Goal: Communication & Community: Share content

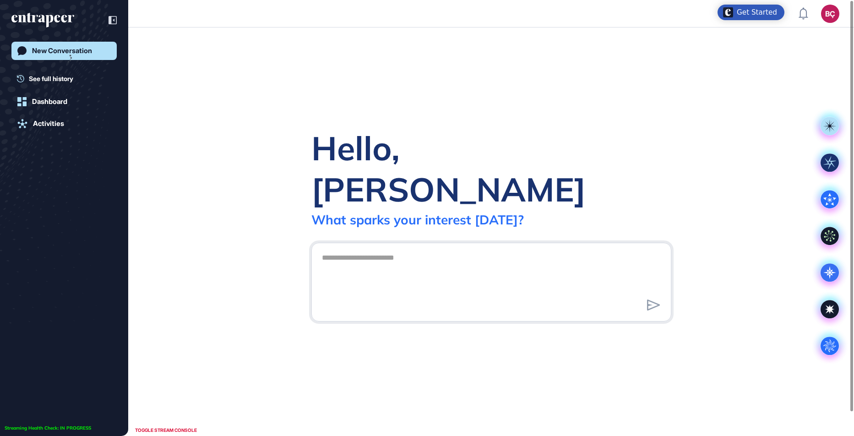
scroll to position [0, 0]
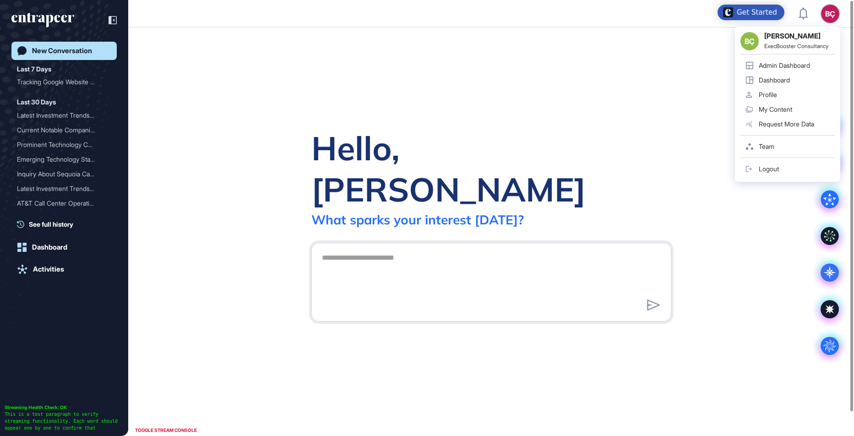
click at [829, 13] on div "BÇ" at bounding box center [830, 14] width 18 height 18
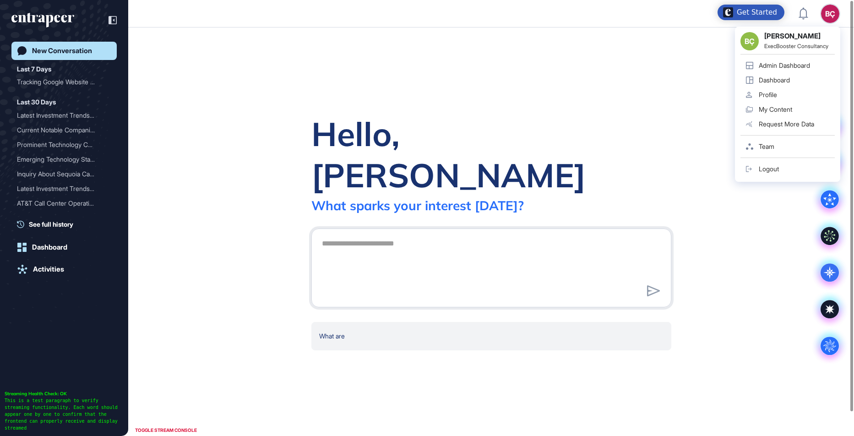
click at [792, 60] on link "Admin Dashboard" at bounding box center [787, 65] width 94 height 15
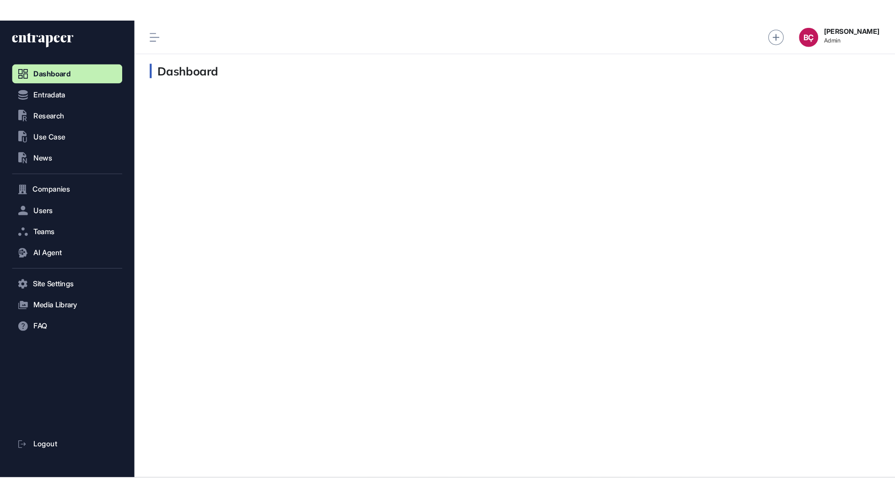
scroll to position [0, 0]
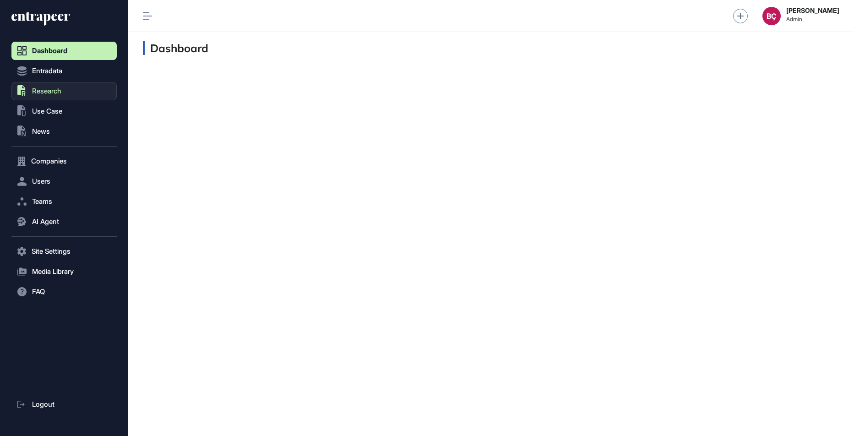
click at [63, 91] on button ".st0{fill:currentColor} Research" at bounding box center [63, 91] width 105 height 18
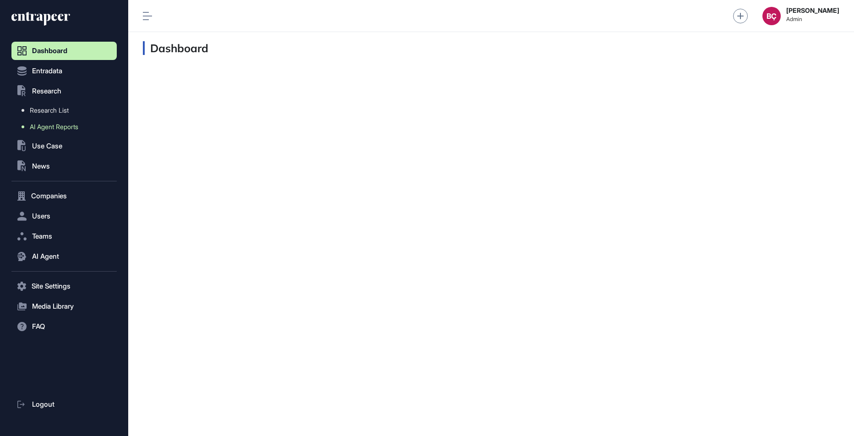
click at [53, 125] on span "AI Agent Reports" at bounding box center [54, 126] width 49 height 7
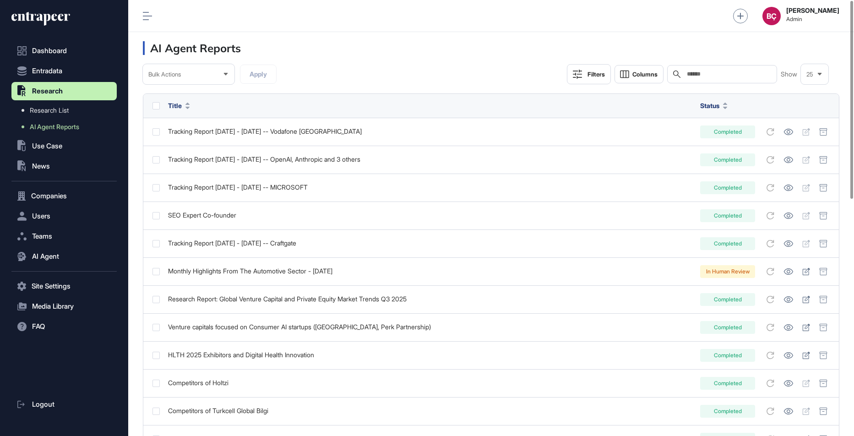
click at [742, 73] on input "text" at bounding box center [728, 73] width 85 height 7
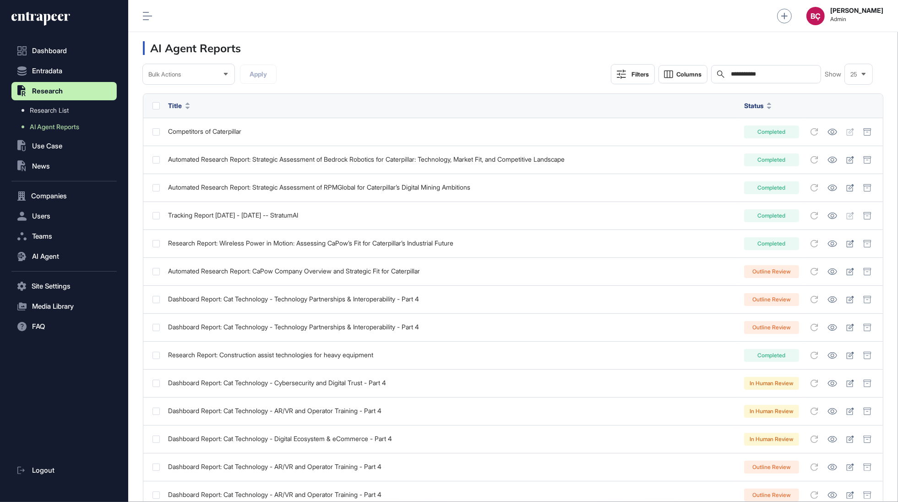
scroll to position [483, 105]
type input "**********"
click at [669, 73] on icon at bounding box center [668, 74] width 8 height 7
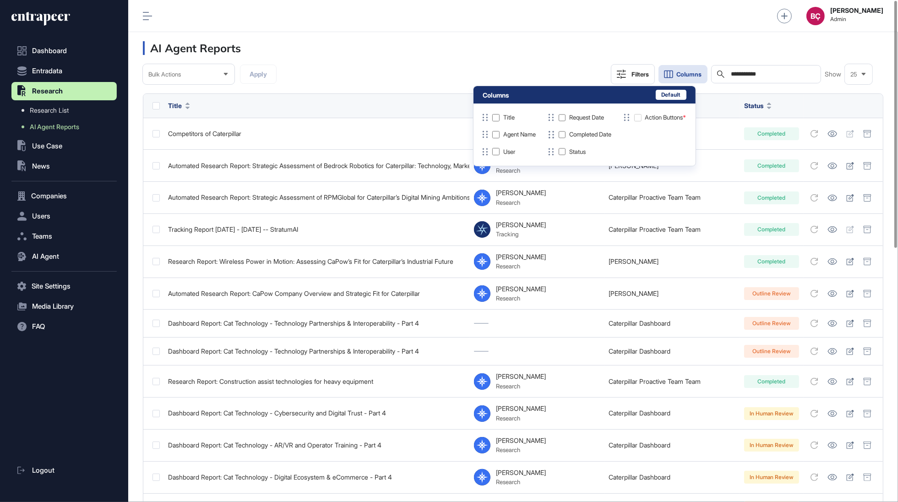
click at [671, 73] on icon at bounding box center [668, 74] width 11 height 11
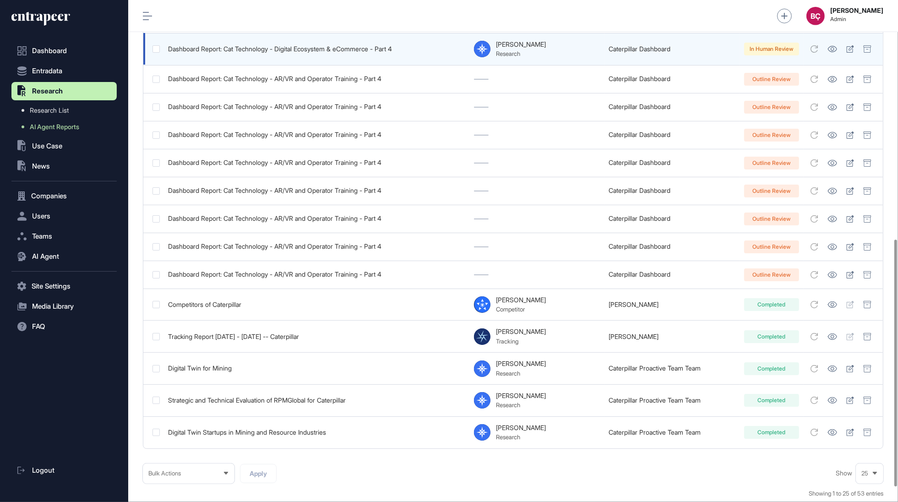
scroll to position [514, 0]
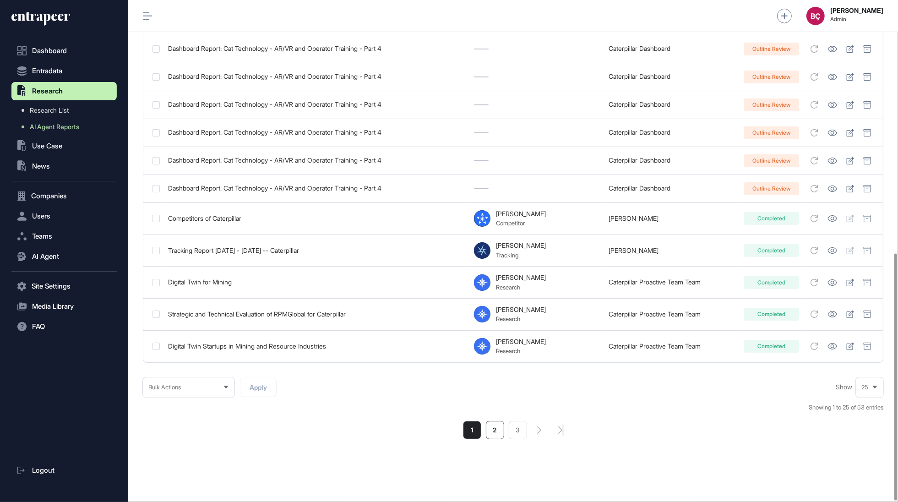
click at [497, 433] on li "2" at bounding box center [495, 430] width 18 height 18
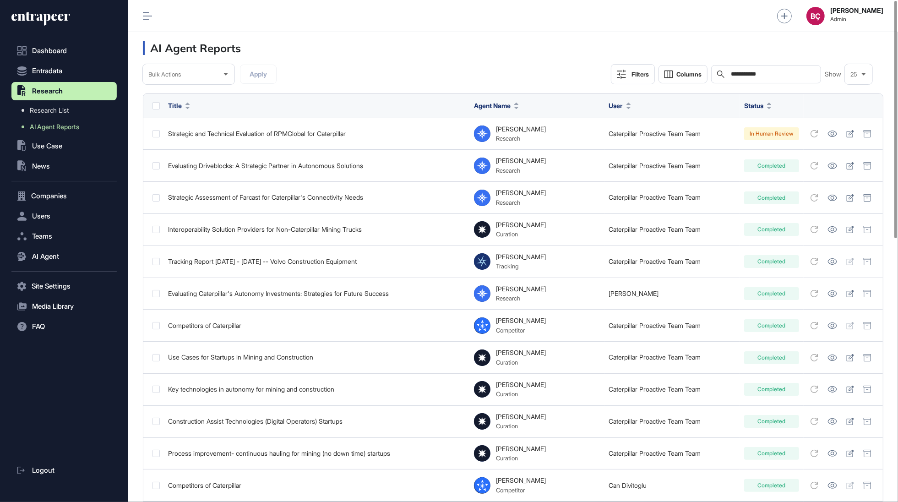
scroll to position [502, 769]
click at [678, 71] on span "Columns" at bounding box center [688, 74] width 25 height 7
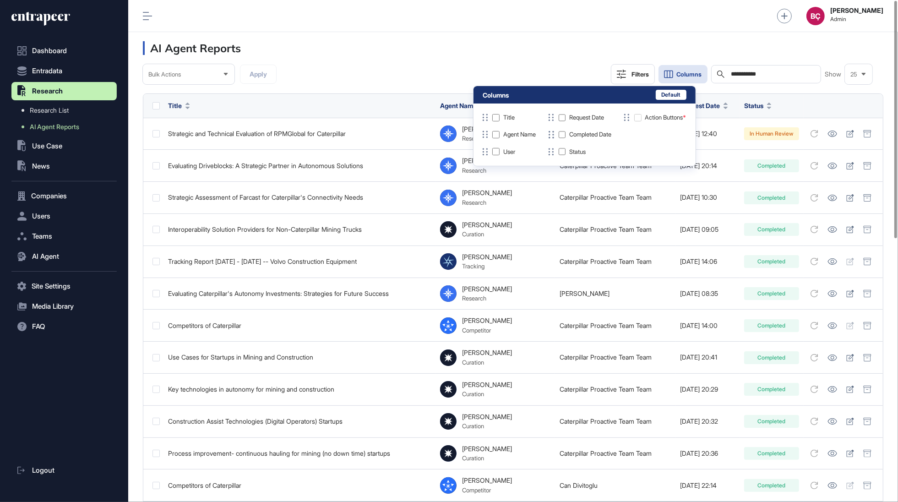
click at [580, 70] on div "**********" at bounding box center [513, 74] width 740 height 20
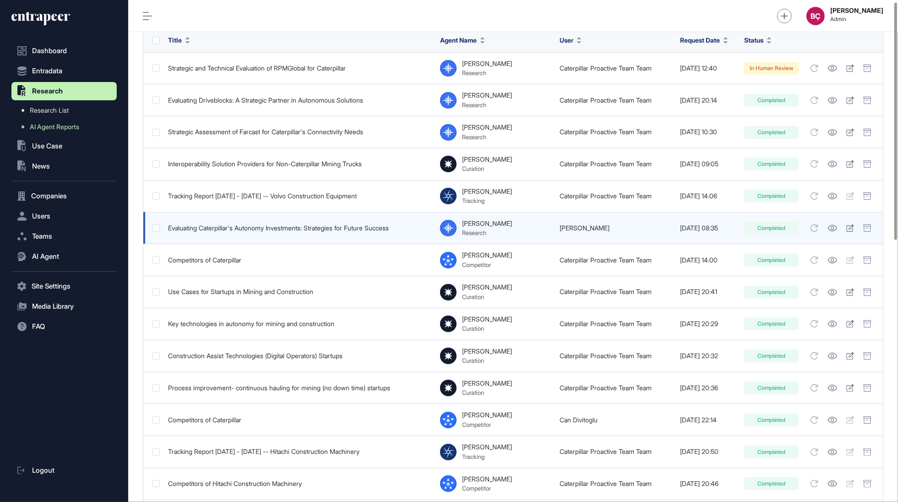
scroll to position [108, 0]
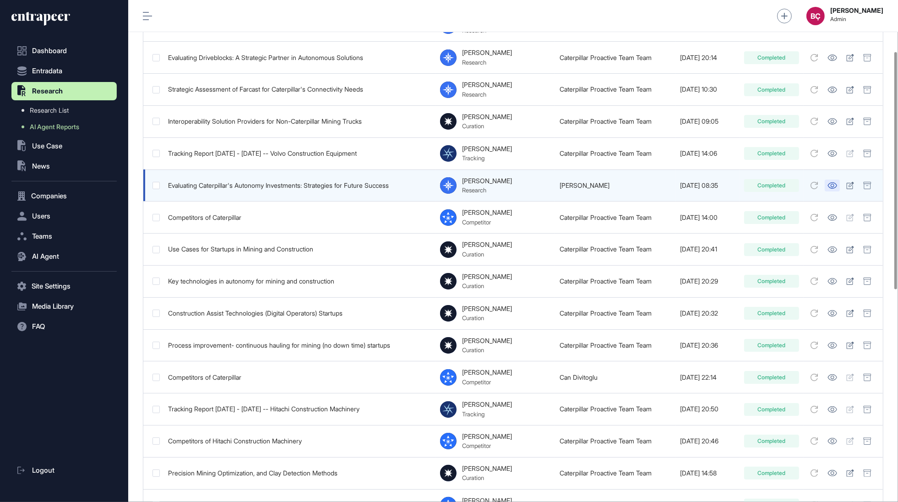
click at [836, 185] on icon at bounding box center [832, 185] width 9 height 6
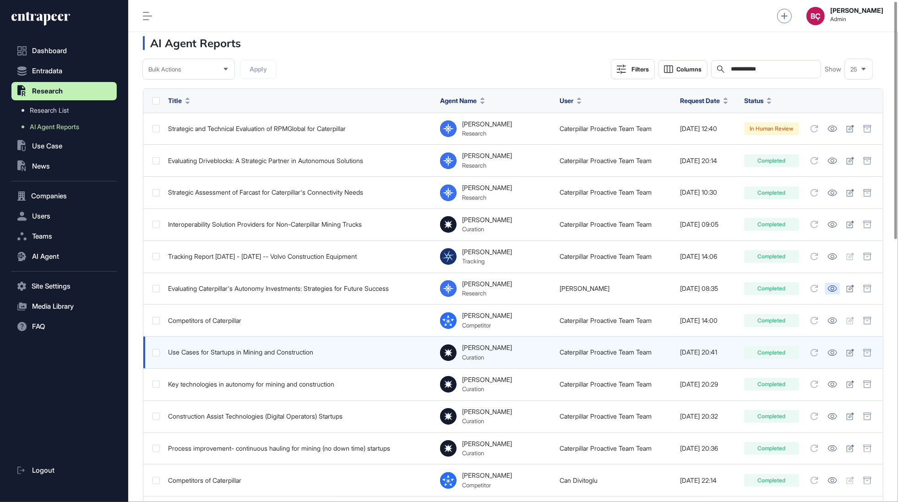
scroll to position [0, 0]
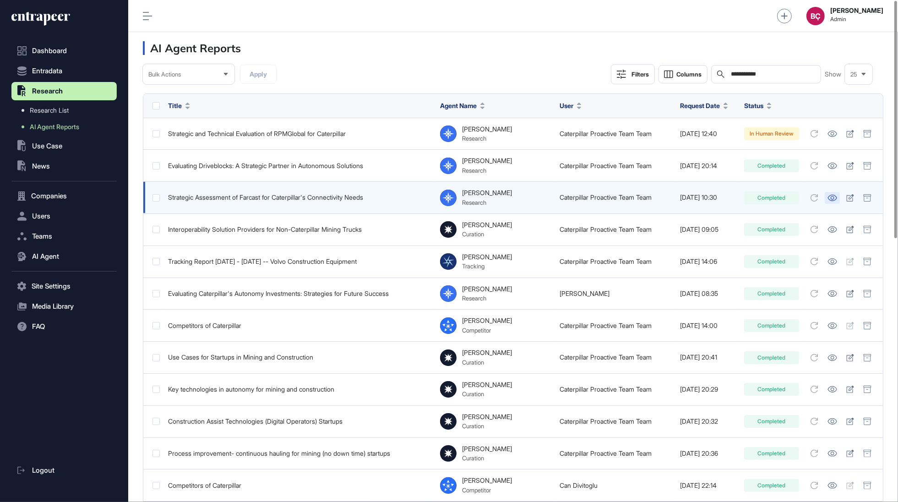
click at [837, 195] on icon at bounding box center [832, 198] width 10 height 6
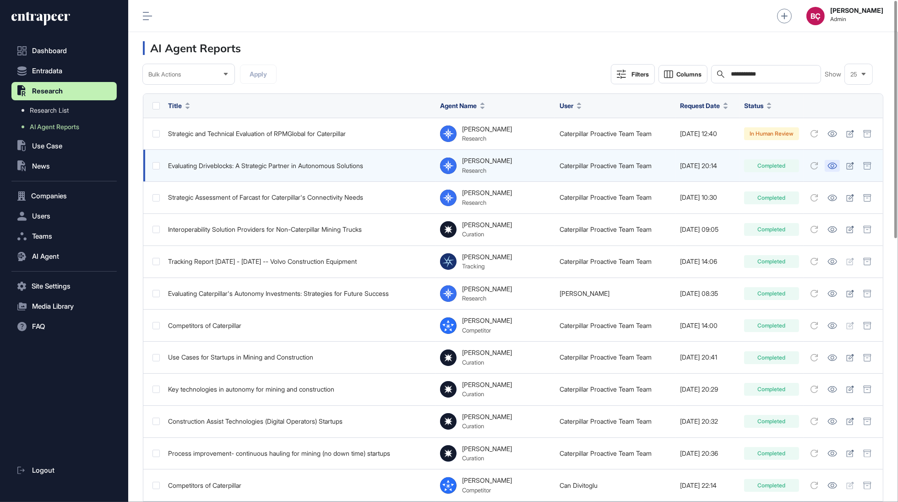
click at [831, 164] on icon at bounding box center [832, 165] width 9 height 6
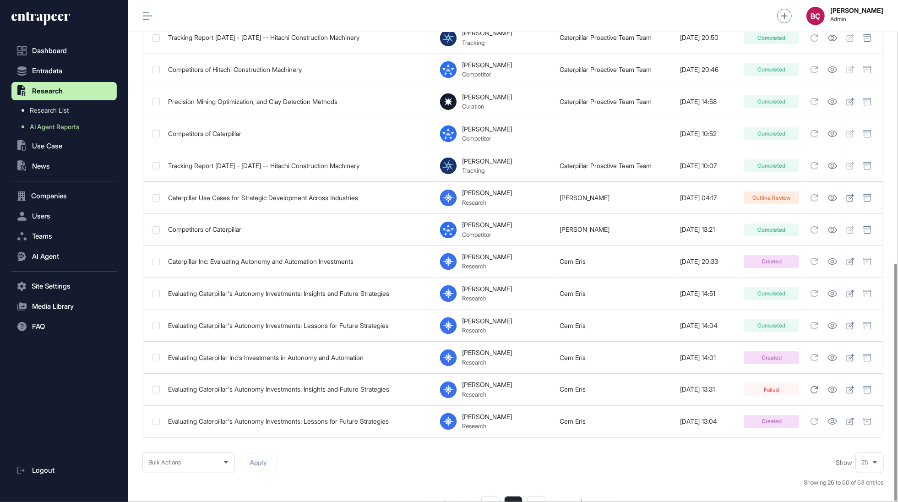
scroll to position [555, 0]
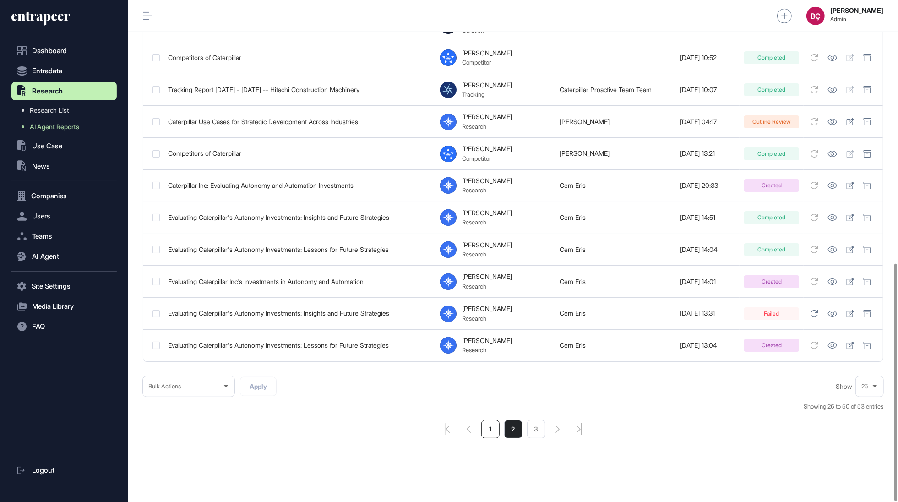
click at [484, 420] on li "1" at bounding box center [490, 429] width 18 height 18
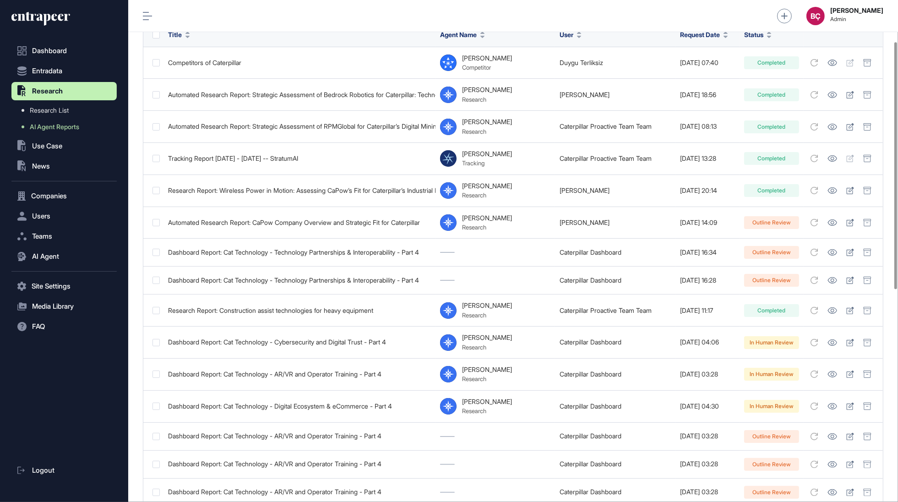
scroll to position [85, 0]
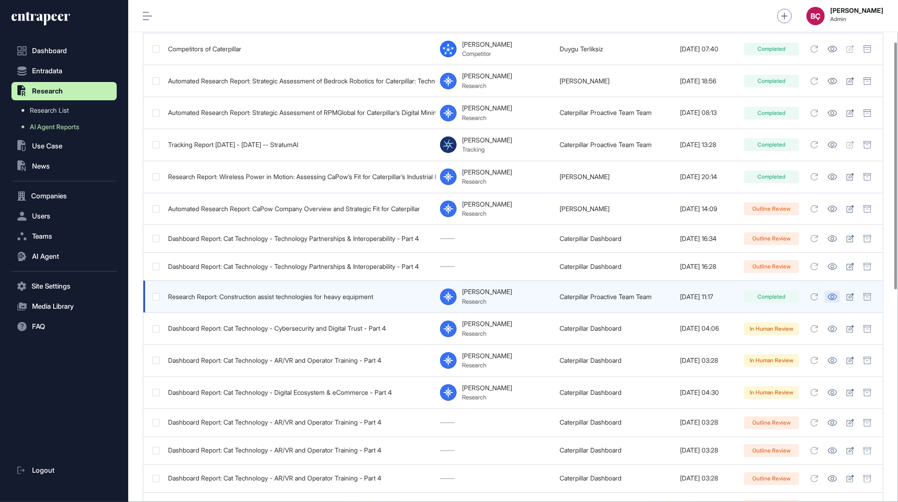
click at [834, 296] on icon at bounding box center [832, 296] width 10 height 6
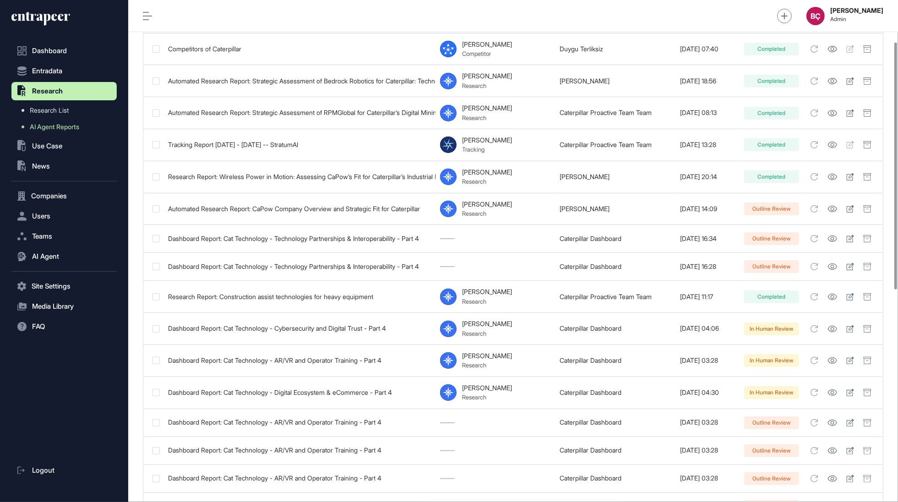
click at [57, 22] on icon at bounding box center [40, 18] width 59 height 15
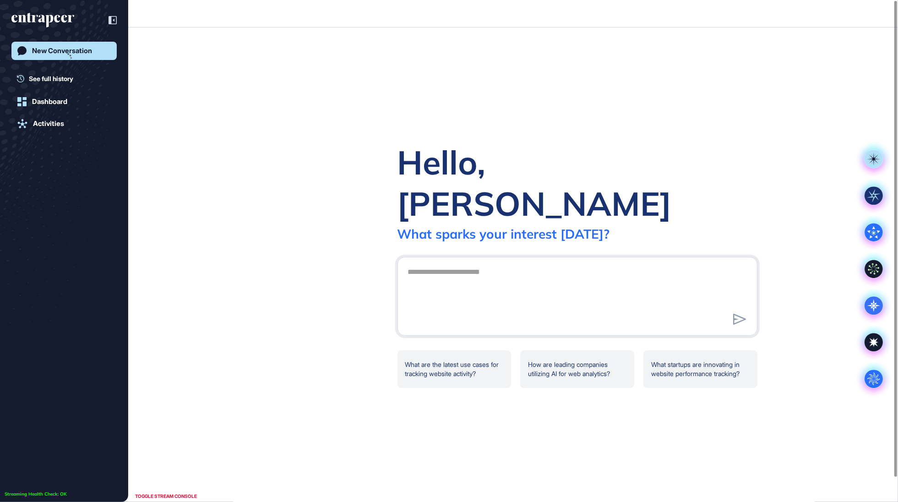
scroll to position [0, 0]
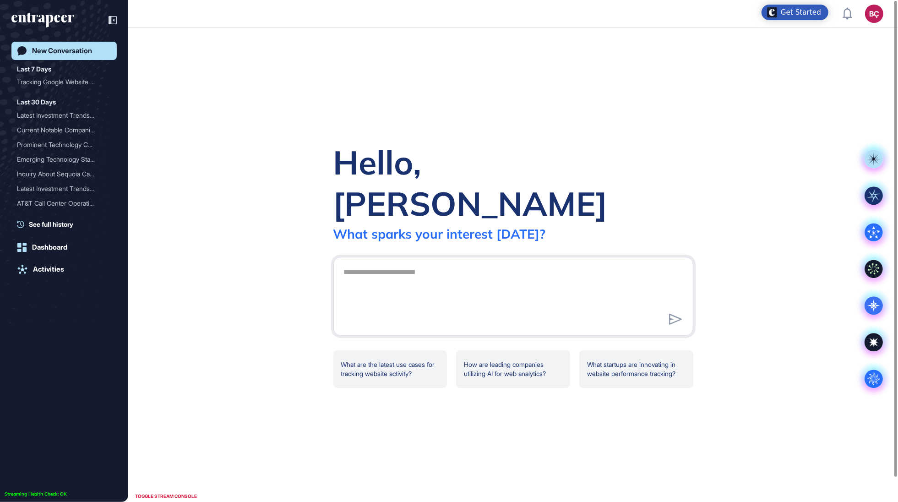
click at [853, 12] on div "BÇ" at bounding box center [874, 14] width 18 height 18
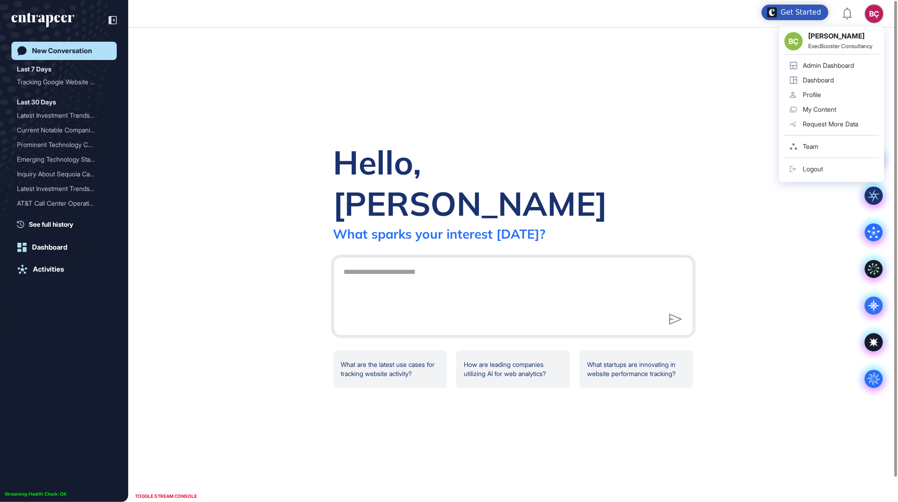
click at [831, 62] on div "Admin Dashboard" at bounding box center [827, 65] width 51 height 7
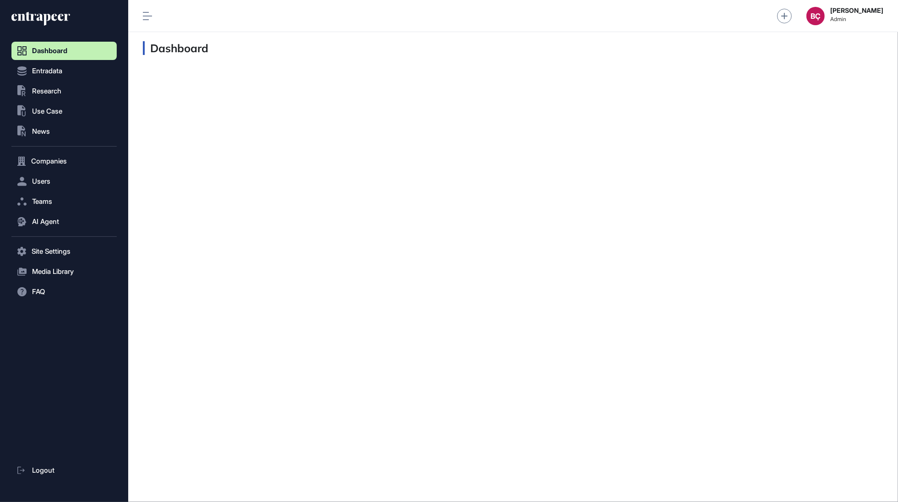
scroll to position [0, 0]
click at [63, 94] on button ".st0{fill:currentColor} Research" at bounding box center [63, 91] width 105 height 18
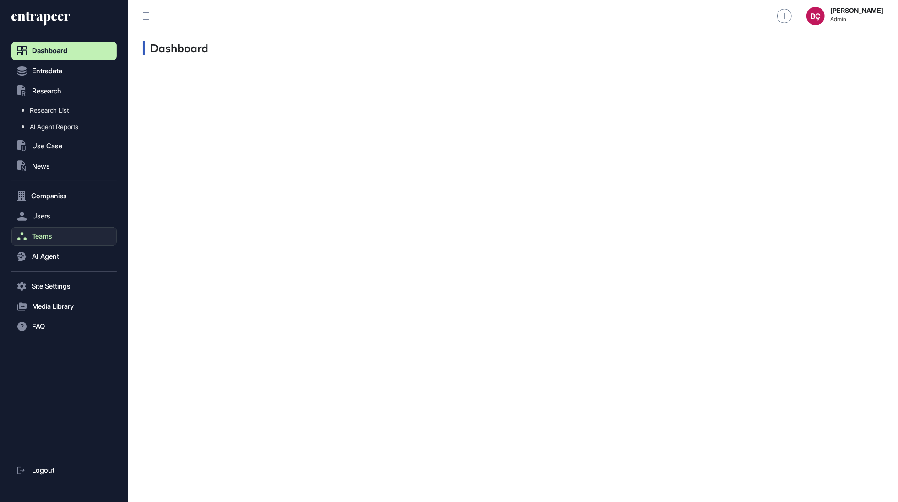
click at [51, 228] on button "Teams" at bounding box center [63, 236] width 105 height 18
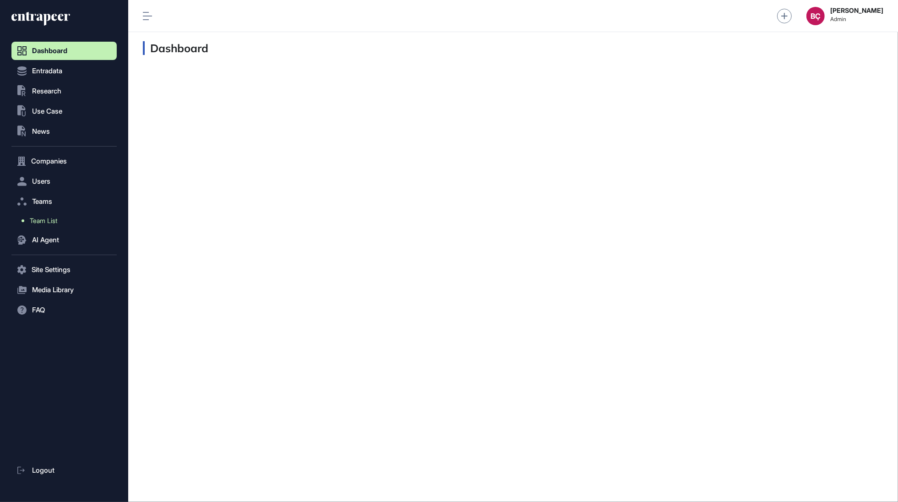
click at [56, 221] on span "Team List" at bounding box center [43, 220] width 27 height 7
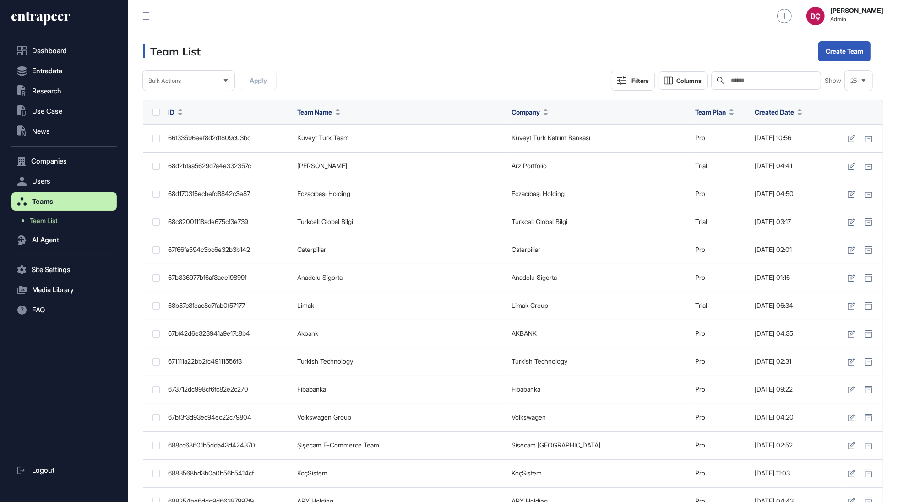
scroll to position [502, 769]
click at [756, 87] on div "Search" at bounding box center [766, 80] width 110 height 18
click at [756, 81] on input "text" at bounding box center [772, 80] width 85 height 7
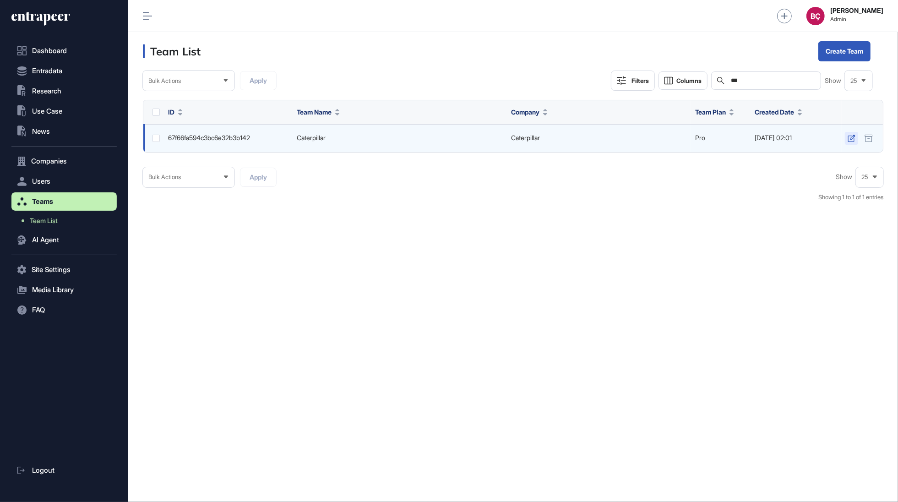
type input "***"
click at [850, 136] on icon at bounding box center [851, 138] width 8 height 7
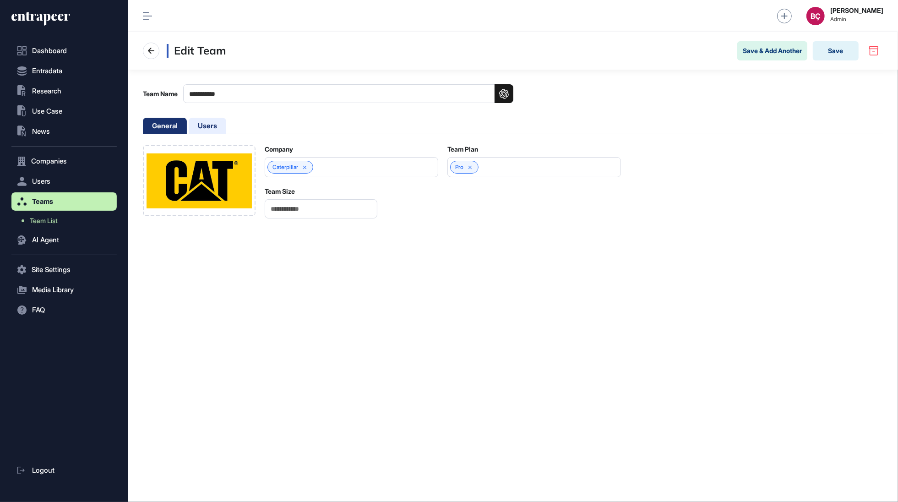
click at [207, 128] on li "Users" at bounding box center [208, 126] width 38 height 16
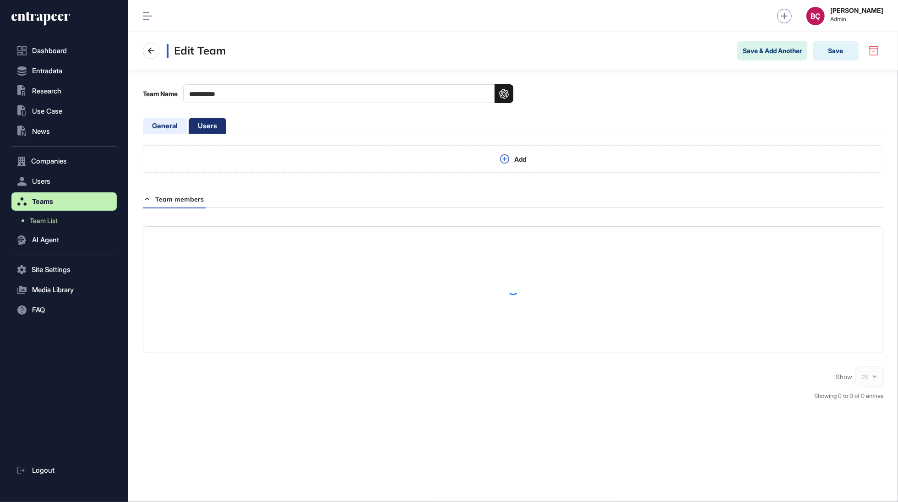
click at [179, 127] on li "General" at bounding box center [165, 126] width 44 height 16
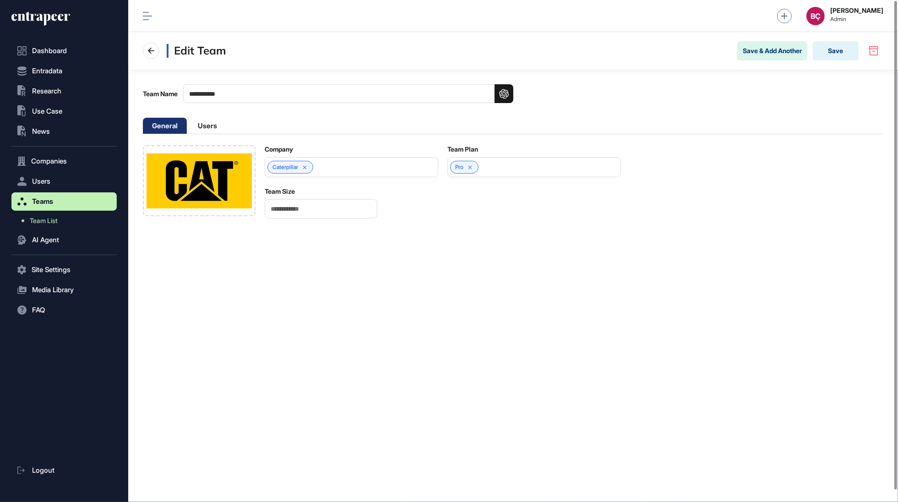
scroll to position [501, 769]
drag, startPoint x: 294, startPoint y: 206, endPoint x: 268, endPoint y: 206, distance: 26.5
click at [268, 206] on input "*" at bounding box center [321, 208] width 113 height 19
type input "**"
click at [288, 255] on div "**********" at bounding box center [512, 267] width 769 height 470
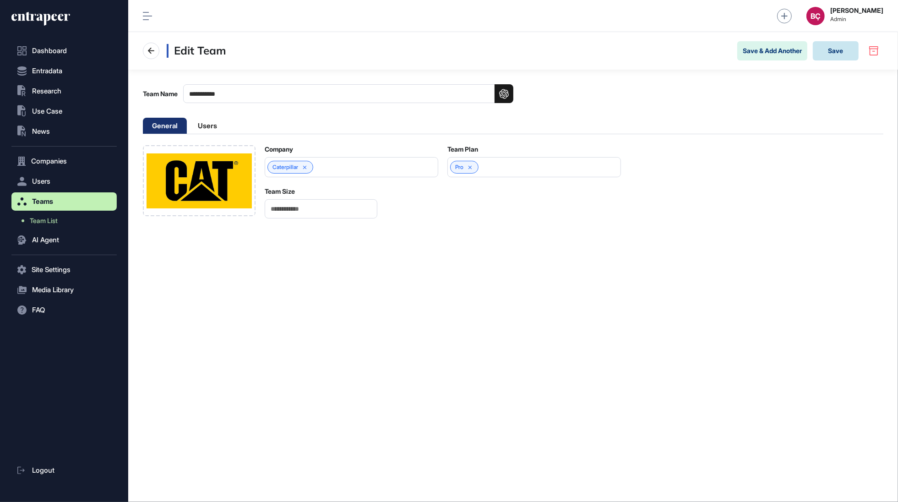
click at [827, 54] on button "Save" at bounding box center [835, 50] width 46 height 19
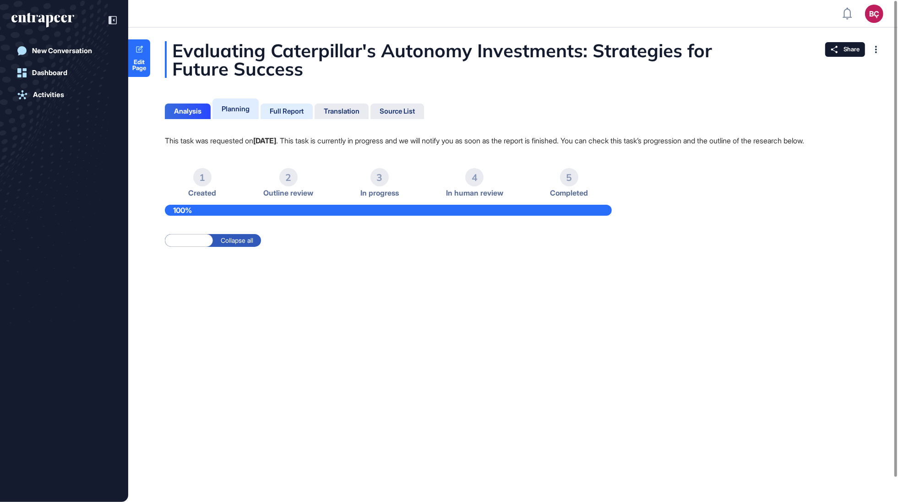
click at [302, 112] on div "Full Report" at bounding box center [287, 111] width 34 height 8
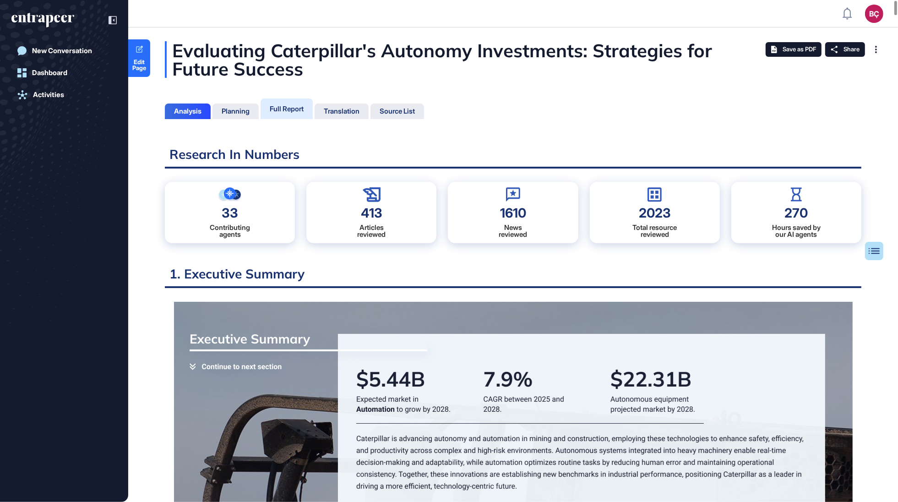
click at [412, 54] on div "Evaluating Caterpillar's Autonomy Investments: Strategies for Future Success" at bounding box center [513, 59] width 696 height 37
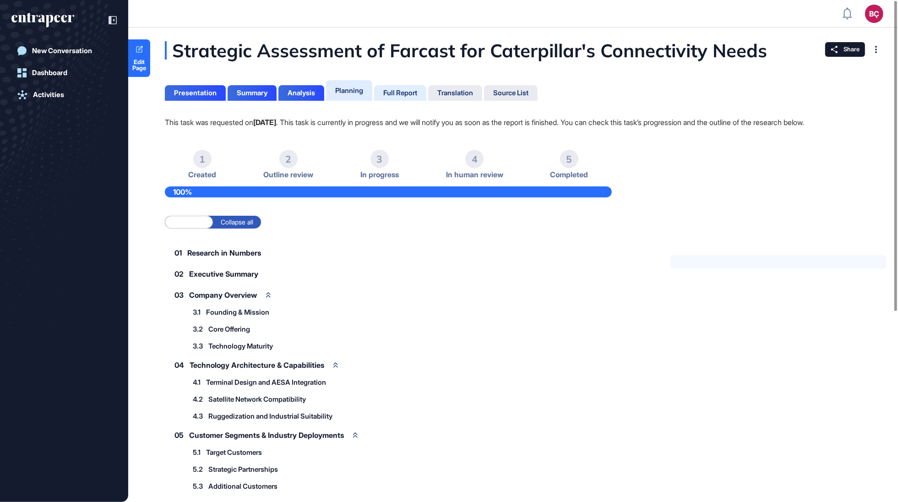
click at [422, 100] on div "Full Report" at bounding box center [400, 93] width 52 height 16
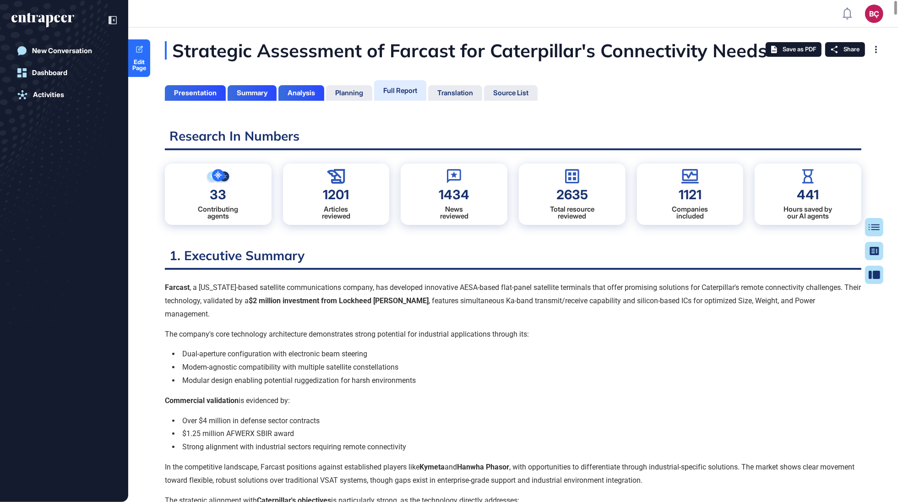
click at [361, 41] on div "Strategic Assessment of Farcast for Caterpillar's Connectivity Needs" at bounding box center [511, 50] width 693 height 18
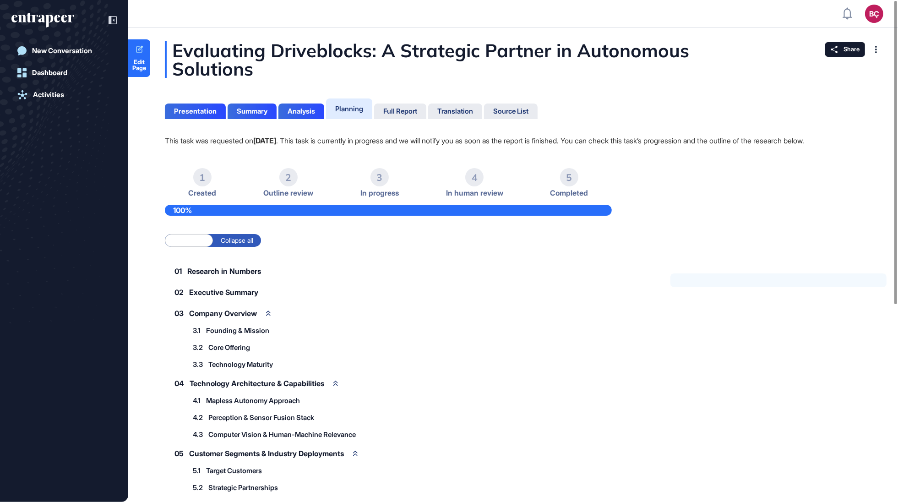
scroll to position [0, 0]
click at [403, 108] on div "Full Report" at bounding box center [400, 111] width 34 height 8
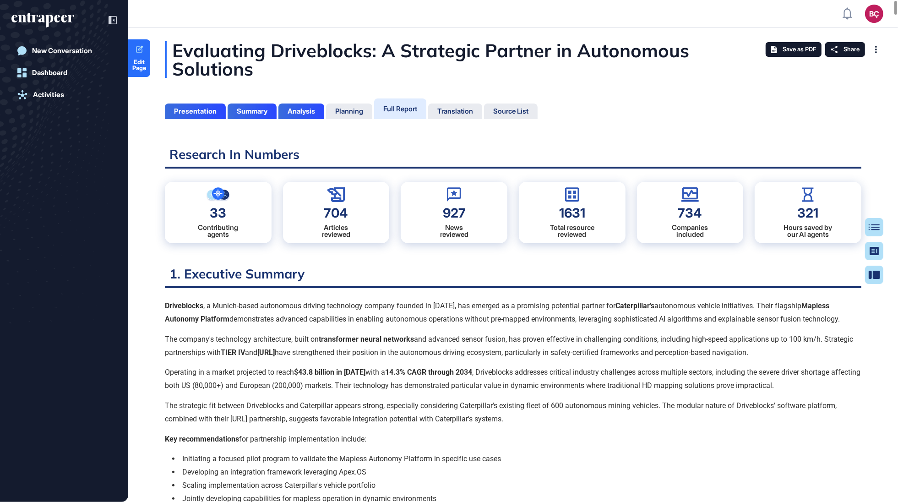
click at [499, 53] on div "Evaluating Driveblocks: A Strategic Partner in Autonomous Solutions" at bounding box center [513, 59] width 696 height 37
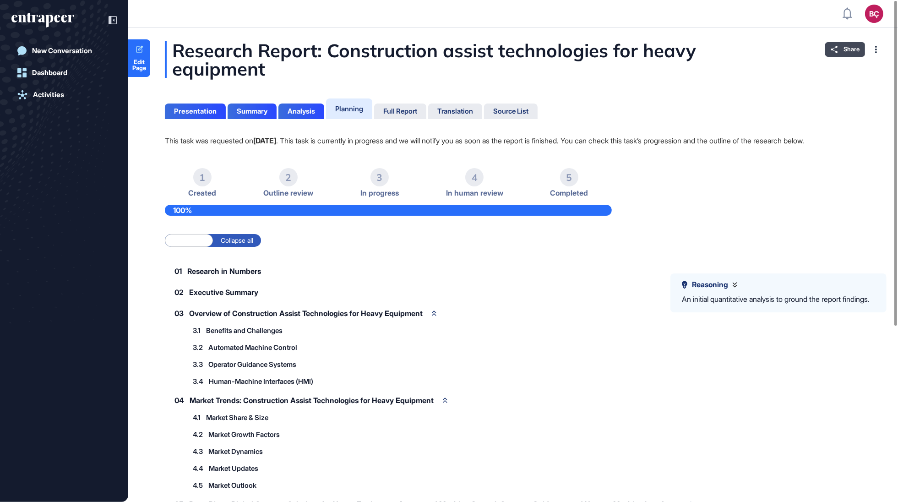
click at [839, 53] on div "Share" at bounding box center [845, 49] width 40 height 15
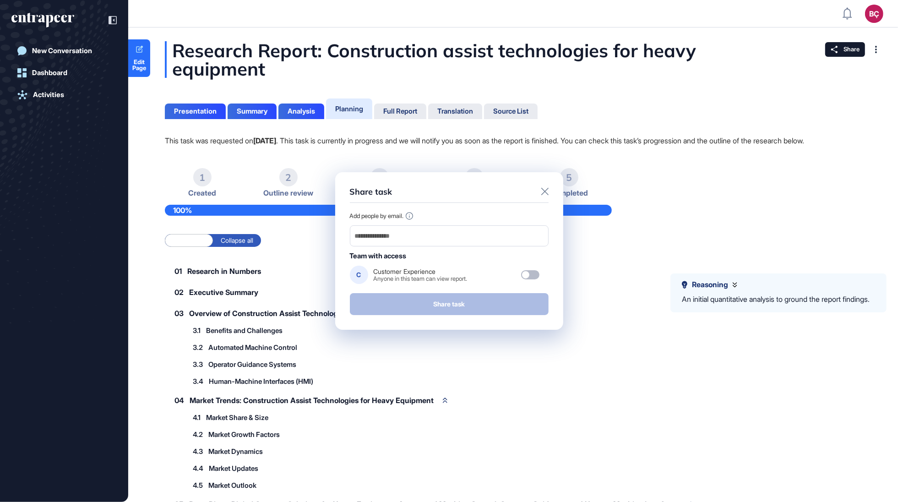
click at [542, 186] on div "Share task Add people by email. Team with access C Customer Experience Anyone i…" at bounding box center [449, 250] width 228 height 157
click at [547, 193] on icon at bounding box center [544, 191] width 7 height 7
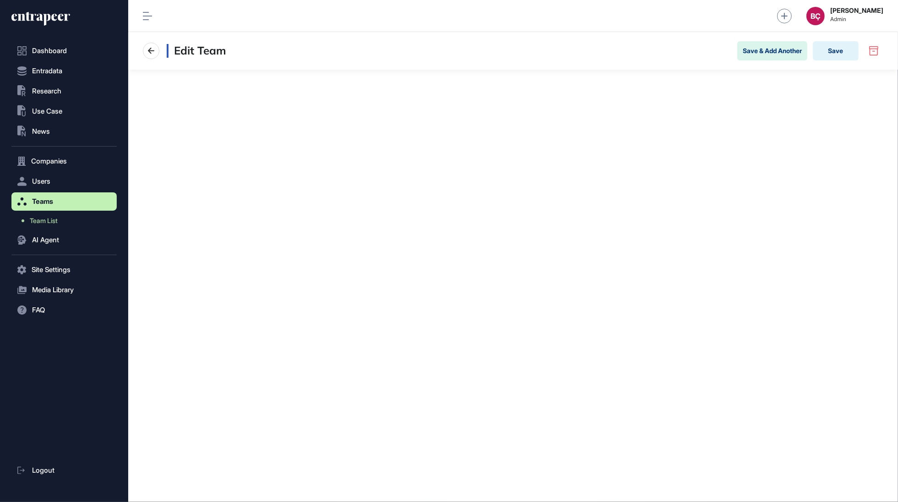
scroll to position [0, 0]
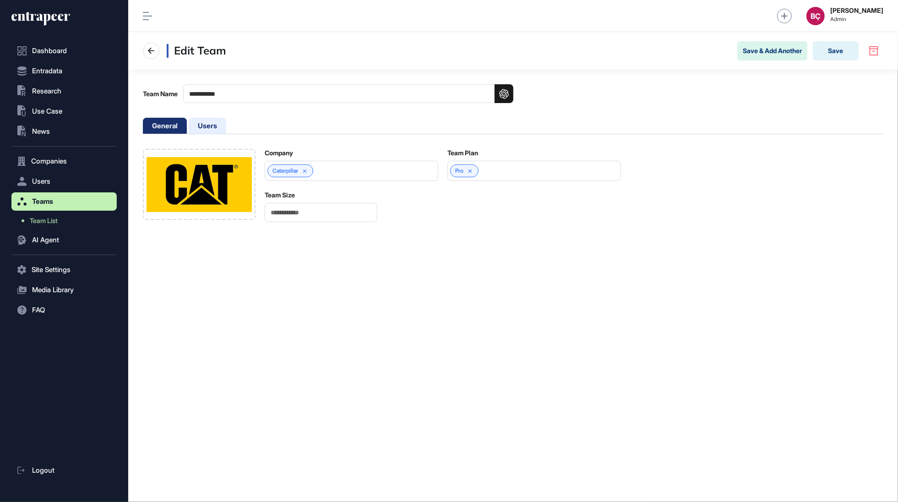
click at [208, 124] on li "Users" at bounding box center [208, 126] width 38 height 16
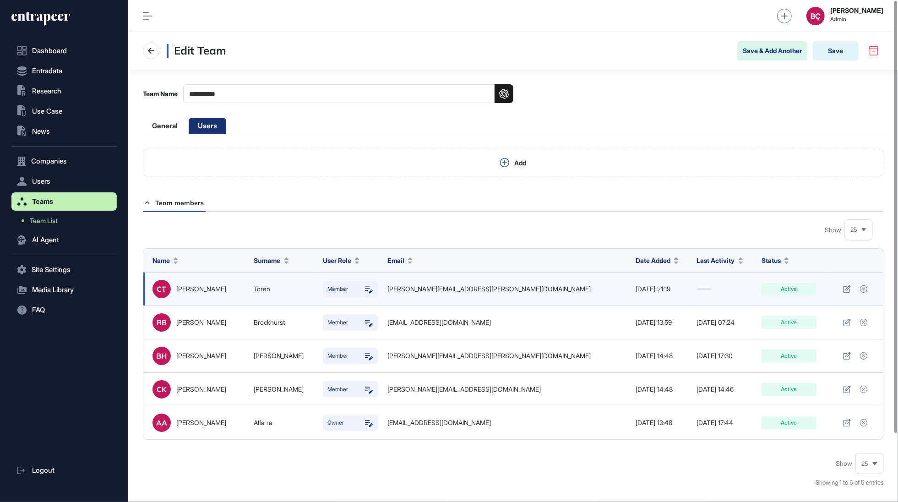
scroll to position [502, 769]
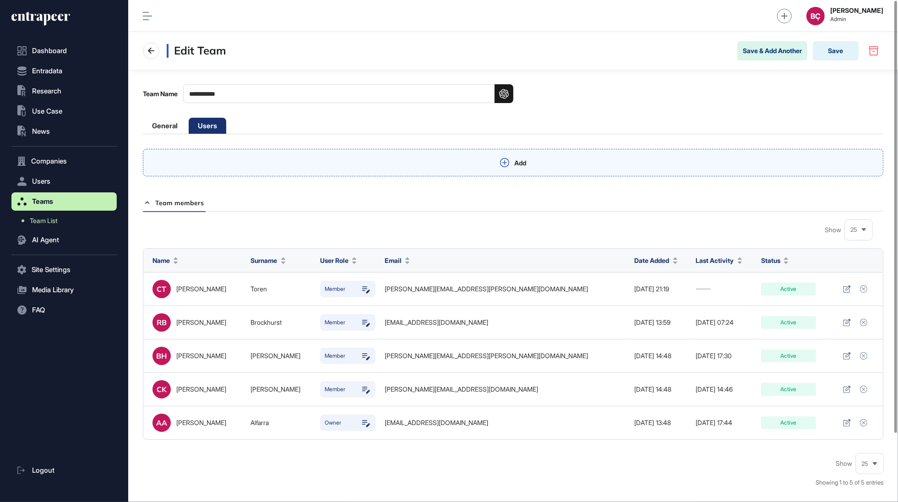
click at [373, 169] on div "Add" at bounding box center [513, 162] width 740 height 27
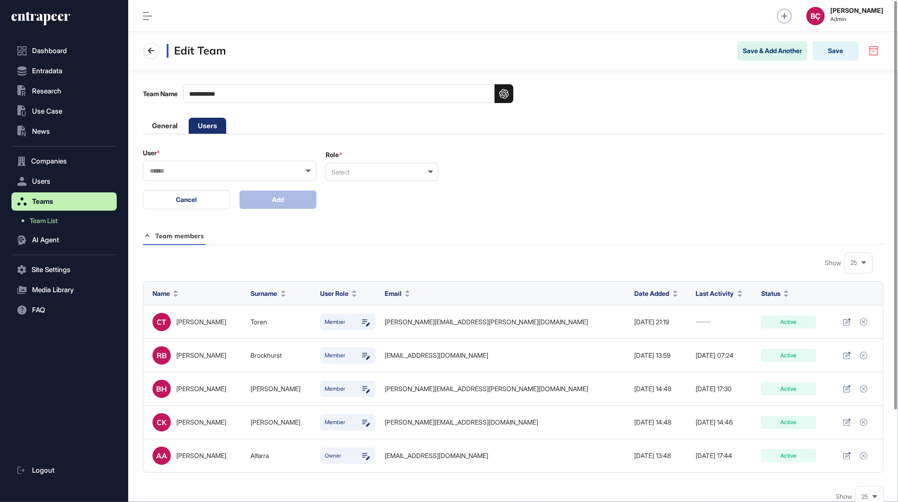
click at [265, 176] on div at bounding box center [229, 171] width 173 height 20
click at [265, 175] on div at bounding box center [229, 171] width 173 height 20
click at [265, 172] on input "text" at bounding box center [224, 171] width 150 height 8
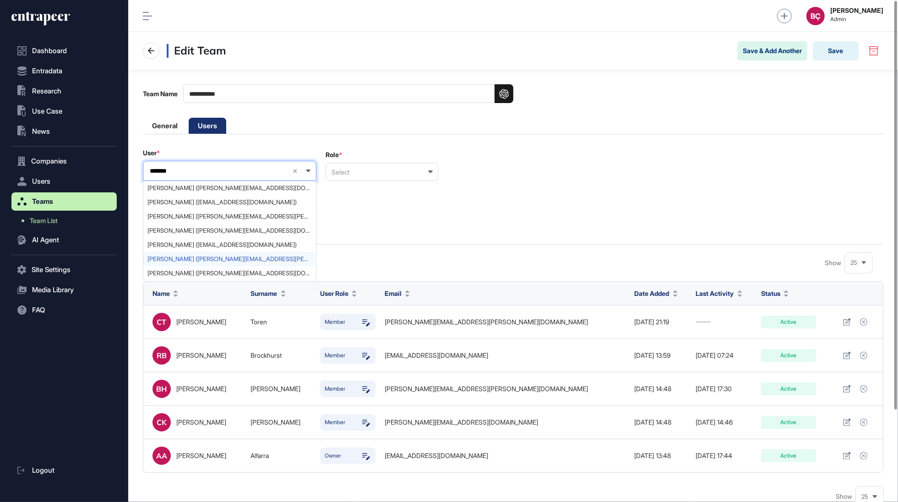
type input "*******"
click at [225, 259] on span "Craig Toren (craig.toren@cat.com)" at bounding box center [228, 258] width 163 height 7
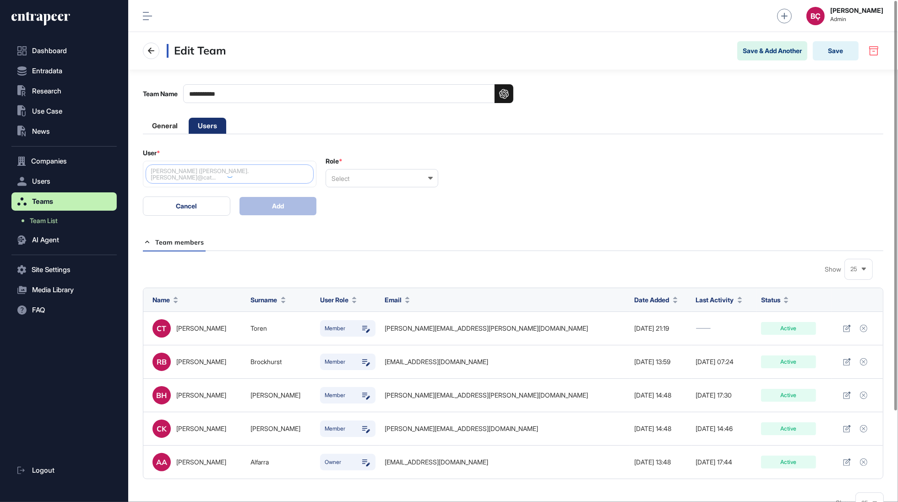
click at [387, 169] on div "Select" at bounding box center [381, 178] width 113 height 18
click at [344, 216] on div "Member" at bounding box center [381, 223] width 111 height 14
click at [299, 197] on button "Add" at bounding box center [277, 206] width 77 height 18
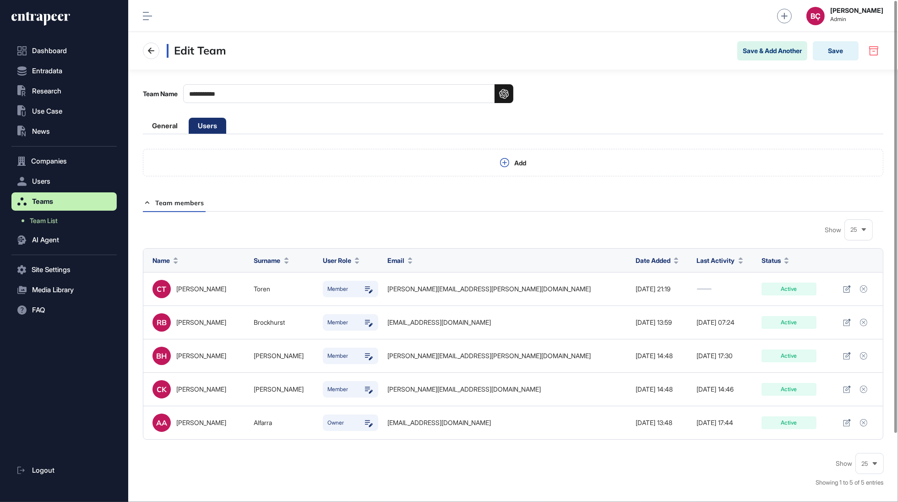
click at [285, 167] on div "Add" at bounding box center [513, 162] width 740 height 27
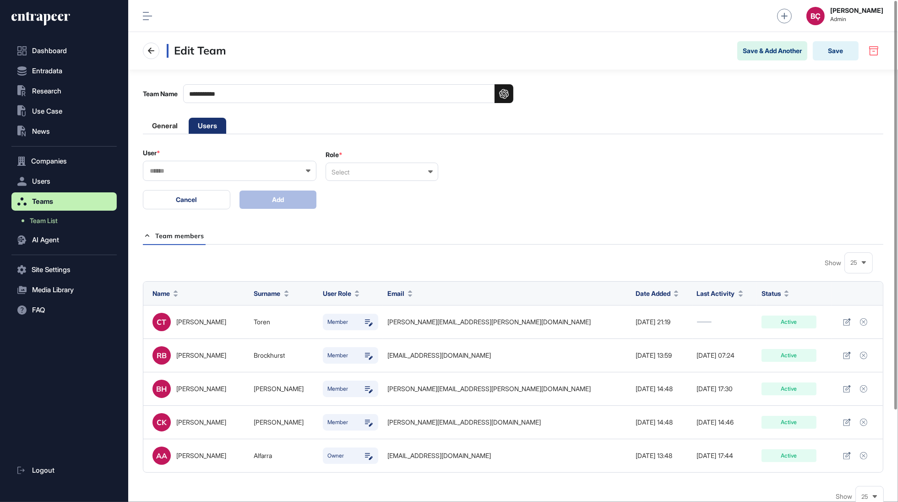
click at [217, 175] on div at bounding box center [229, 171] width 173 height 20
click at [218, 170] on input "text" at bounding box center [224, 171] width 150 height 8
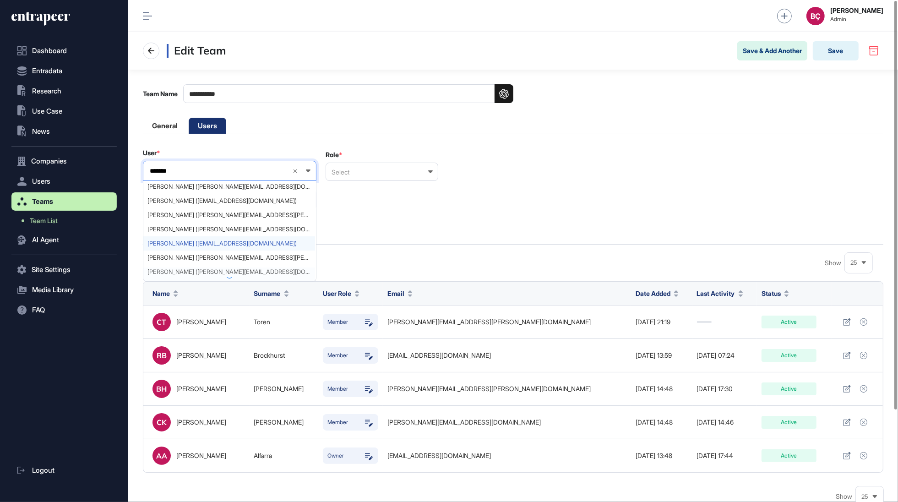
scroll to position [2, 0]
type input "*******"
click at [206, 270] on span "Carl Hendricks (hendricks_carl@cat.com)" at bounding box center [228, 271] width 163 height 7
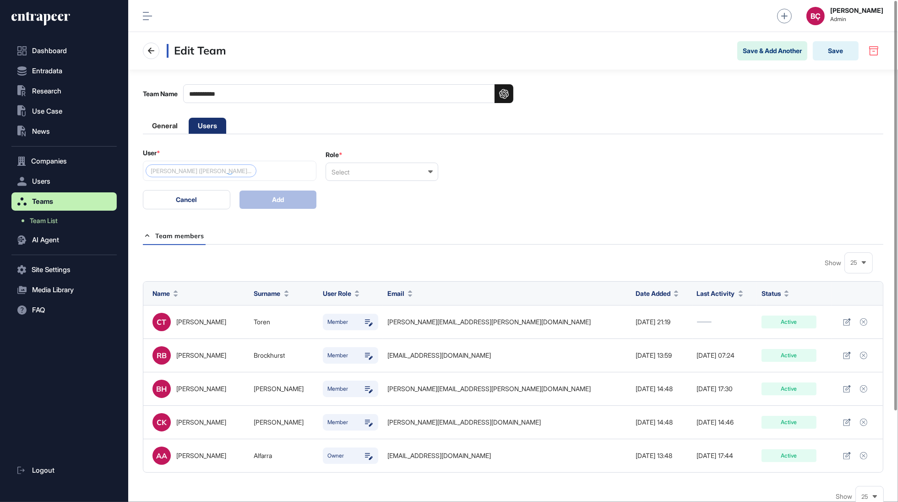
click at [379, 155] on div "Role *" at bounding box center [381, 155] width 113 height 8
click at [370, 177] on div "Select" at bounding box center [381, 171] width 113 height 18
click at [357, 214] on div "Member" at bounding box center [381, 216] width 111 height 14
click at [271, 199] on button "Add" at bounding box center [277, 199] width 77 height 18
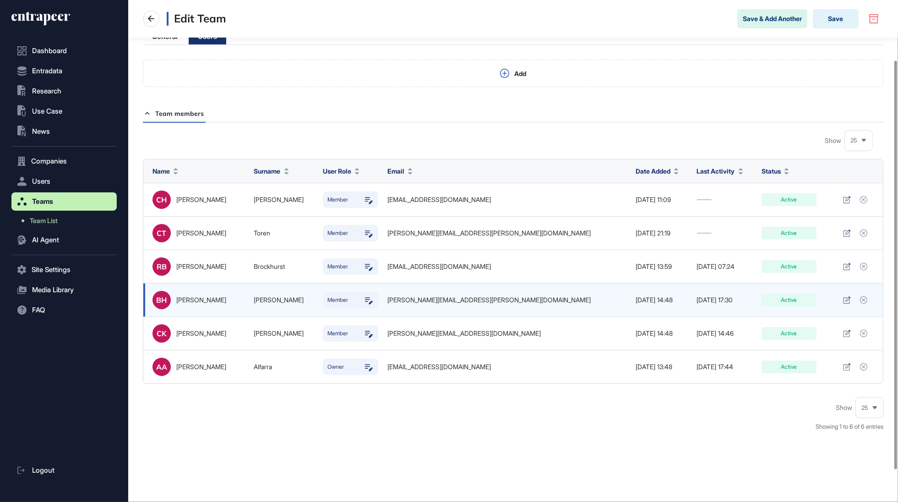
scroll to position [73, 0]
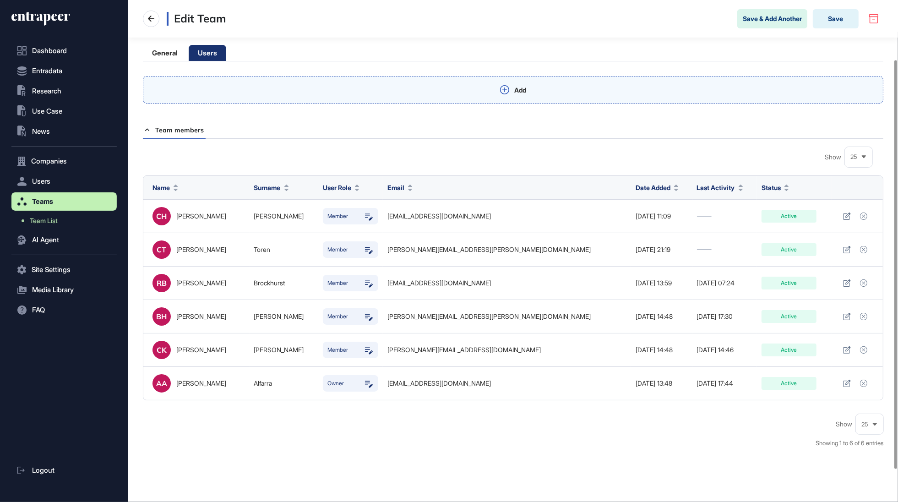
click at [227, 91] on div "Add" at bounding box center [513, 89] width 740 height 27
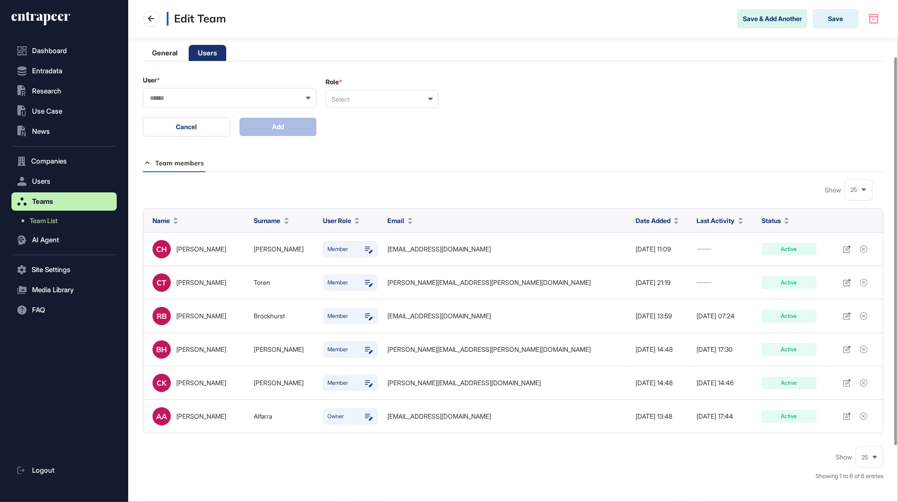
click at [227, 91] on div at bounding box center [229, 98] width 173 height 20
click at [221, 94] on input "text" at bounding box center [224, 98] width 150 height 8
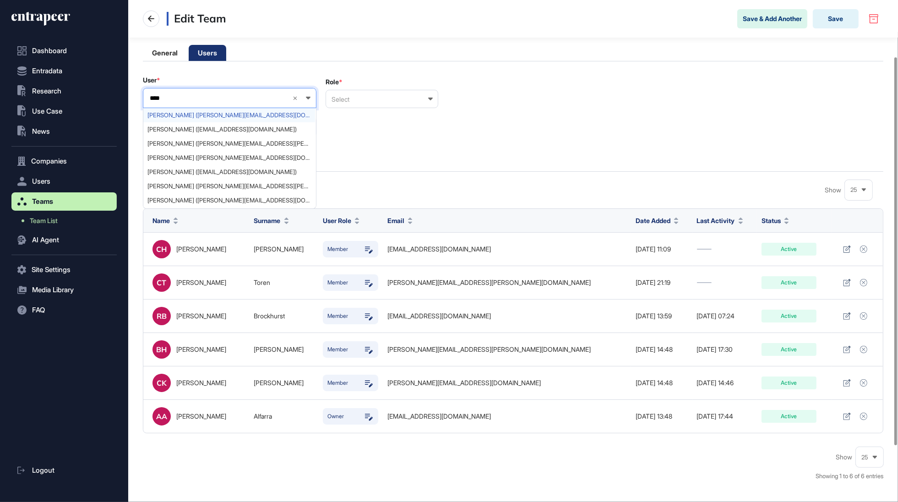
scroll to position [2, 0]
type input "****"
click at [211, 114] on span "Susan Nickles (nickles_susan_e@cat.com)" at bounding box center [228, 113] width 163 height 7
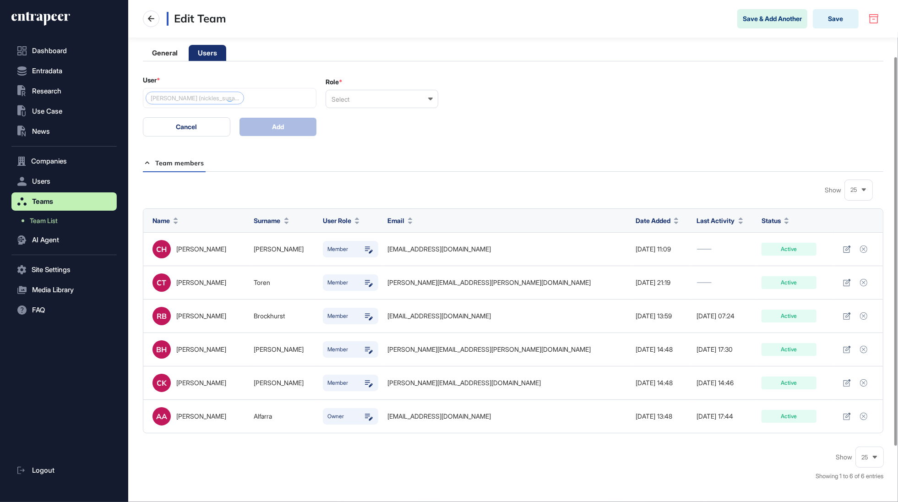
click at [379, 104] on div "Select" at bounding box center [381, 99] width 113 height 18
click at [354, 138] on div "Member" at bounding box center [381, 143] width 111 height 14
click at [291, 114] on div "User * Susan Nickles (nickles_susa... Role * Member Cancel Add" at bounding box center [513, 106] width 740 height 60
click at [287, 121] on button "Add" at bounding box center [277, 127] width 77 height 18
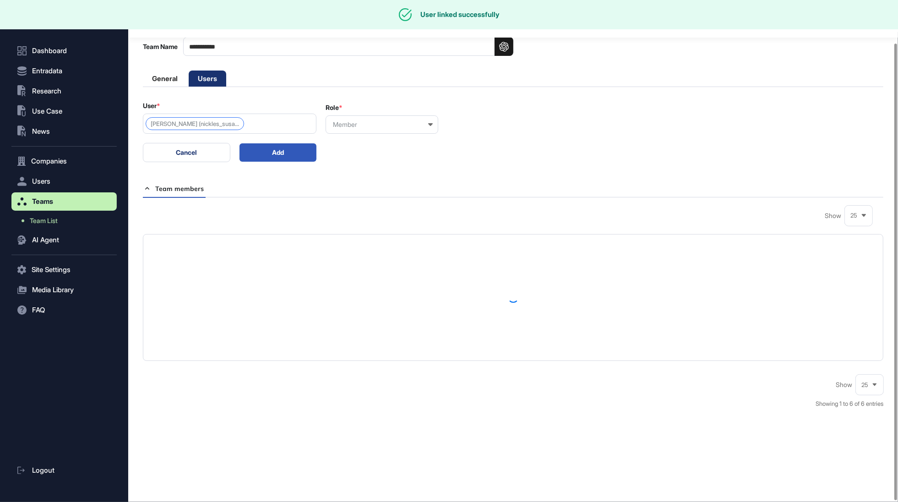
scroll to position [73, 0]
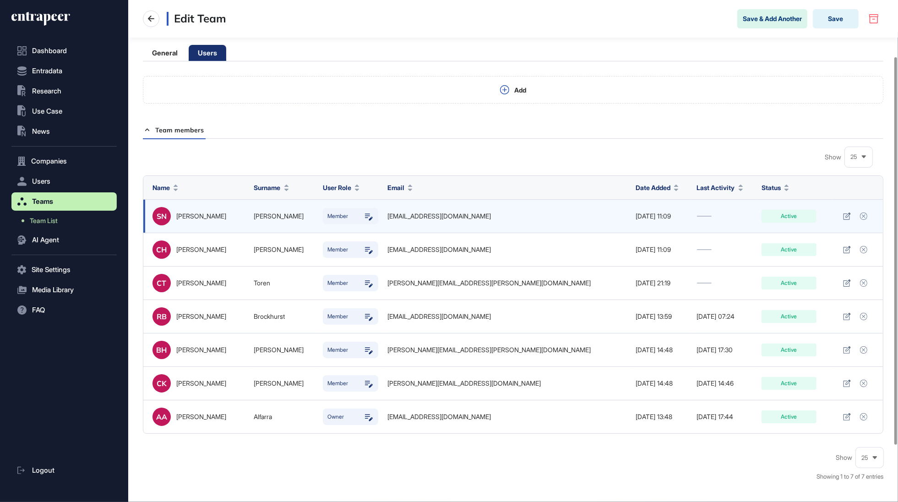
click at [176, 217] on div "Susan" at bounding box center [202, 215] width 53 height 7
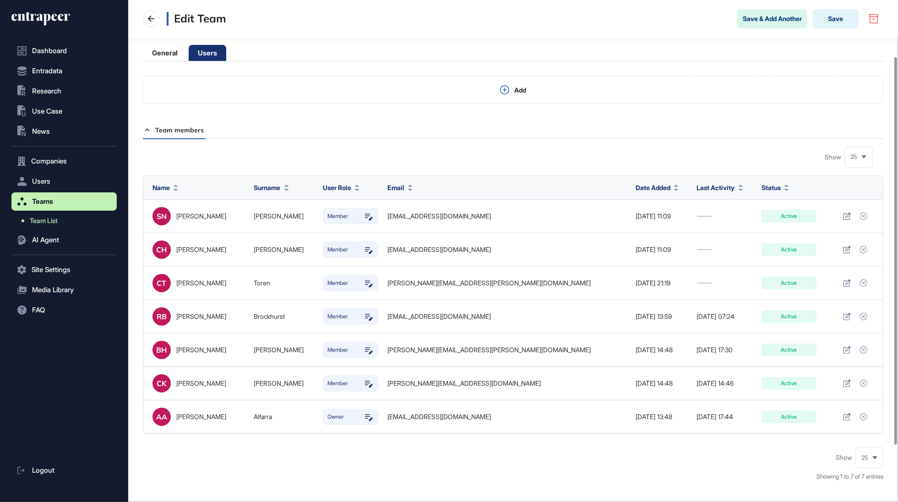
click at [55, 216] on link "Team List" at bounding box center [66, 220] width 101 height 16
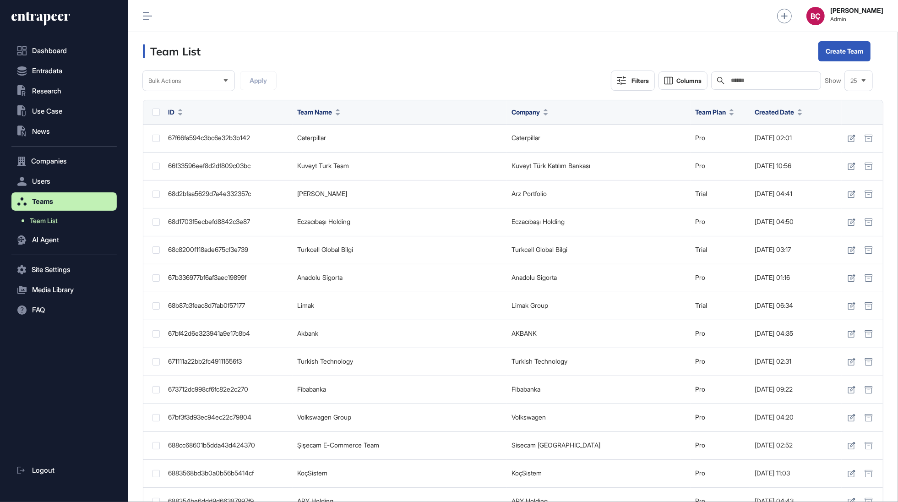
scroll to position [502, 769]
click at [40, 179] on span "Users" at bounding box center [41, 181] width 18 height 7
click at [44, 192] on link "User List" at bounding box center [66, 200] width 101 height 16
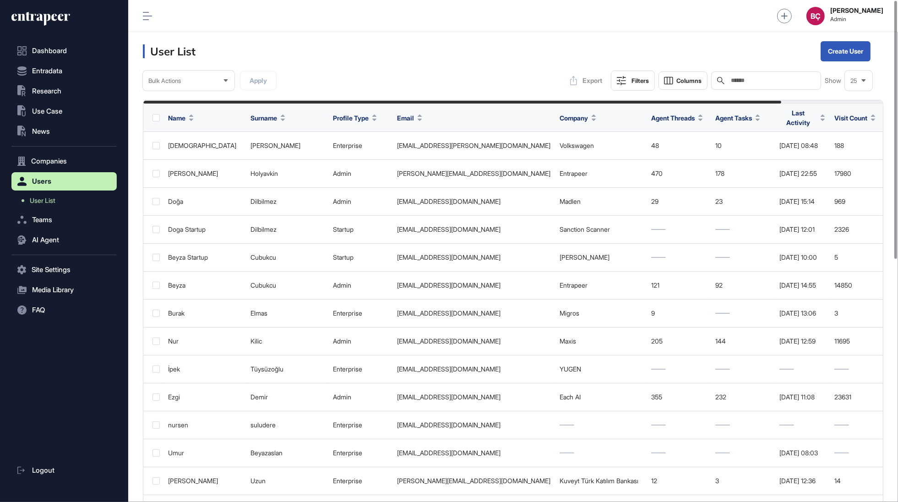
scroll to position [502, 769]
click at [791, 85] on div "Search" at bounding box center [766, 80] width 110 height 18
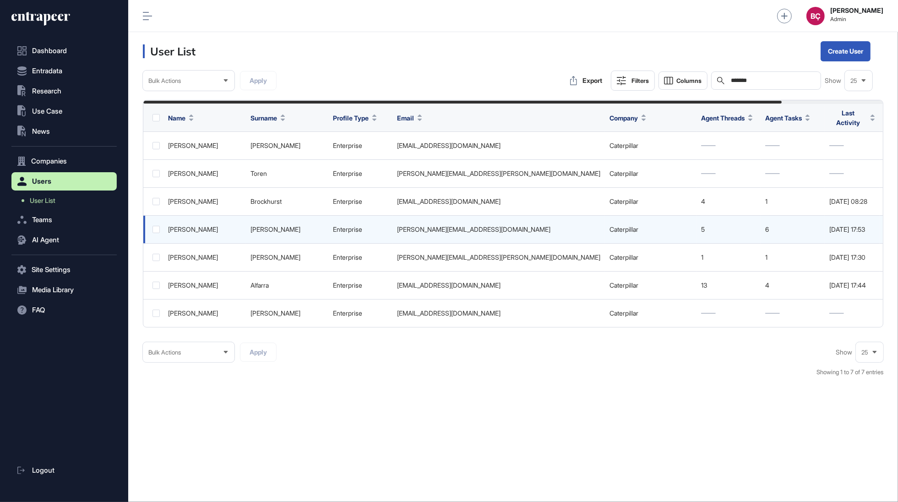
scroll to position [0, 117]
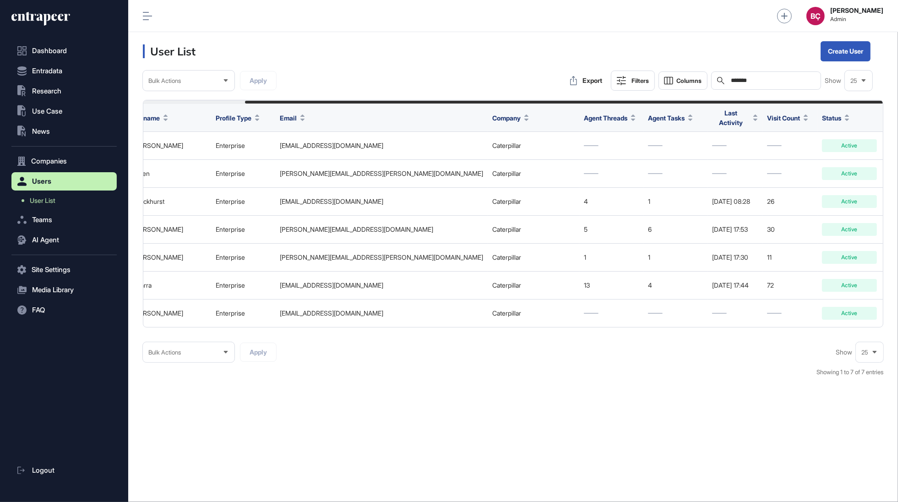
type input "*******"
click at [682, 58] on header "User List Create User" at bounding box center [512, 51] width 769 height 38
click at [675, 80] on button "Columns" at bounding box center [682, 80] width 49 height 18
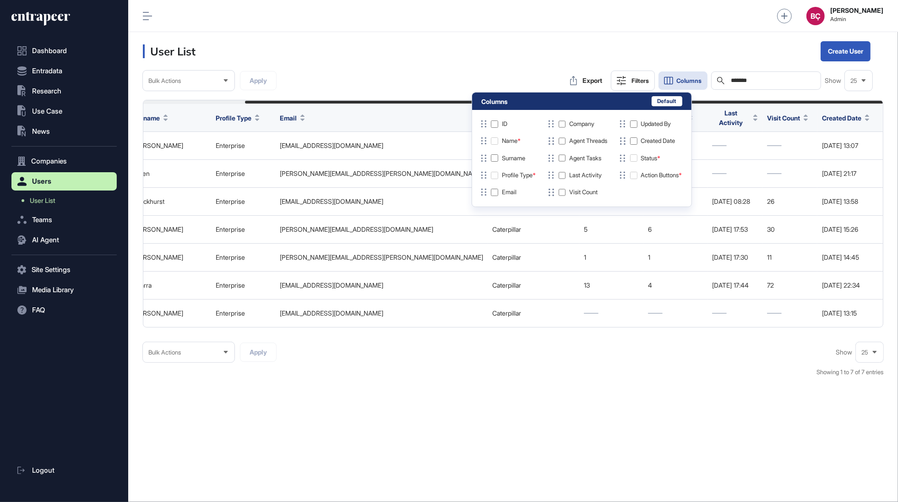
click at [661, 369] on div "Bulk Actions Apply Show 25 Showing 1 to 7 of 7 entries" at bounding box center [513, 364] width 740 height 44
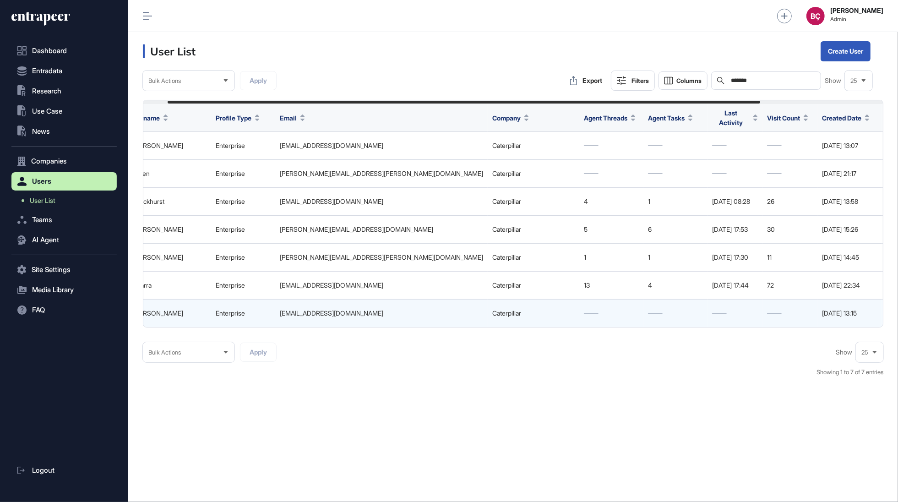
scroll to position [0, 0]
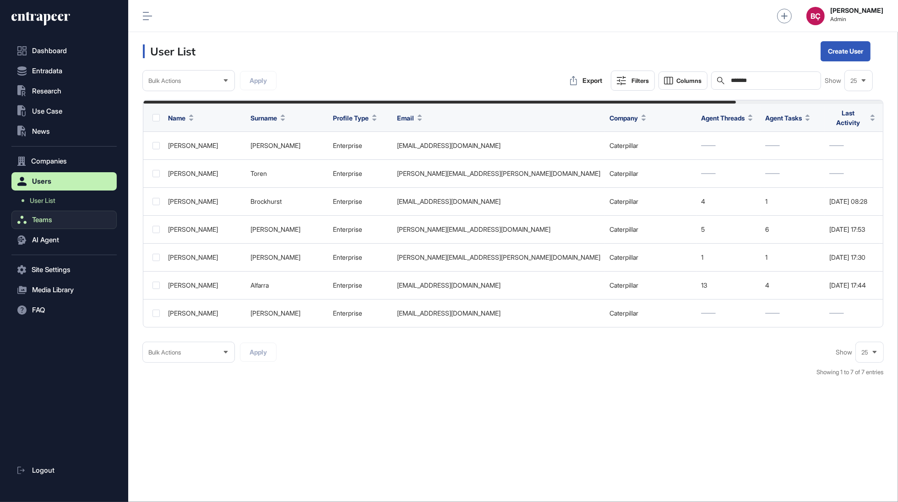
click at [49, 222] on span "Teams" at bounding box center [42, 219] width 20 height 7
click at [48, 219] on span "Team List" at bounding box center [43, 220] width 27 height 7
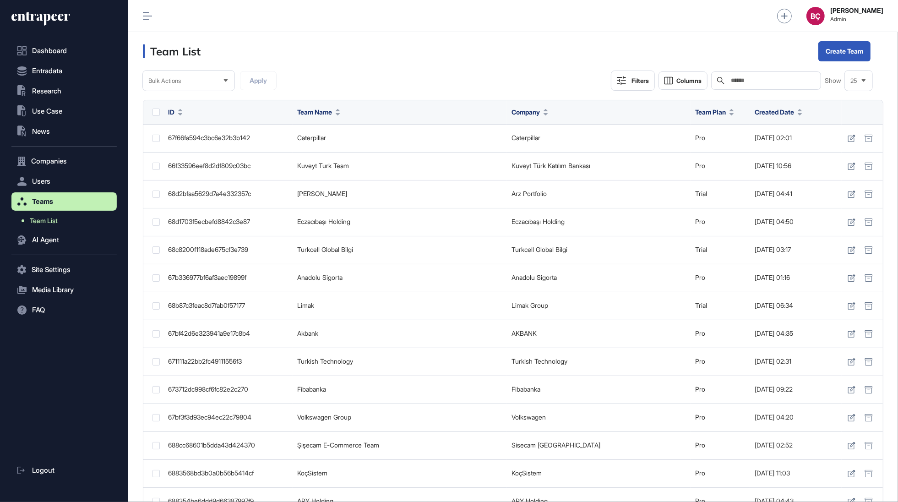
scroll to position [502, 769]
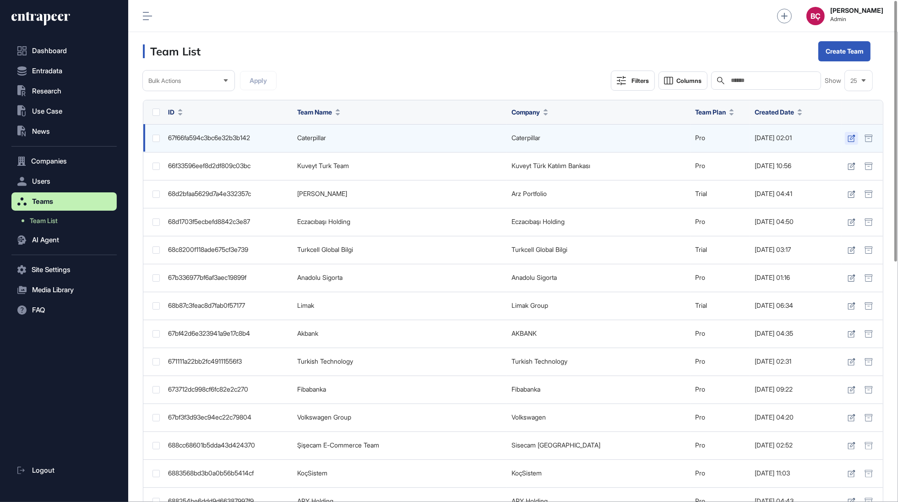
click at [847, 138] on link at bounding box center [851, 138] width 13 height 13
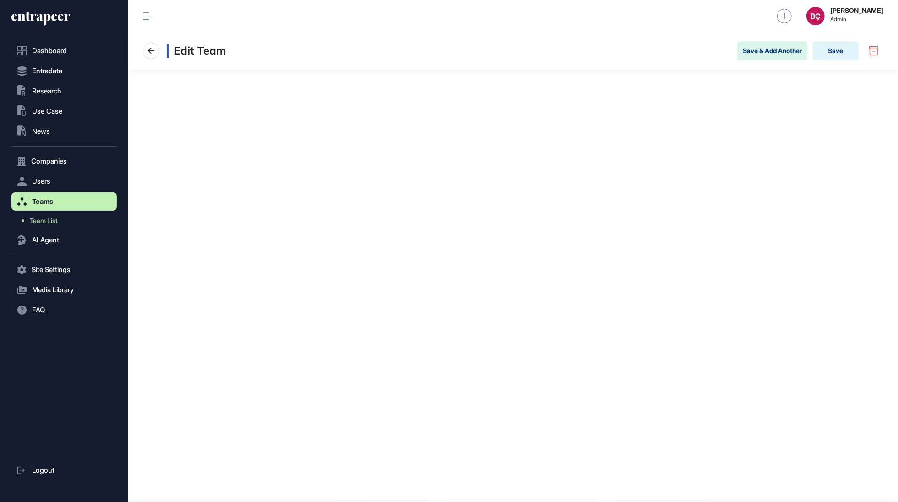
scroll to position [501, 769]
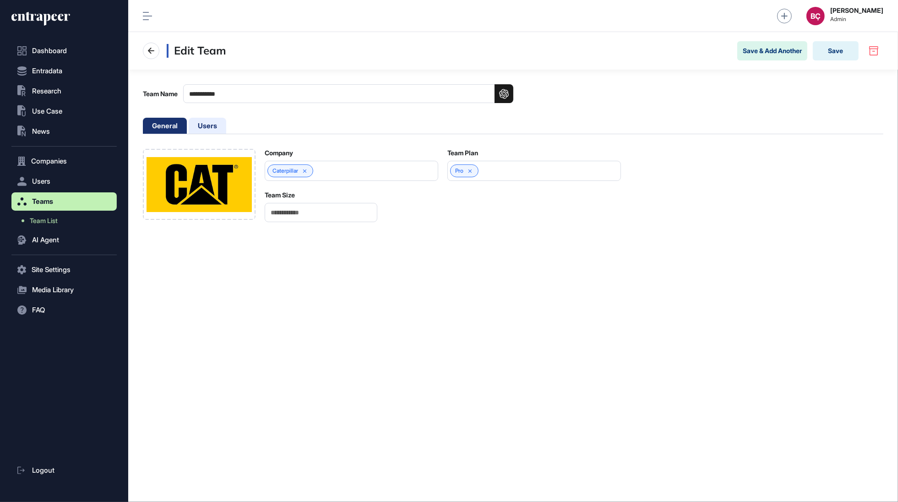
click at [199, 120] on li "Users" at bounding box center [208, 126] width 38 height 16
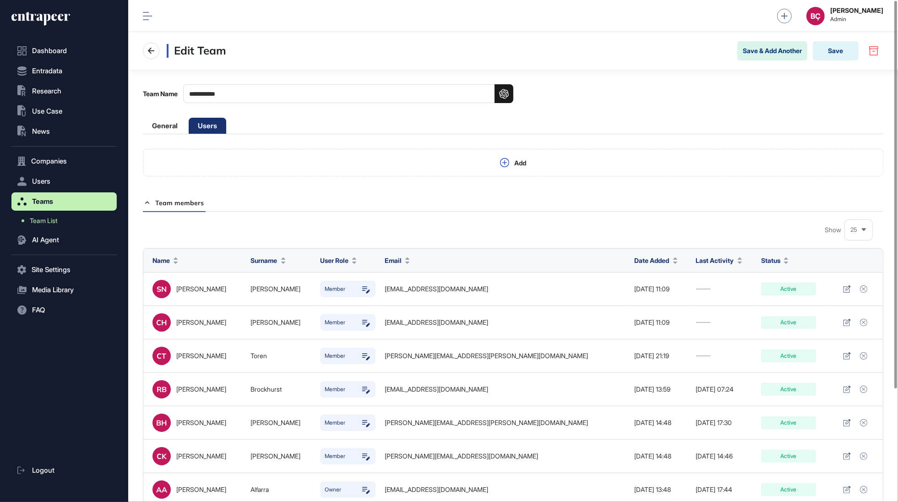
scroll to position [502, 769]
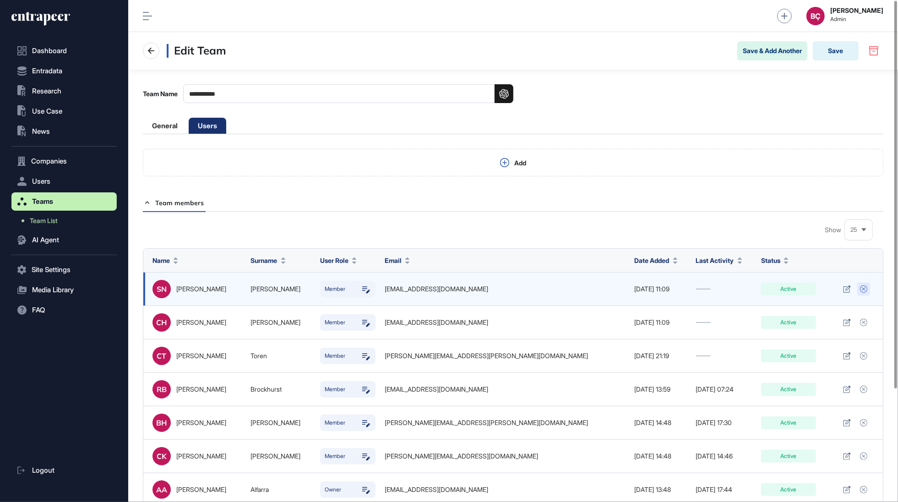
click at [860, 288] on icon at bounding box center [863, 288] width 7 height 7
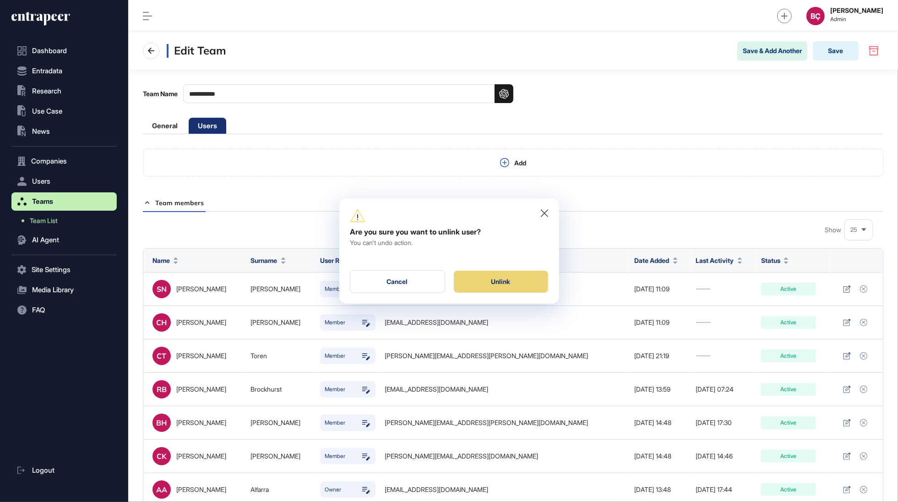
click at [531, 279] on div "Unlink" at bounding box center [501, 282] width 94 height 22
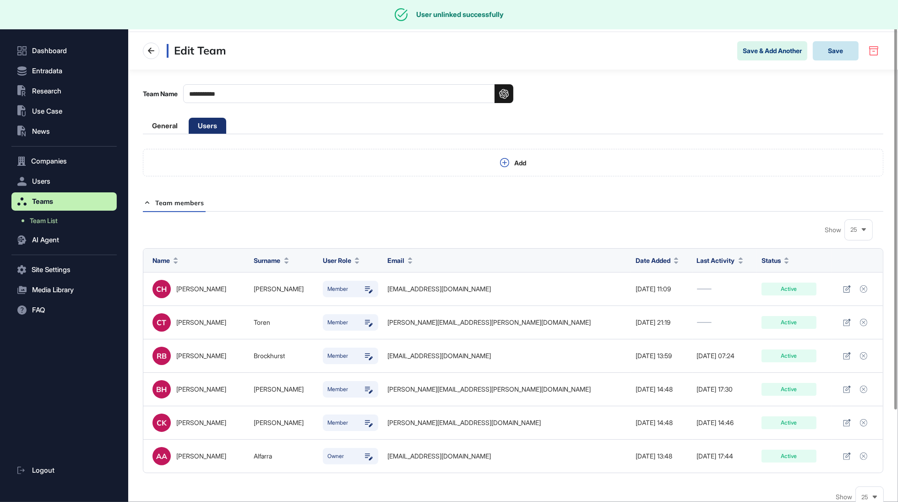
click at [824, 49] on button "Save" at bounding box center [835, 50] width 46 height 19
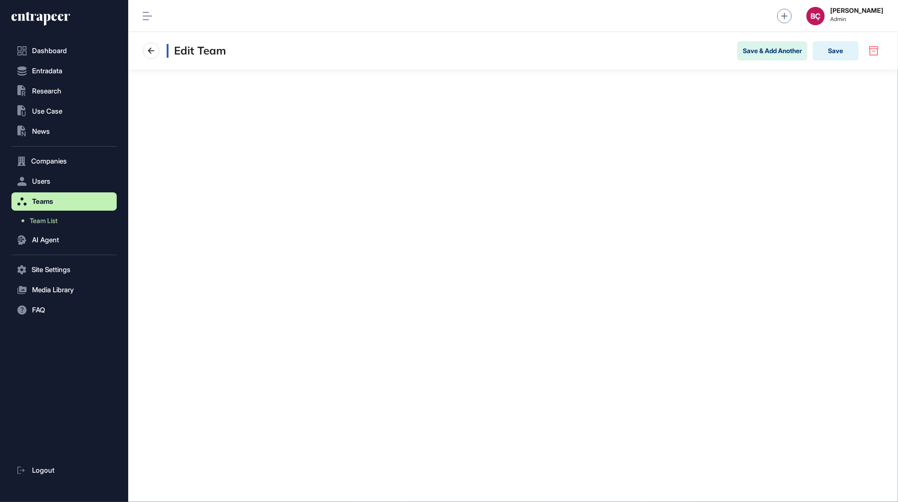
scroll to position [0, 0]
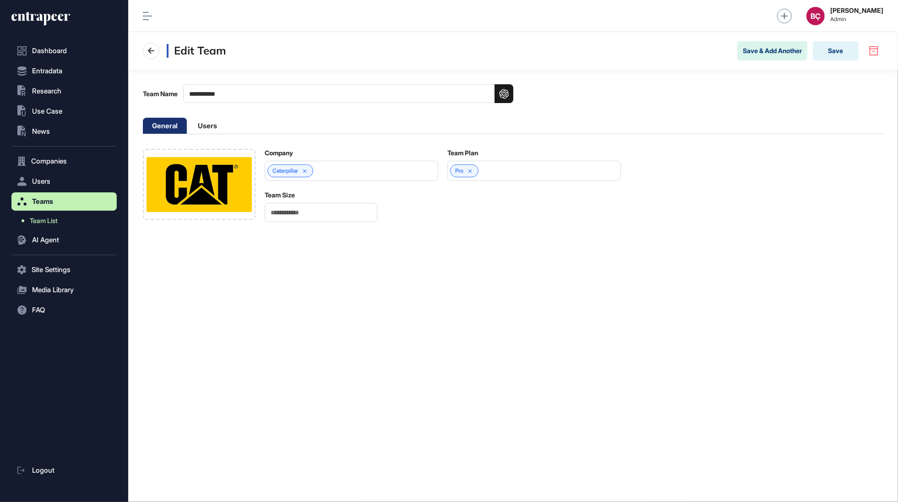
click at [56, 222] on span "Team List" at bounding box center [44, 220] width 28 height 7
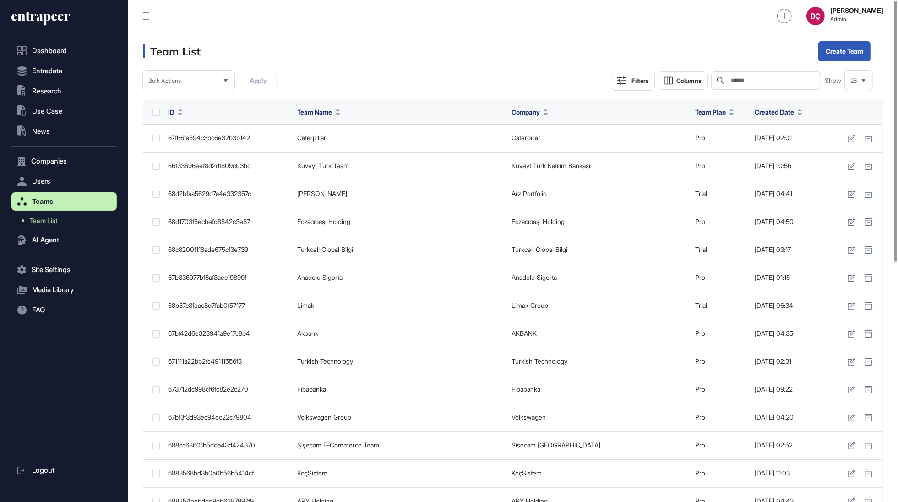
scroll to position [502, 769]
click at [30, 25] on icon at bounding box center [40, 18] width 59 height 15
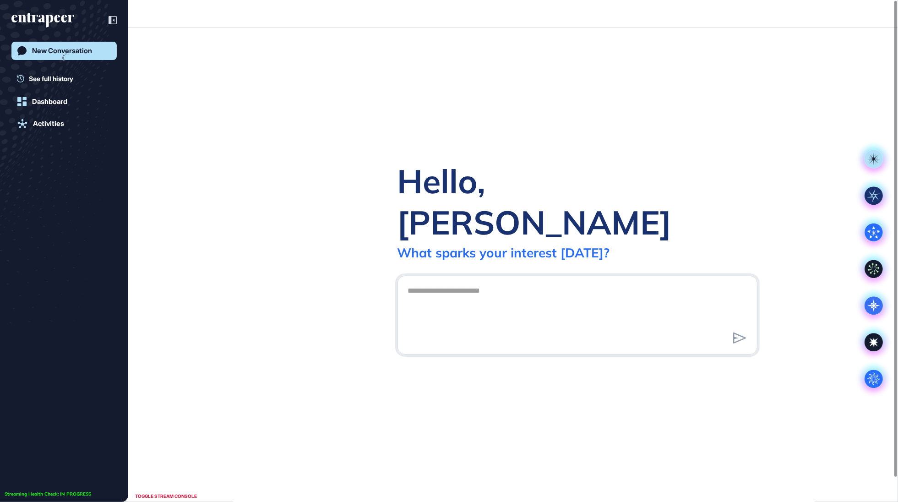
scroll to position [0, 0]
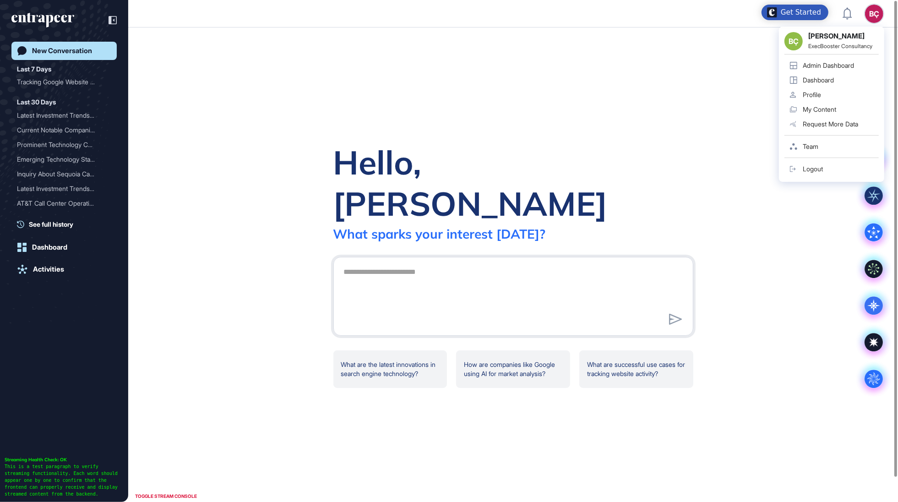
click at [833, 61] on link "Admin Dashboard" at bounding box center [831, 65] width 94 height 15
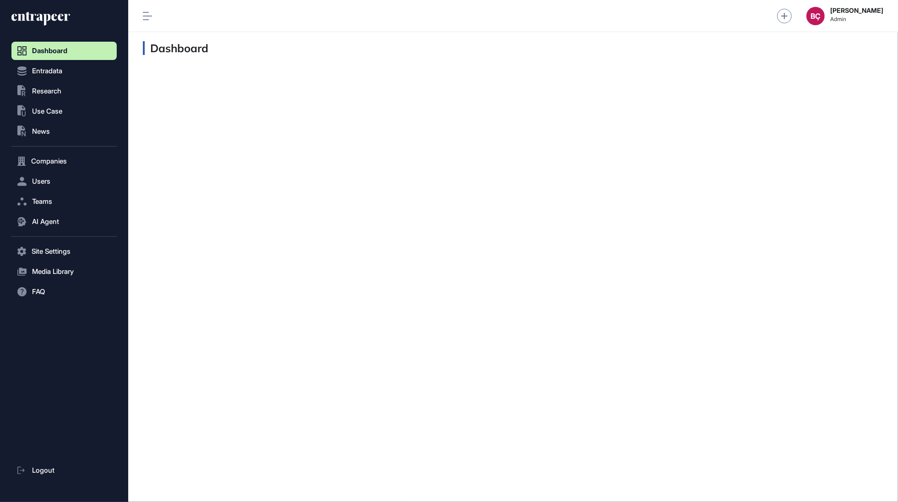
scroll to position [0, 0]
click at [73, 93] on button ".st0{fill:currentColor} Research" at bounding box center [63, 91] width 105 height 18
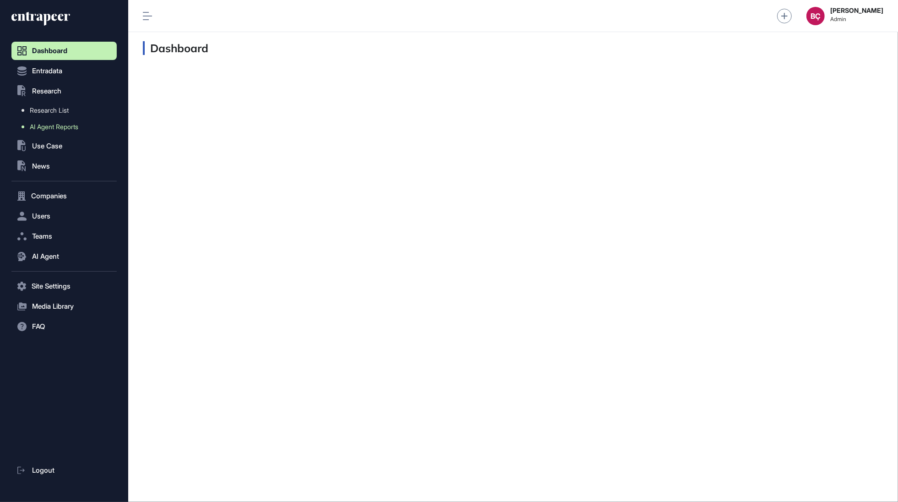
click at [51, 129] on span "AI Agent Reports" at bounding box center [54, 126] width 49 height 7
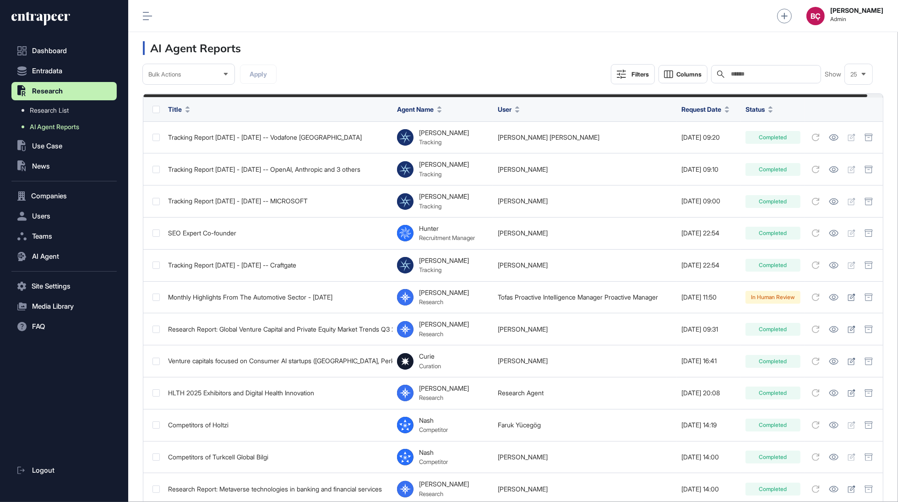
scroll to position [502, 769]
click at [730, 75] on input "text" at bounding box center [772, 73] width 85 height 7
click at [745, 70] on input "text" at bounding box center [772, 73] width 85 height 7
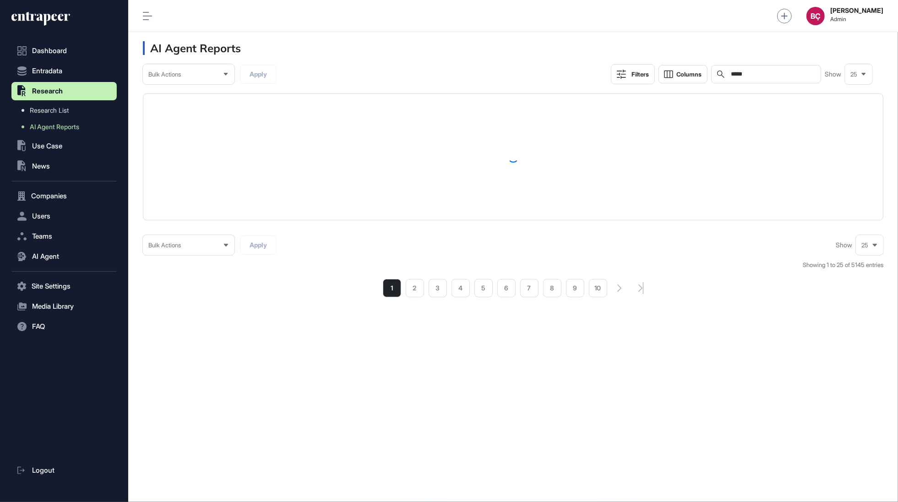
scroll to position [501, 769]
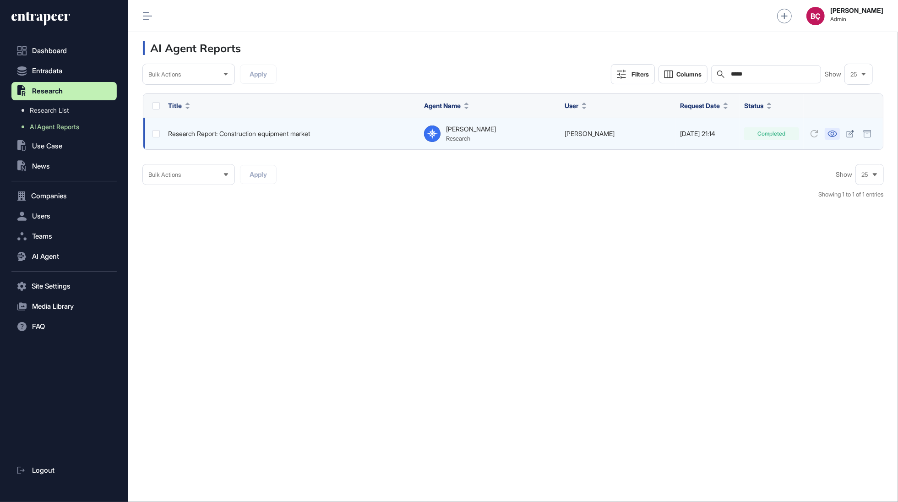
type input "*****"
click at [827, 133] on icon at bounding box center [832, 133] width 10 height 6
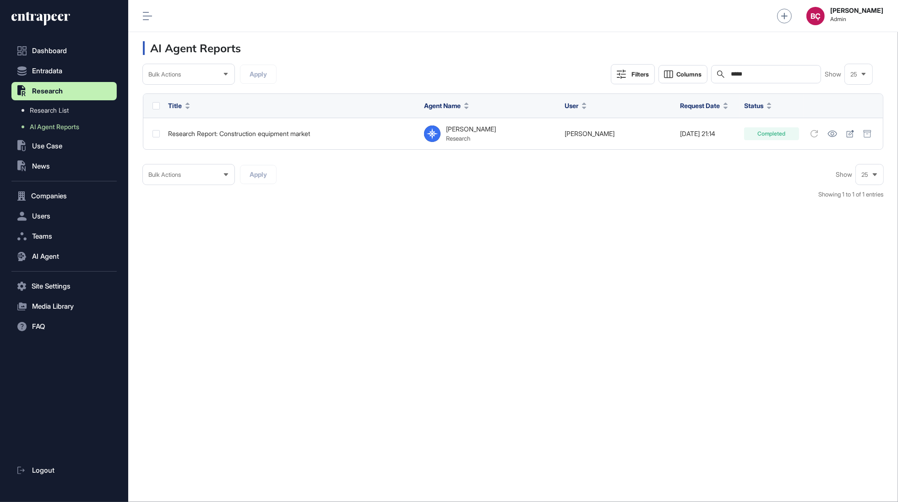
click at [48, 18] on icon at bounding box center [40, 18] width 59 height 15
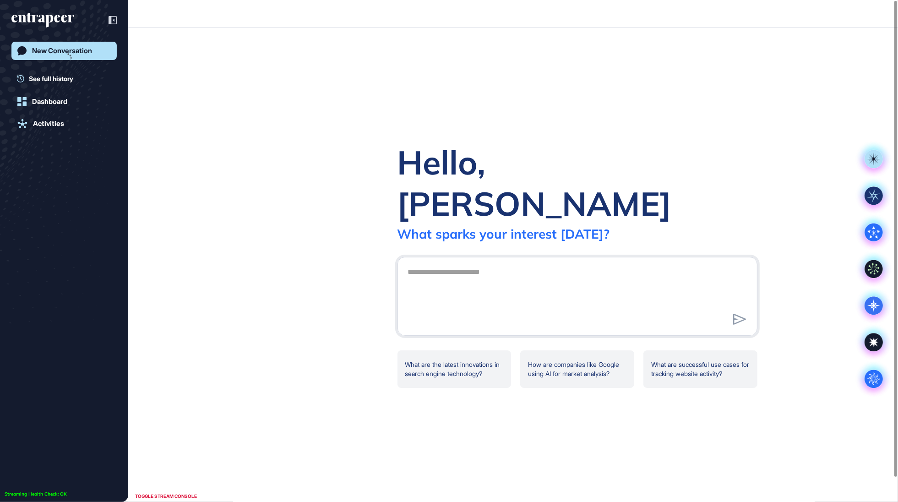
scroll to position [0, 0]
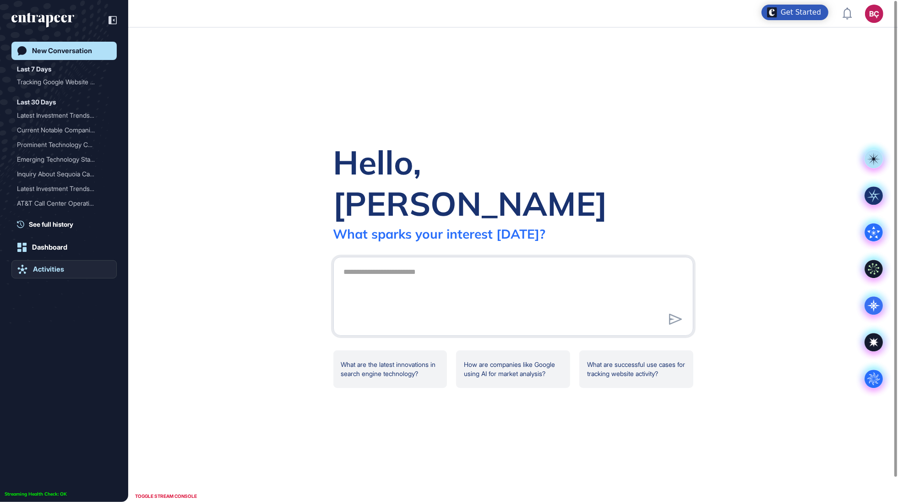
click at [57, 277] on link "Activities" at bounding box center [63, 269] width 105 height 18
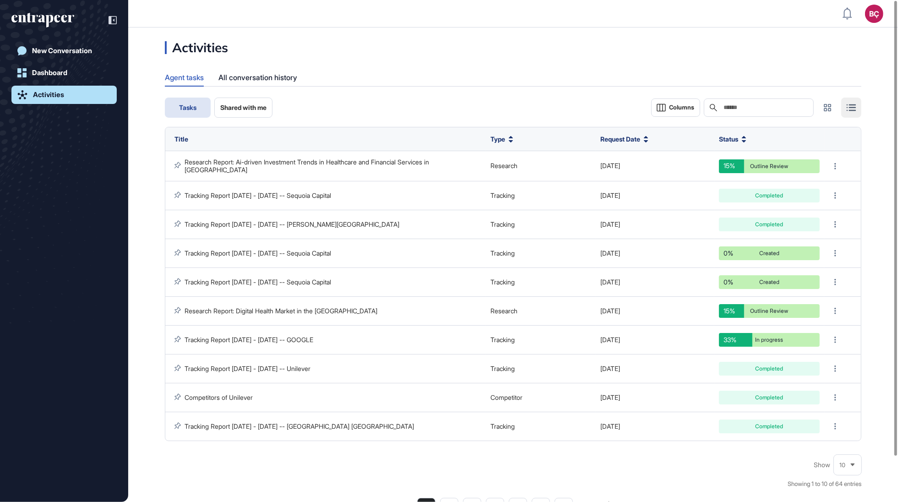
click at [240, 111] on span "Shared with me" at bounding box center [243, 107] width 46 height 7
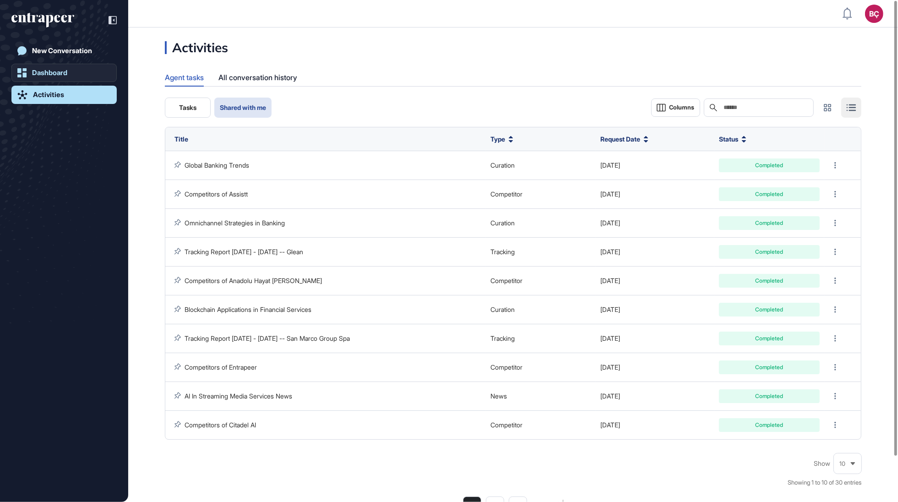
click at [64, 73] on div "Dashboard" at bounding box center [49, 73] width 35 height 8
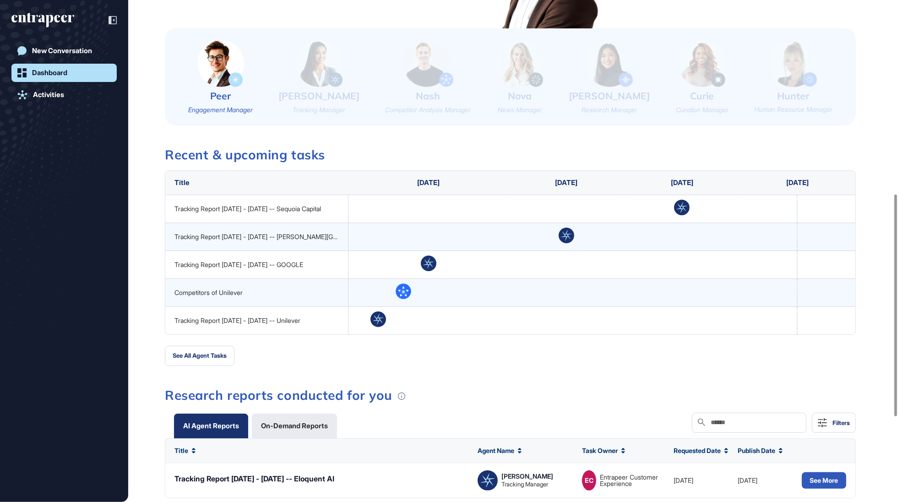
scroll to position [630, 0]
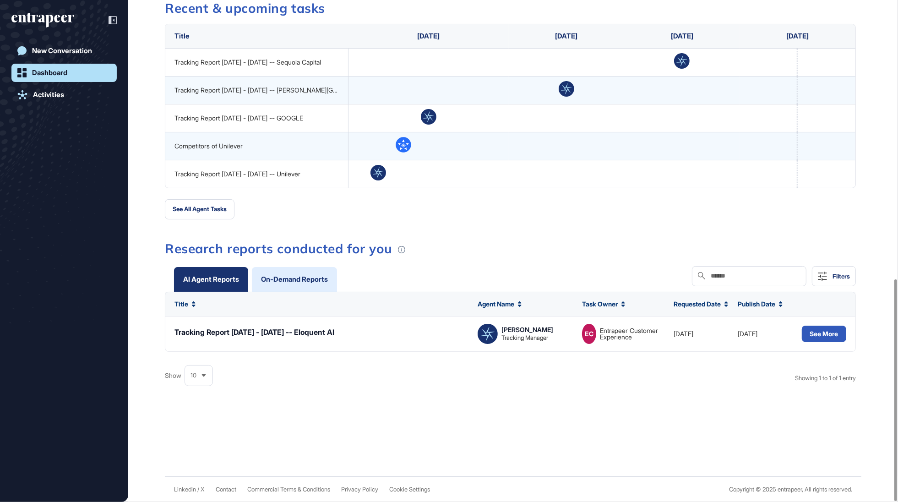
click at [283, 276] on div "On-Demand Reports" at bounding box center [294, 279] width 67 height 7
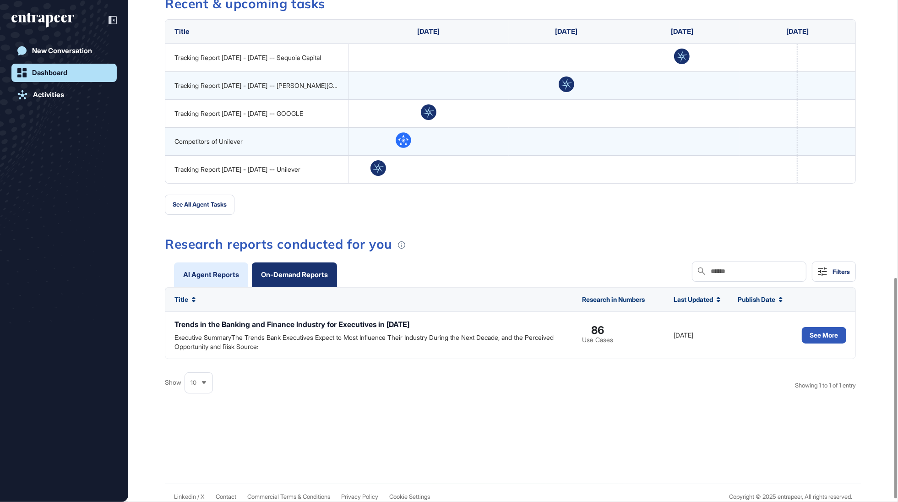
click at [223, 273] on div "AI Agent Reports" at bounding box center [211, 274] width 56 height 7
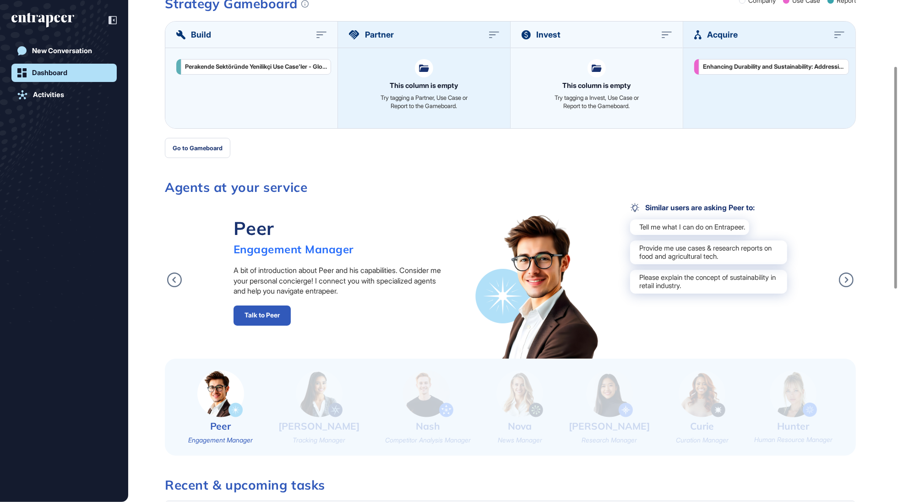
scroll to position [138, 0]
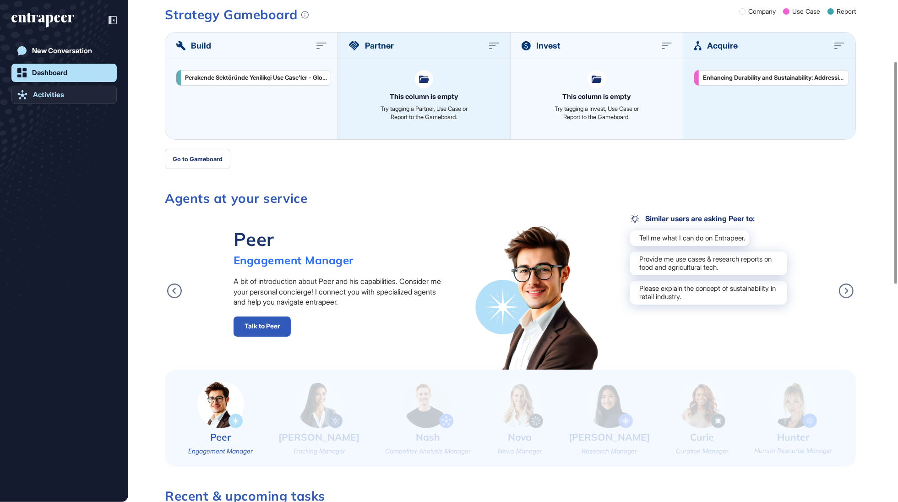
click at [32, 99] on link "Activities" at bounding box center [63, 95] width 105 height 18
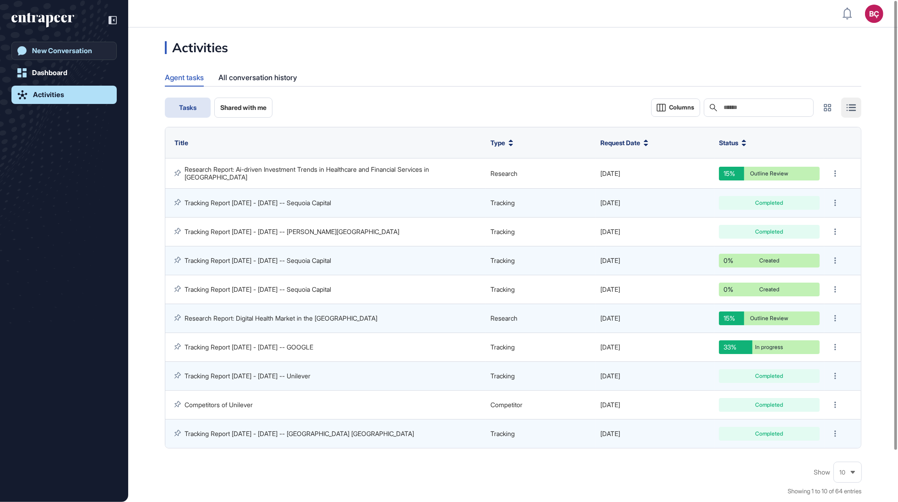
click at [70, 47] on div "New Conversation" at bounding box center [62, 51] width 60 height 8
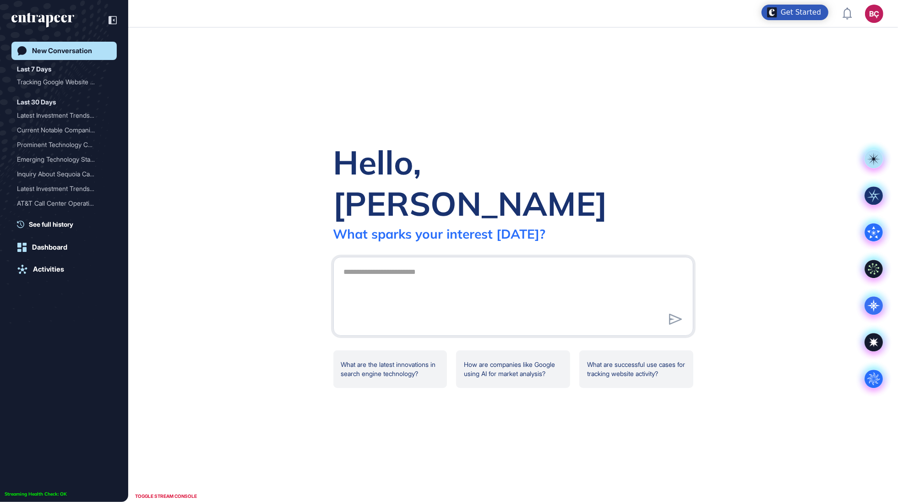
scroll to position [502, 854]
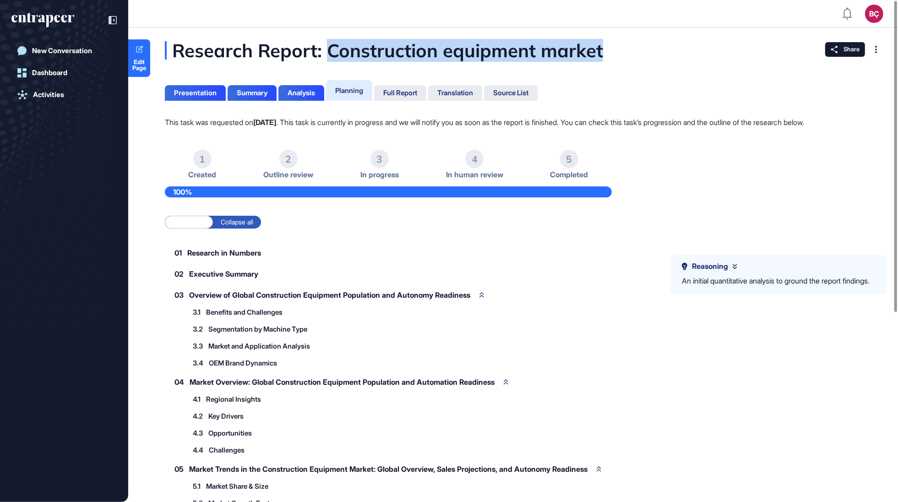
drag, startPoint x: 329, startPoint y: 49, endPoint x: 630, endPoint y: 49, distance: 301.2
click at [630, 49] on div "Research Report: Construction equipment market" at bounding box center [430, 50] width 530 height 18
copy div "Construction equipment market"
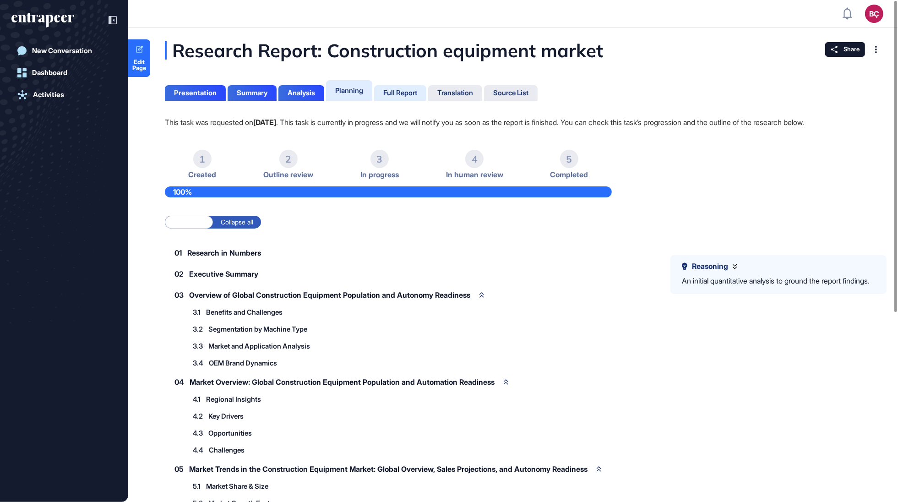
click at [412, 91] on div "Full Report" at bounding box center [400, 93] width 34 height 8
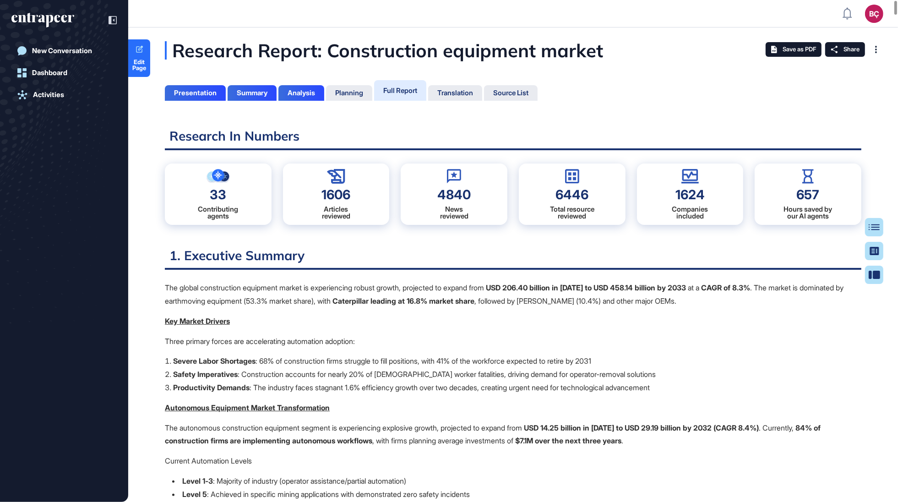
scroll to position [456, 2]
click at [844, 47] on span "Share" at bounding box center [851, 49] width 16 height 7
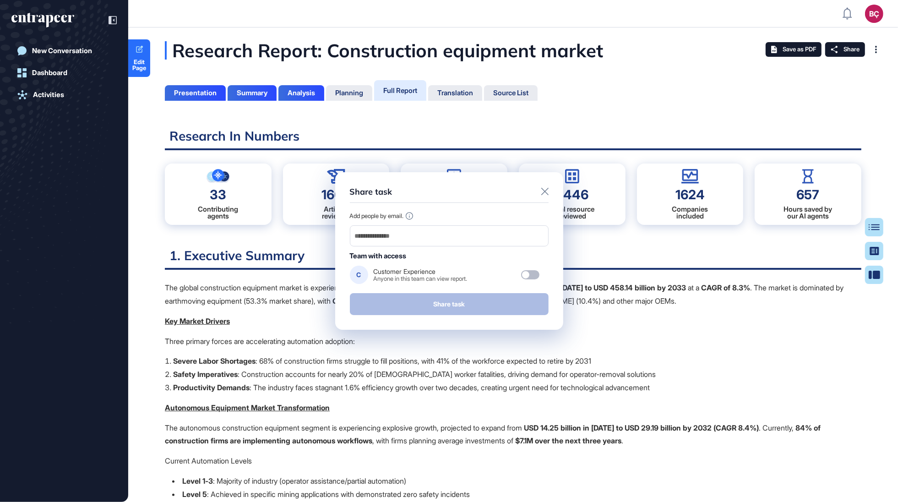
click at [546, 195] on div at bounding box center [544, 192] width 7 height 11
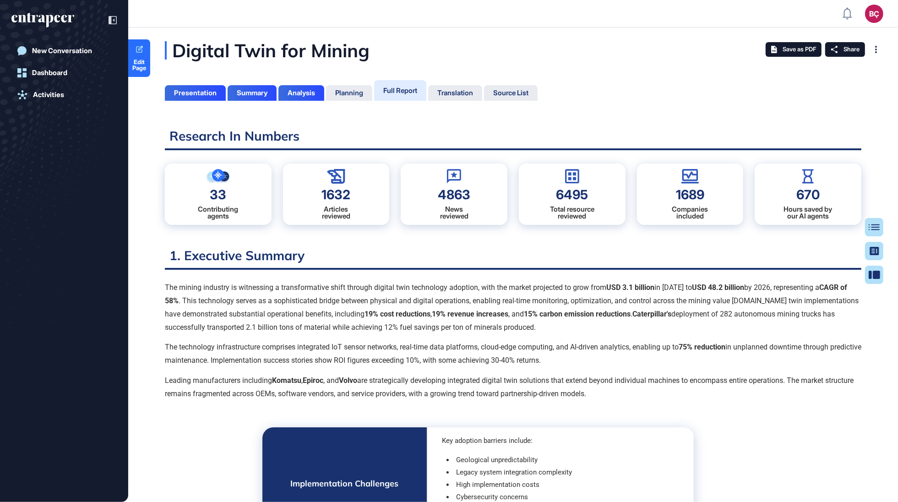
scroll to position [4, 0]
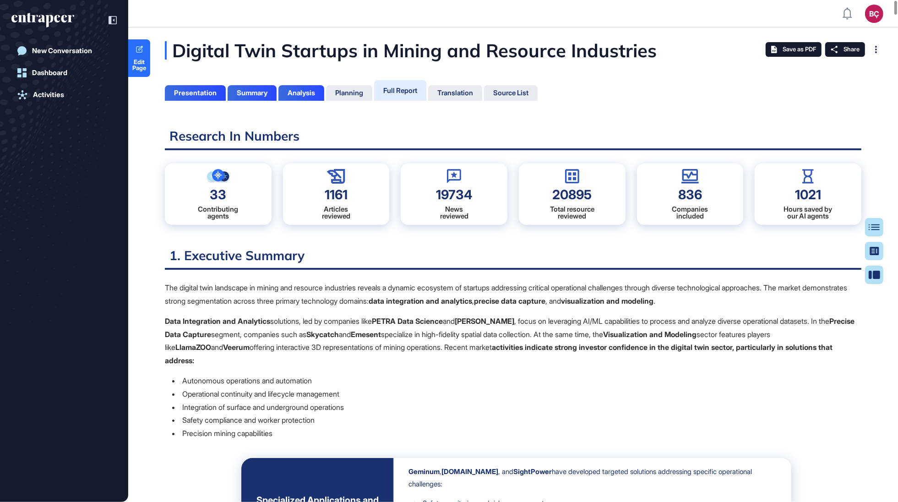
scroll to position [4, 0]
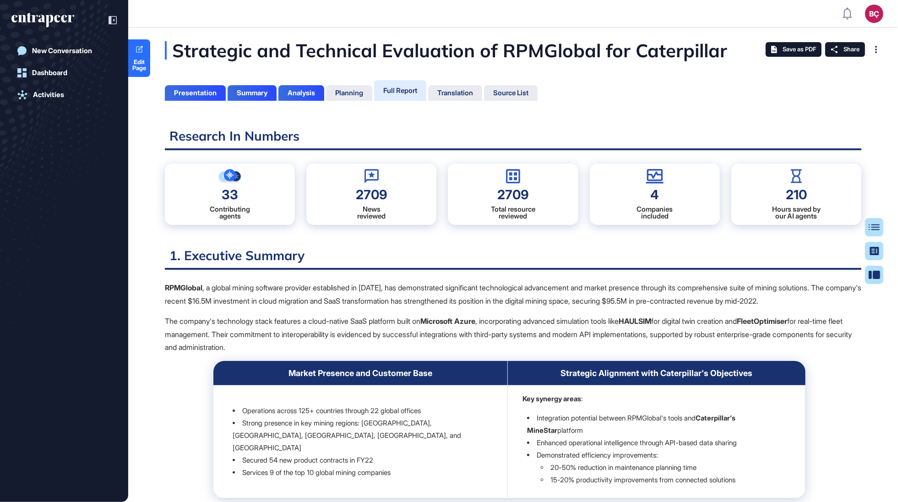
scroll to position [4, 0]
click at [397, 95] on div "Full Report" at bounding box center [400, 90] width 52 height 21
click at [390, 90] on div "Full Report" at bounding box center [400, 90] width 34 height 9
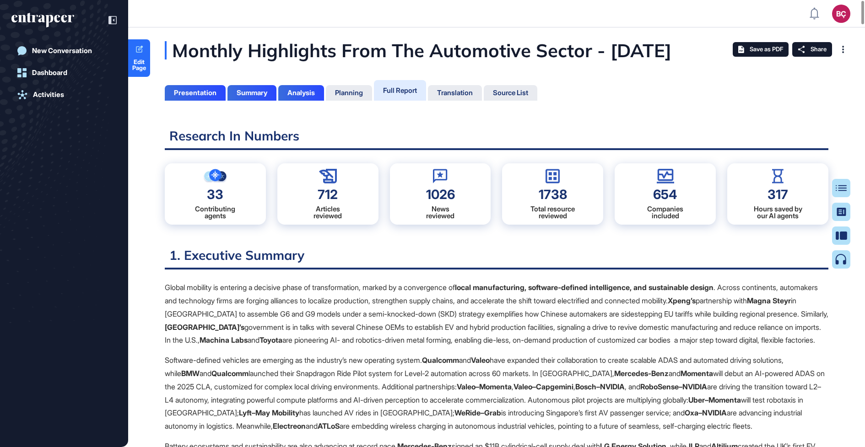
scroll to position [401, 2]
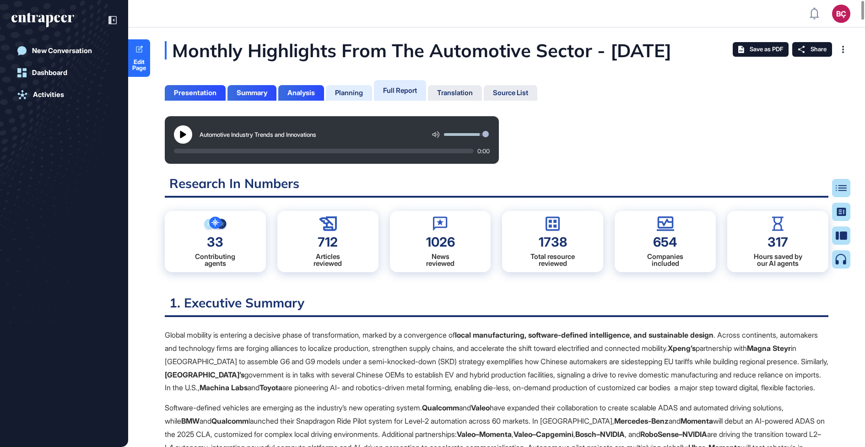
click at [332, 101] on div "Planning" at bounding box center [349, 93] width 46 height 16
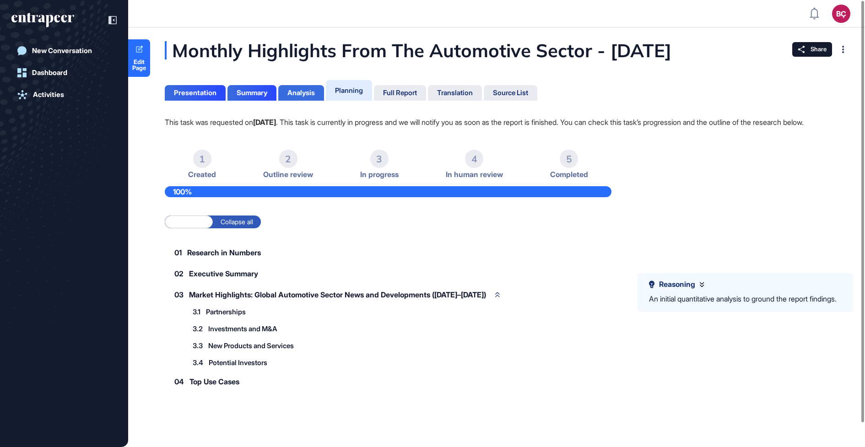
click at [311, 97] on div "Analysis" at bounding box center [300, 93] width 27 height 8
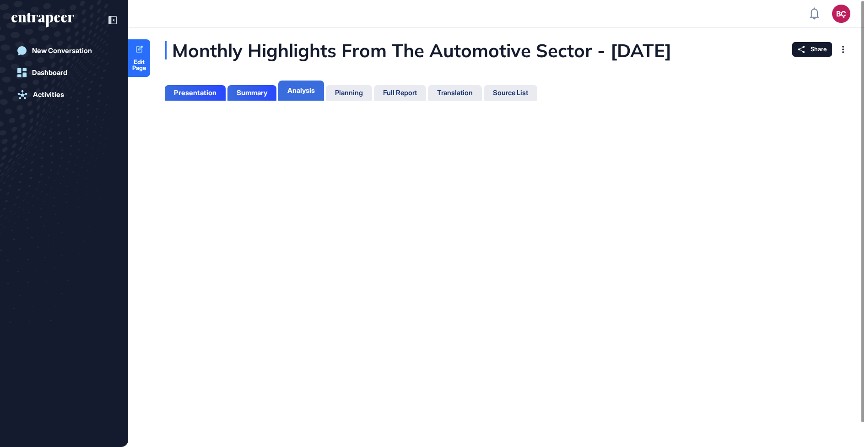
scroll to position [4, 0]
click at [347, 97] on div "Planning" at bounding box center [349, 93] width 28 height 8
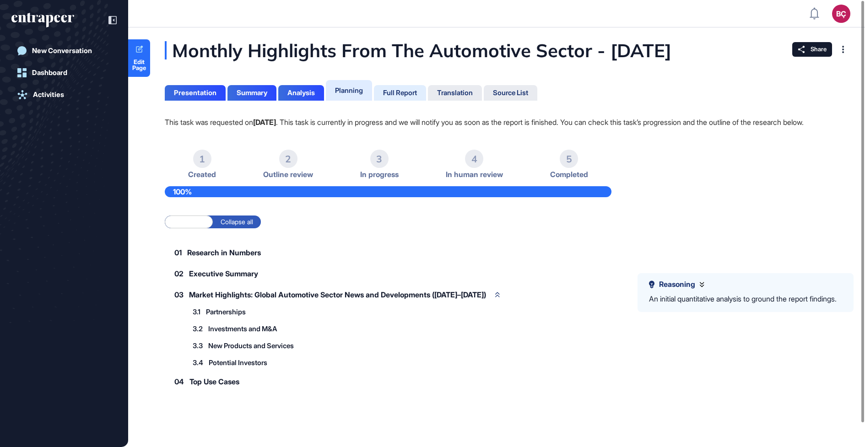
click at [412, 101] on div "Full Report" at bounding box center [400, 93] width 52 height 16
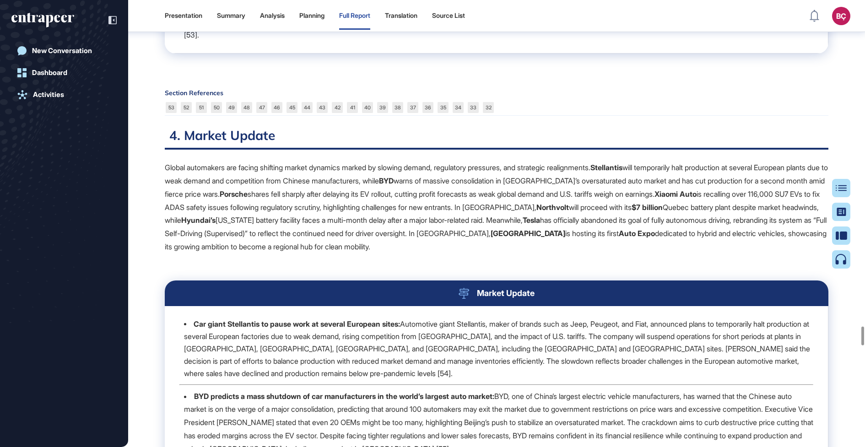
scroll to position [7833, 0]
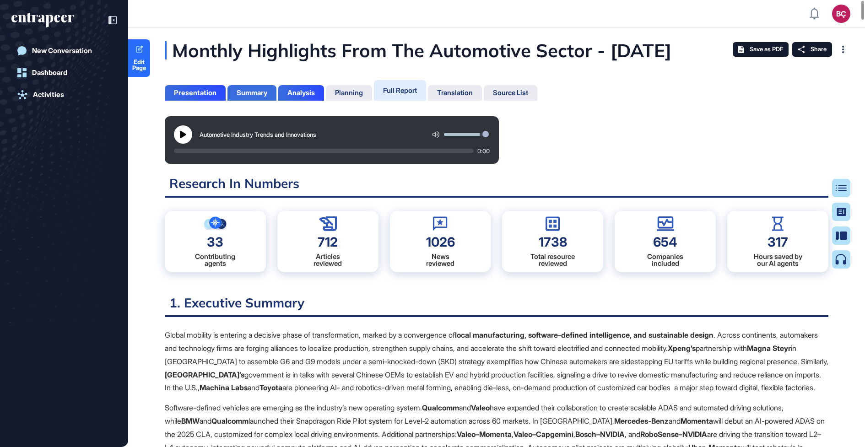
click at [249, 97] on div "Summary" at bounding box center [252, 93] width 31 height 8
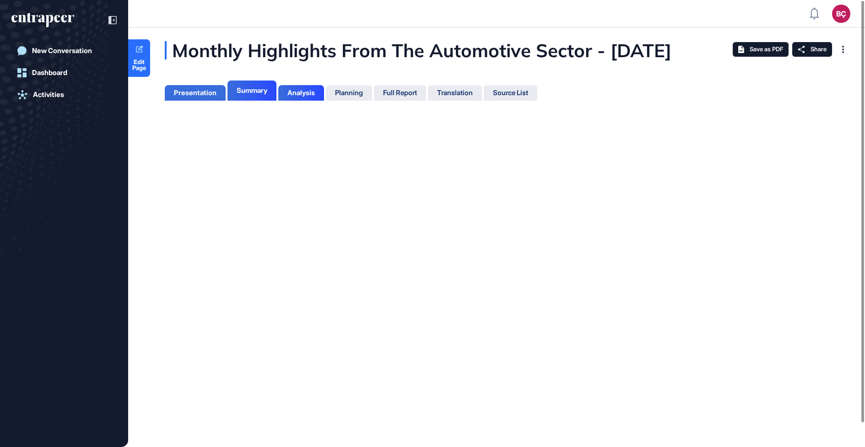
scroll to position [4, 0]
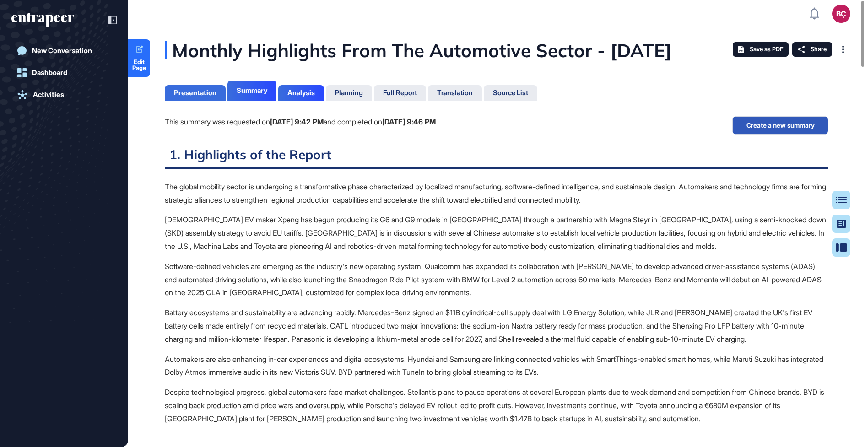
scroll to position [4, 0]
click at [184, 97] on div "Presentation" at bounding box center [195, 93] width 43 height 8
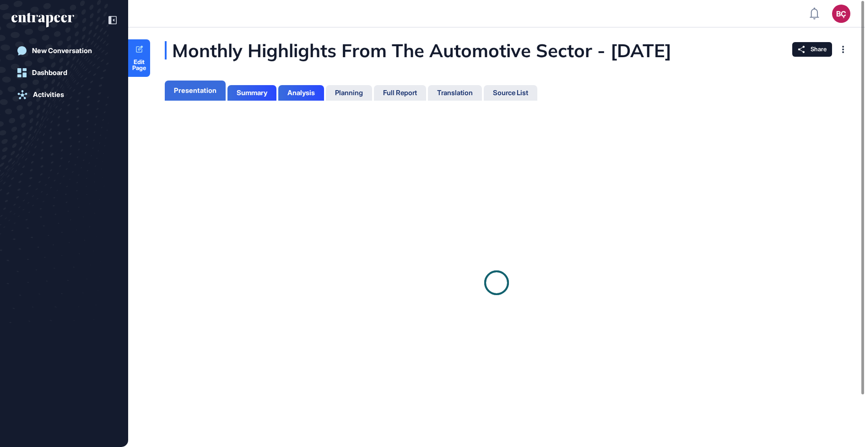
scroll to position [4, 0]
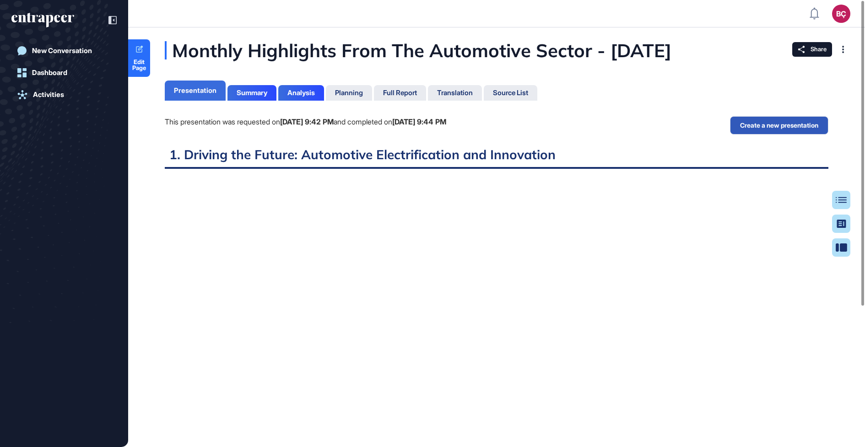
scroll to position [4, 0]
click at [393, 97] on div "Full Report" at bounding box center [400, 93] width 34 height 8
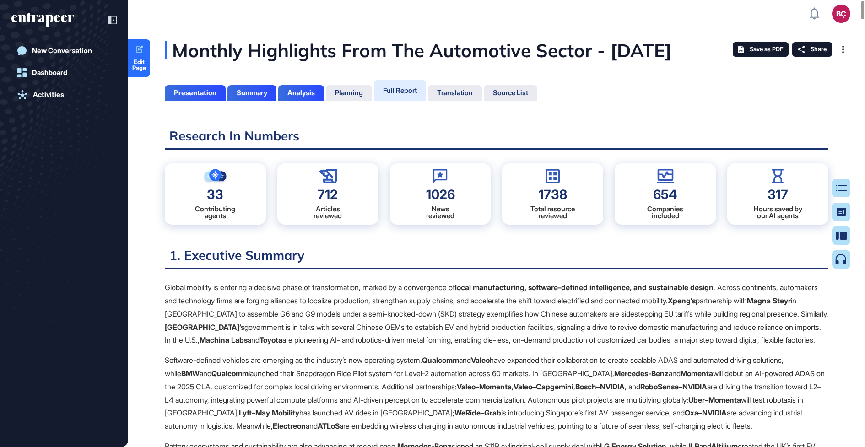
scroll to position [4, 0]
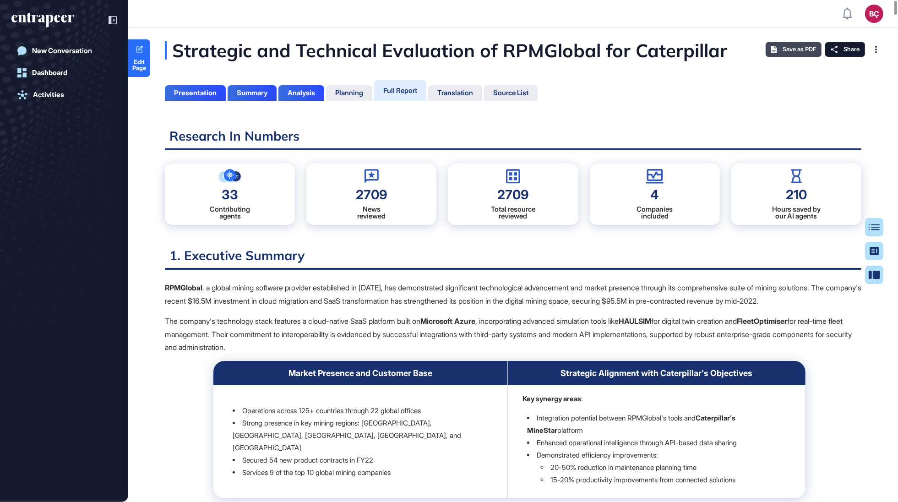
scroll to position [4, 0]
click at [832, 49] on icon at bounding box center [834, 49] width 6 height 7
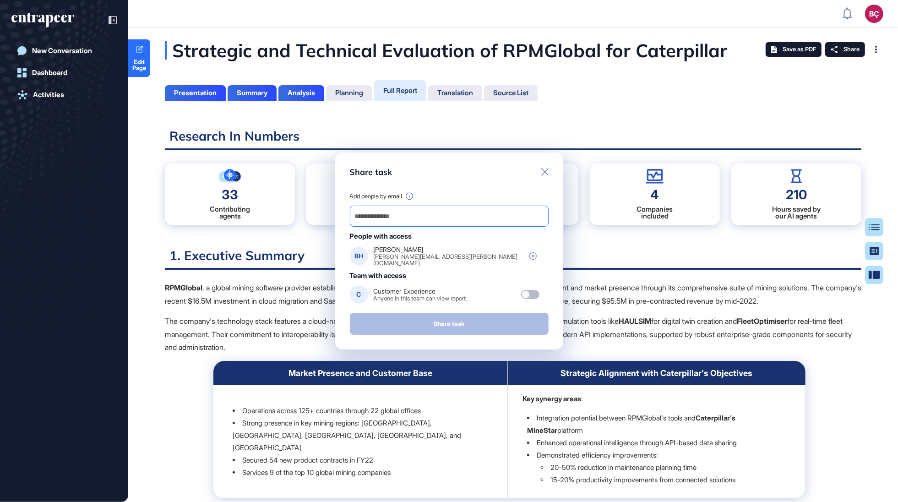
click at [457, 222] on input "email" at bounding box center [449, 216] width 190 height 13
paste input "**********"
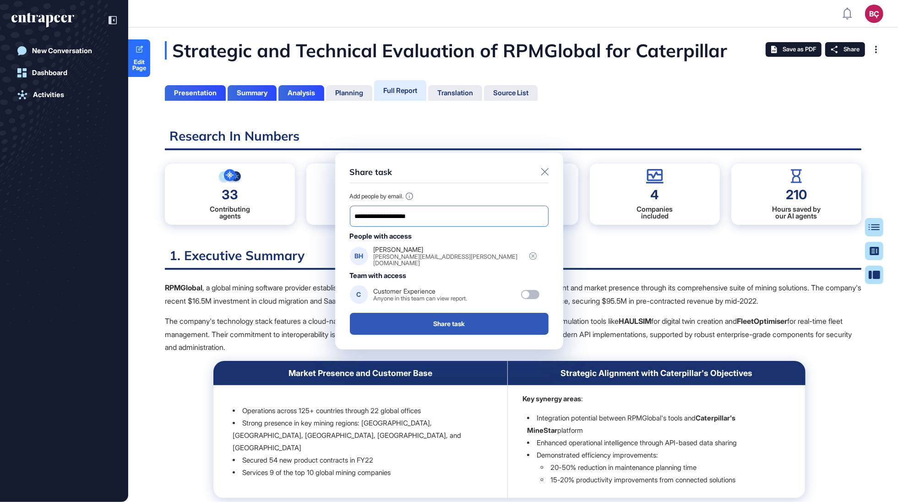
type input "**********"
click at [546, 172] on icon at bounding box center [544, 171] width 7 height 7
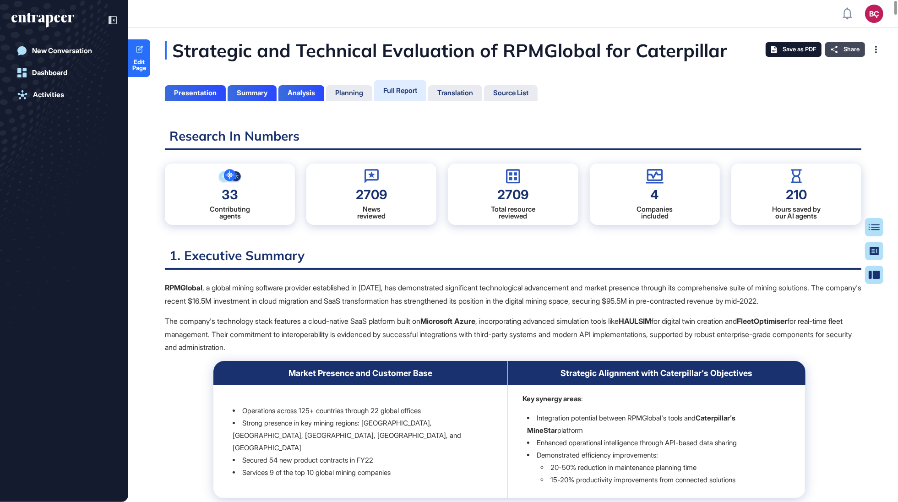
click at [843, 49] on span "Share" at bounding box center [851, 49] width 16 height 7
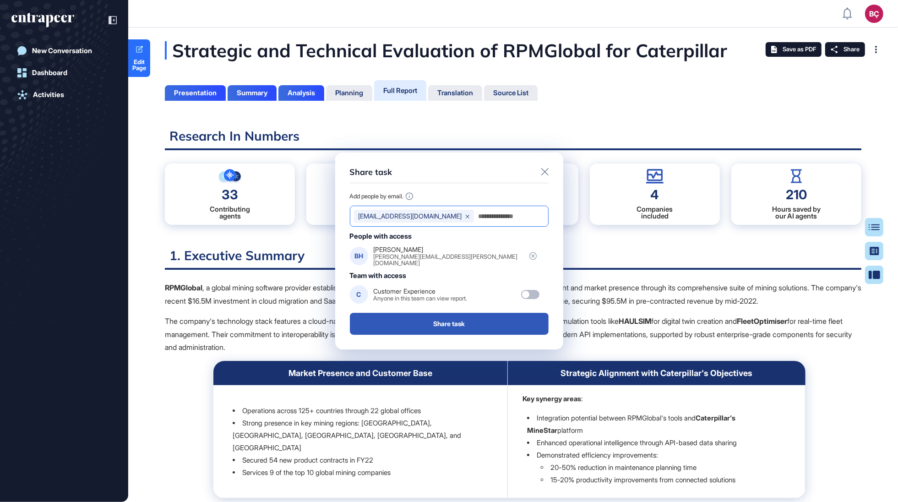
click at [484, 217] on input "email" at bounding box center [510, 216] width 67 height 13
type input "*"
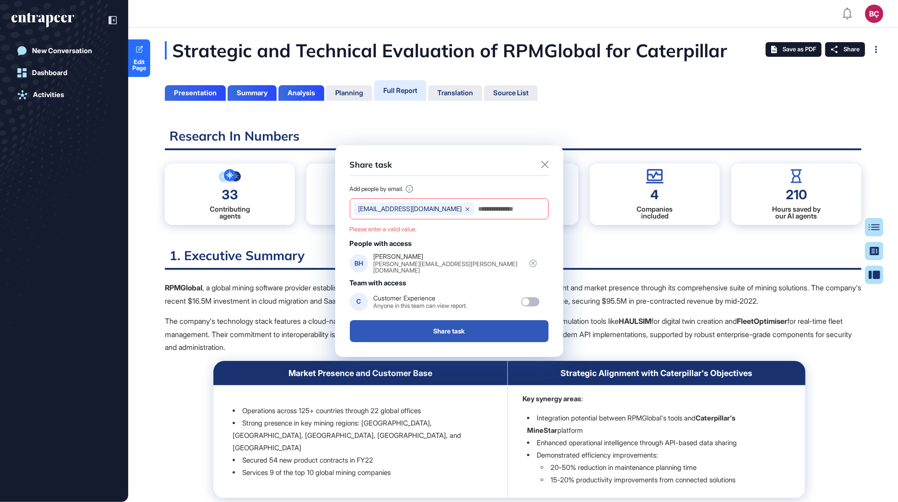
type input "**********"
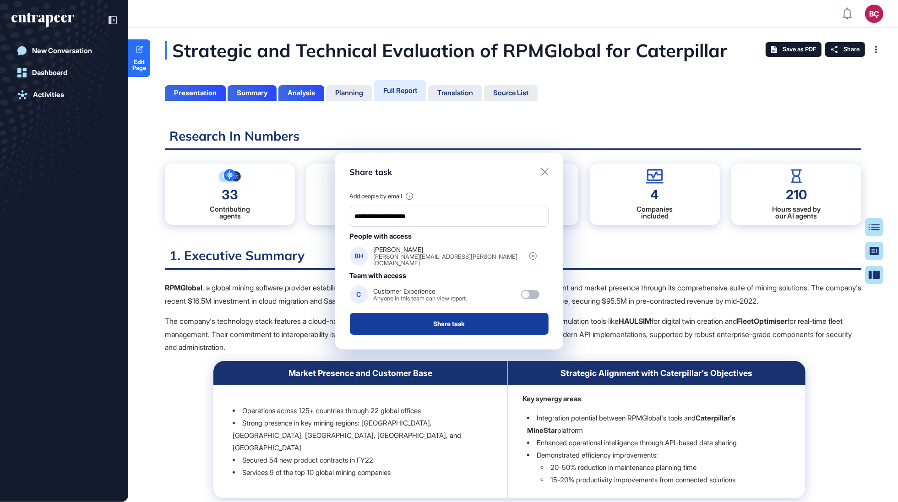
click at [481, 319] on button "Share task" at bounding box center [449, 324] width 199 height 22
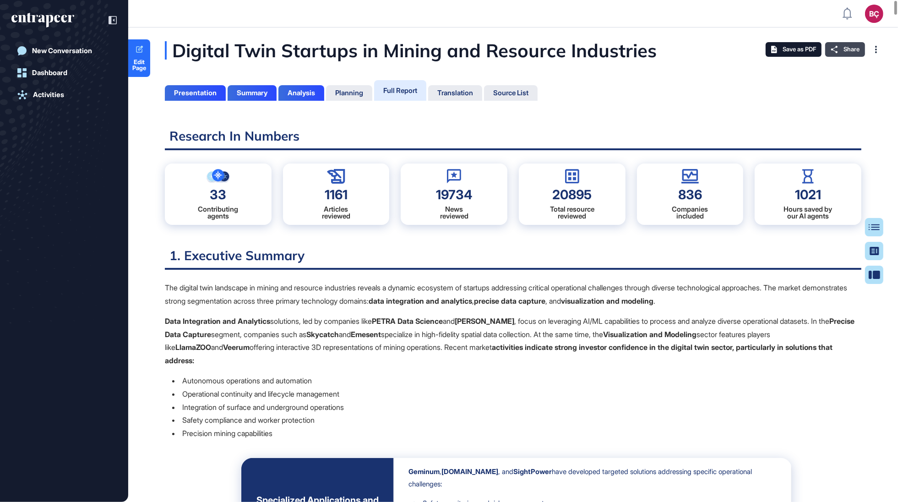
scroll to position [4, 0]
click at [832, 48] on icon at bounding box center [833, 49] width 7 height 7
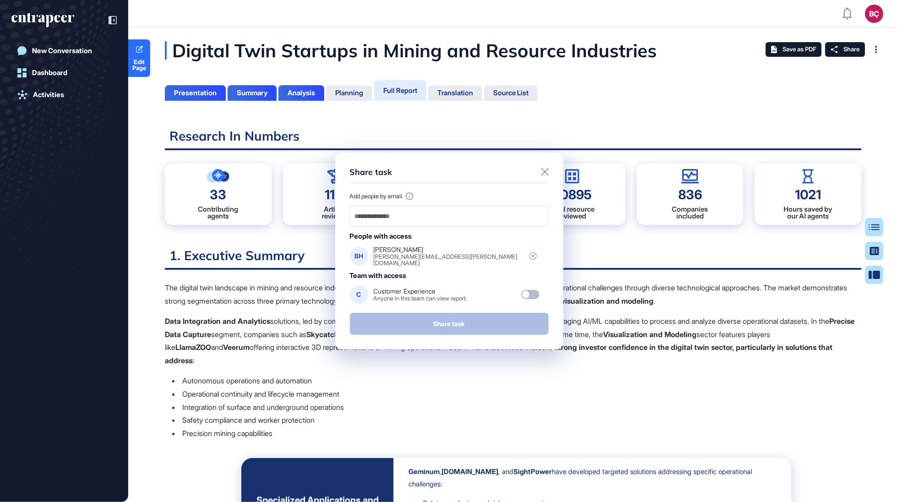
click at [544, 177] on div at bounding box center [544, 172] width 7 height 11
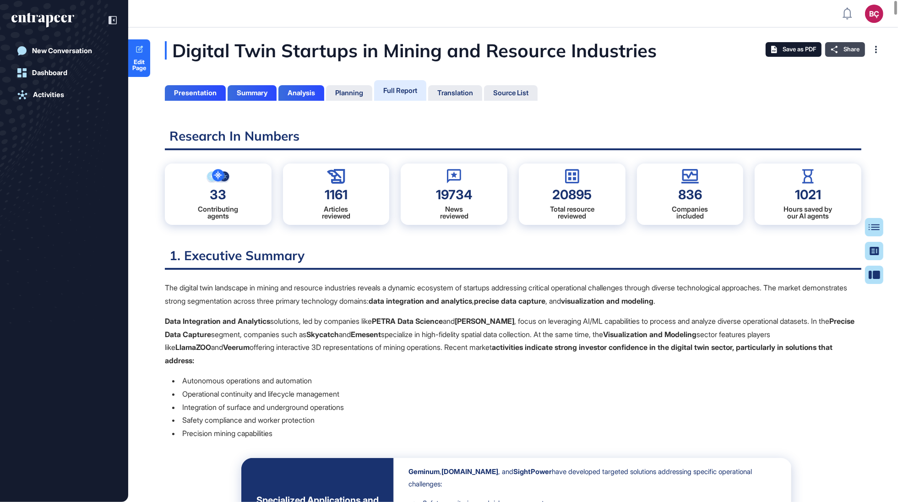
click at [847, 48] on span "Share" at bounding box center [851, 49] width 16 height 7
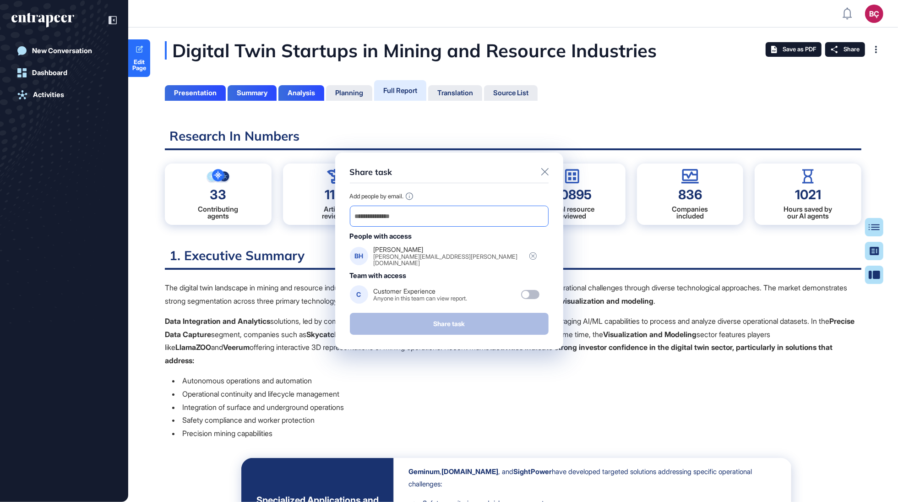
click at [439, 219] on input "email" at bounding box center [449, 216] width 190 height 13
paste input "**********"
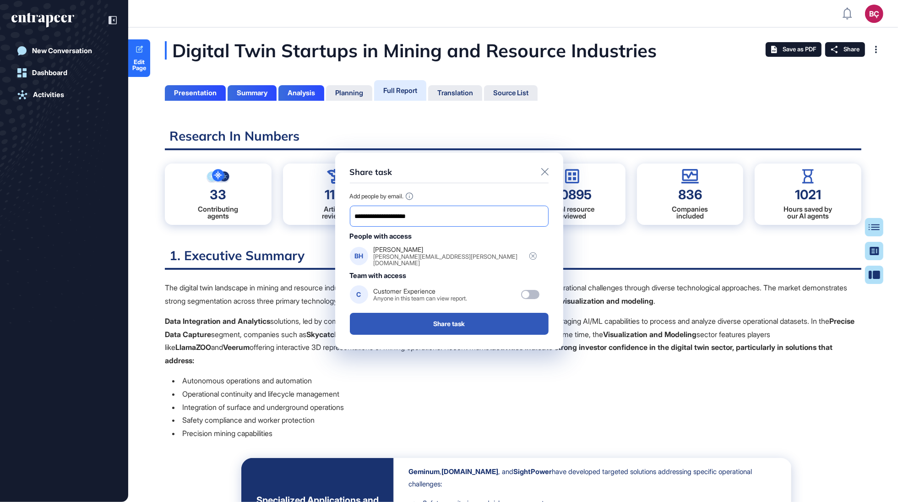
type input "**********"
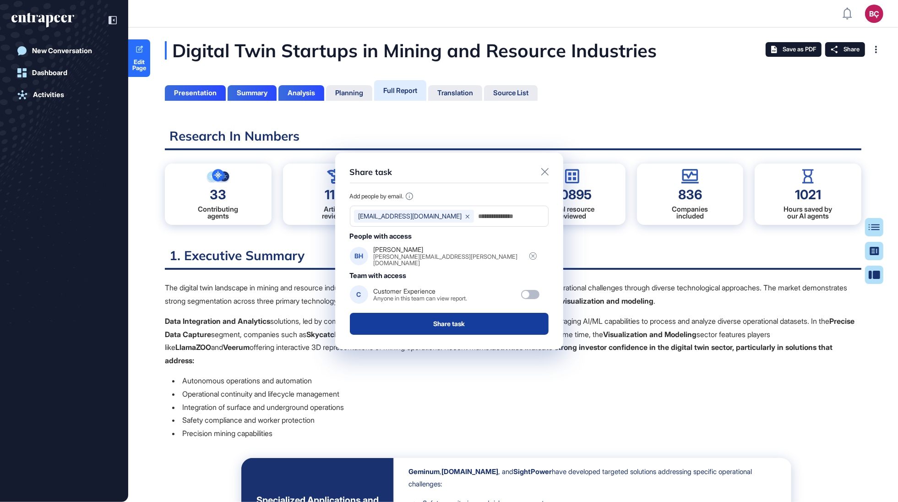
click at [428, 320] on button "Share task" at bounding box center [449, 324] width 199 height 22
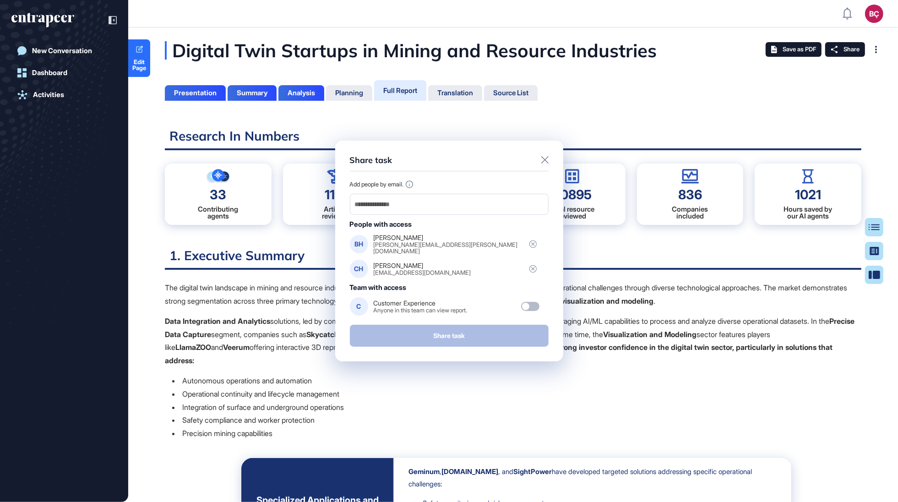
click at [546, 154] on div "Share task Add people by email. People with access BH Brent [EMAIL_ADDRESS][PER…" at bounding box center [449, 251] width 228 height 221
click at [546, 159] on icon at bounding box center [544, 159] width 7 height 7
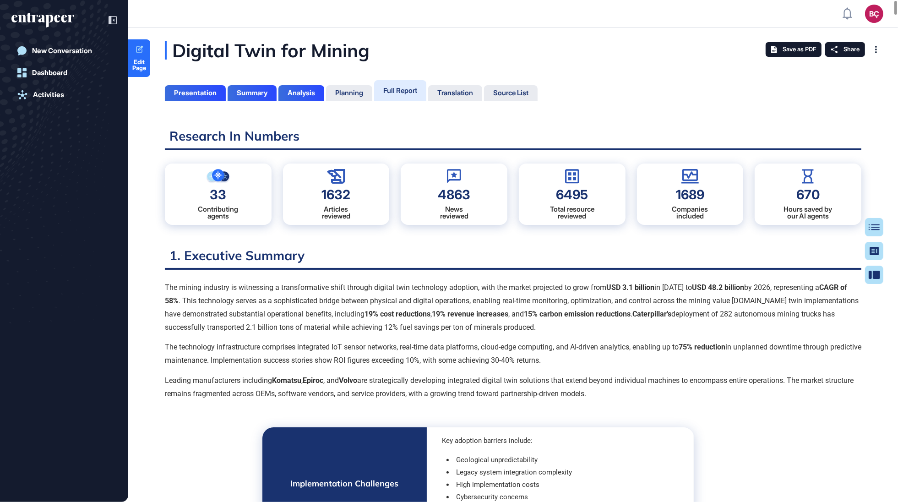
scroll to position [4, 0]
click at [843, 47] on span "Share" at bounding box center [851, 49] width 16 height 7
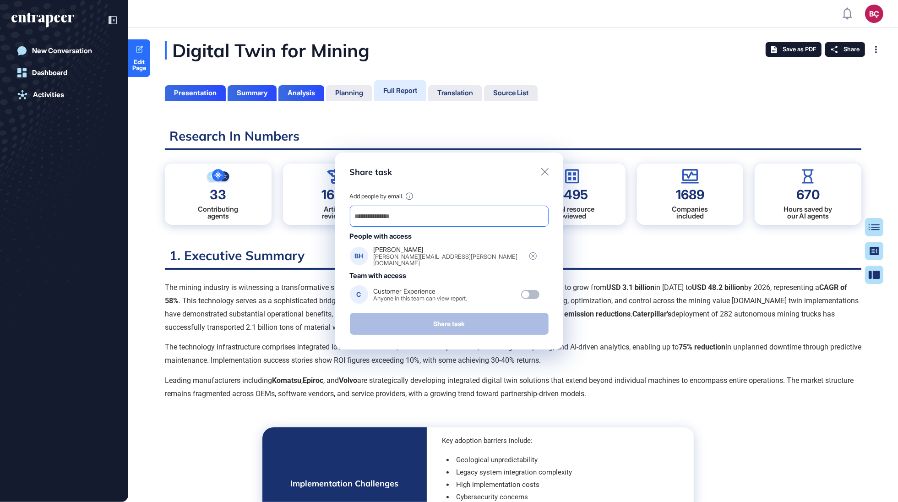
click at [415, 225] on div at bounding box center [449, 216] width 199 height 21
click at [422, 219] on input "email" at bounding box center [449, 216] width 190 height 13
paste input "**********"
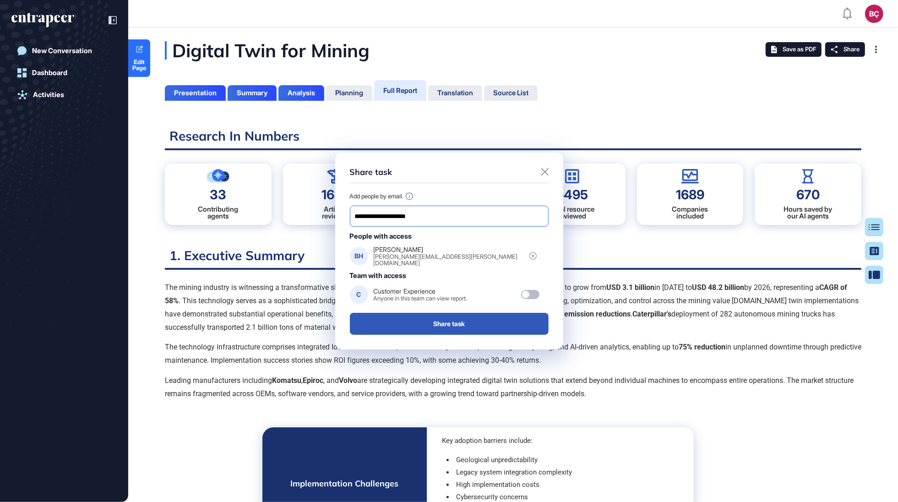
type input "**********"
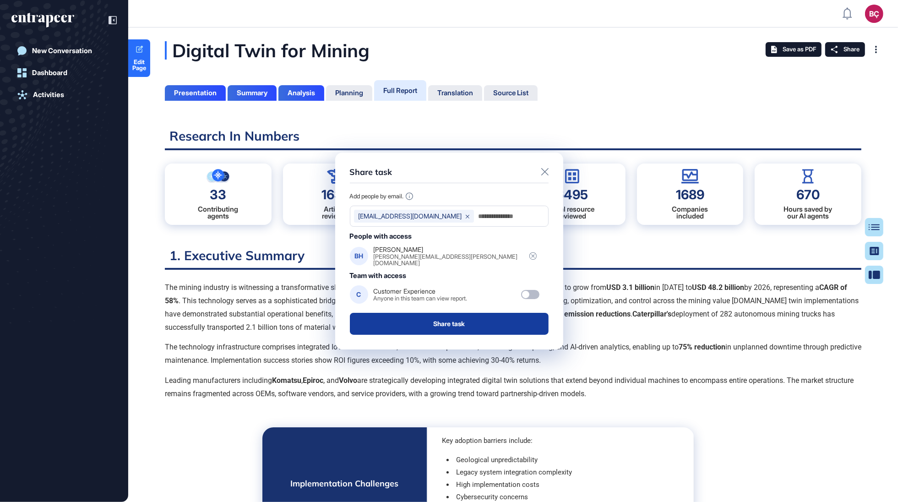
click at [419, 320] on button "Share task" at bounding box center [449, 324] width 199 height 22
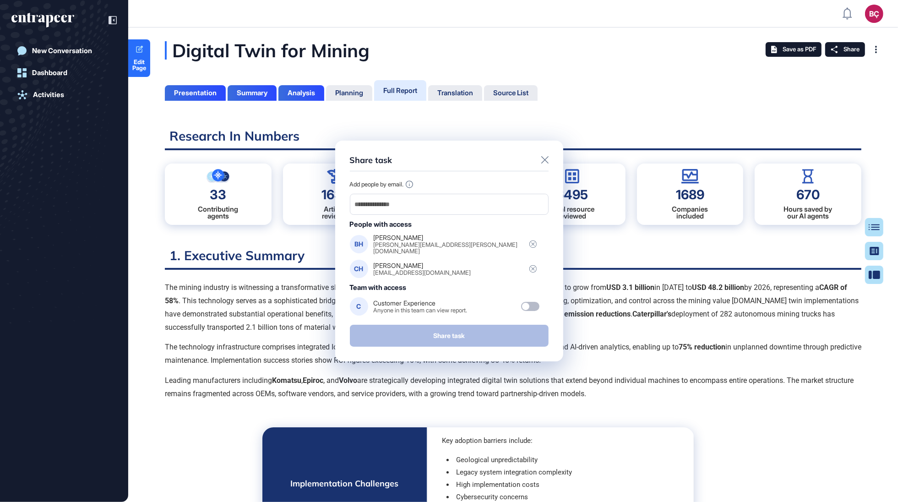
click at [544, 157] on icon at bounding box center [544, 159] width 7 height 7
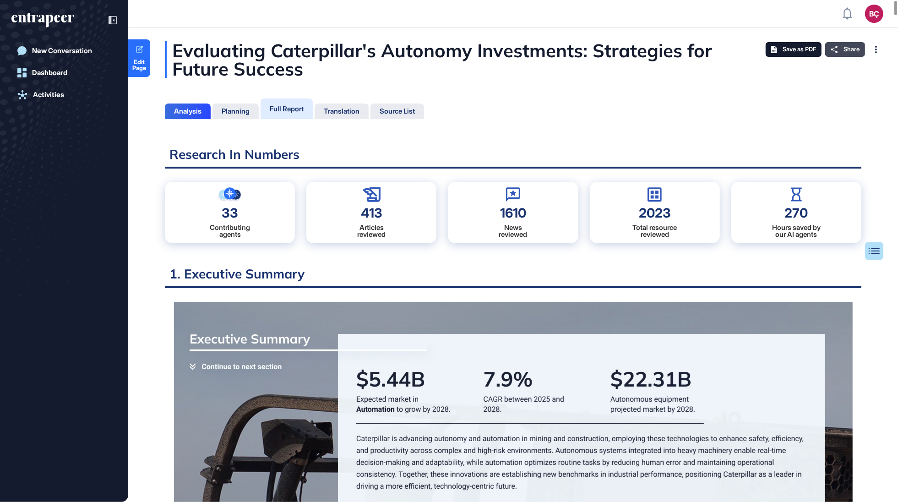
scroll to position [4, 0]
click at [849, 49] on span "Share" at bounding box center [851, 49] width 16 height 7
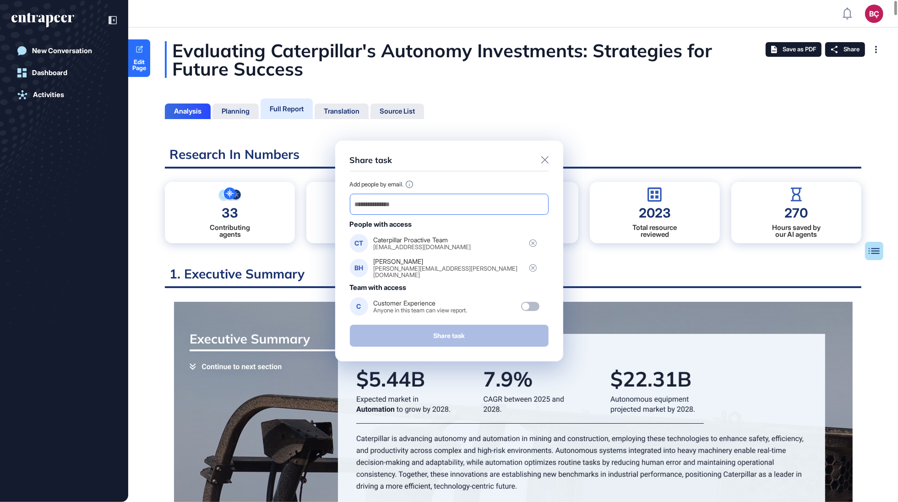
click at [457, 214] on div at bounding box center [449, 204] width 199 height 21
click at [456, 210] on input "email" at bounding box center [449, 204] width 190 height 13
paste input "**********"
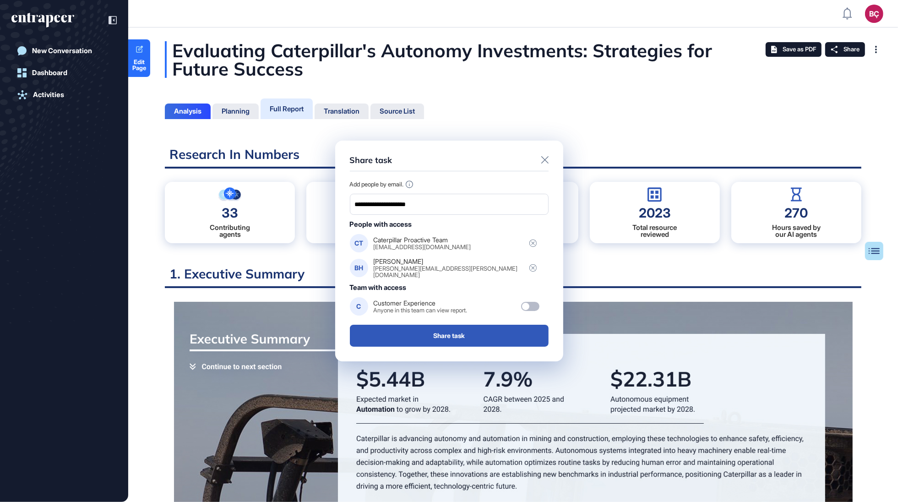
type input "**********"
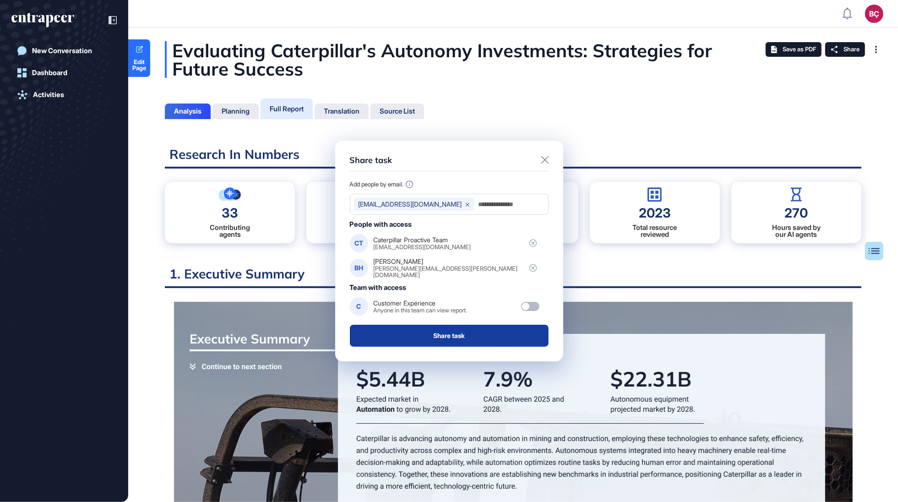
click at [431, 336] on button "Share task" at bounding box center [449, 336] width 199 height 22
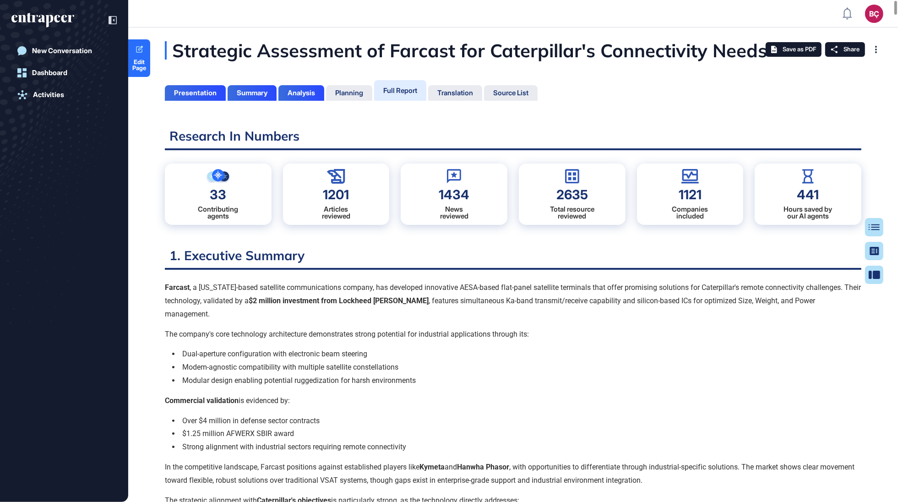
scroll to position [4, 0]
click at [836, 49] on icon at bounding box center [833, 49] width 7 height 7
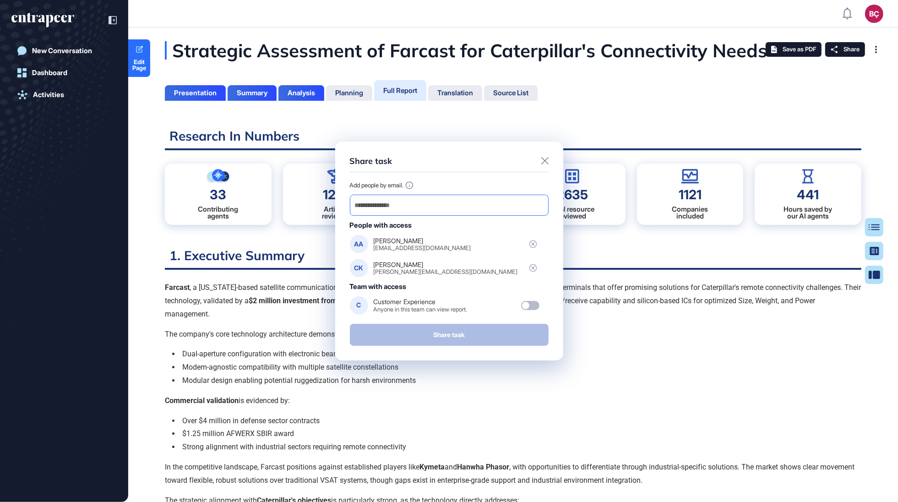
click at [484, 204] on input "email" at bounding box center [449, 205] width 190 height 13
paste input "**********"
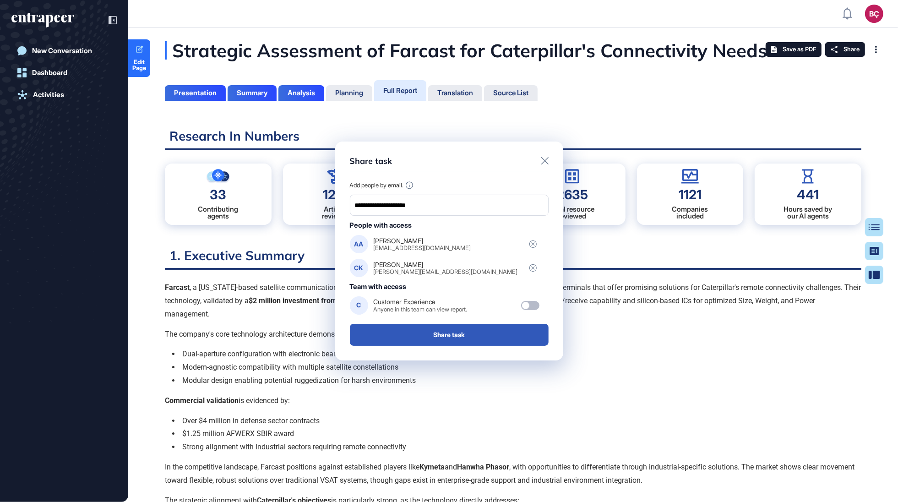
type input "**********"
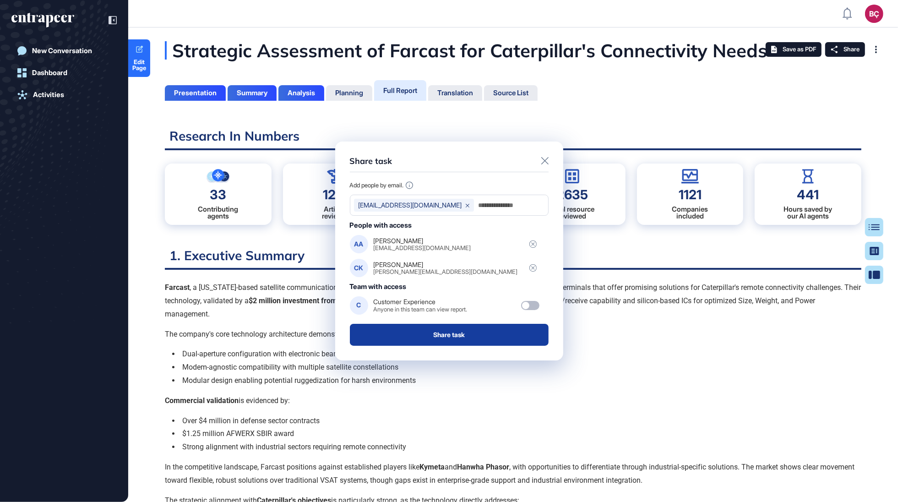
click at [435, 343] on button "Share task" at bounding box center [449, 335] width 199 height 22
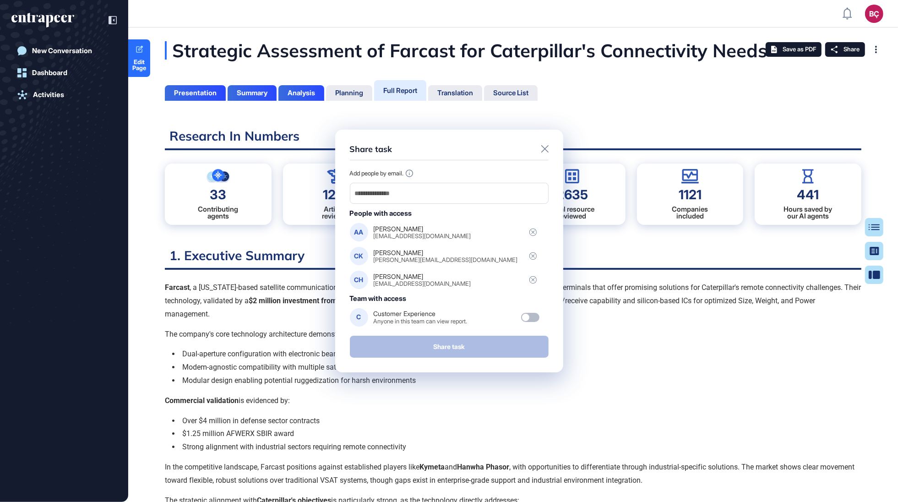
click at [544, 151] on icon at bounding box center [544, 148] width 7 height 7
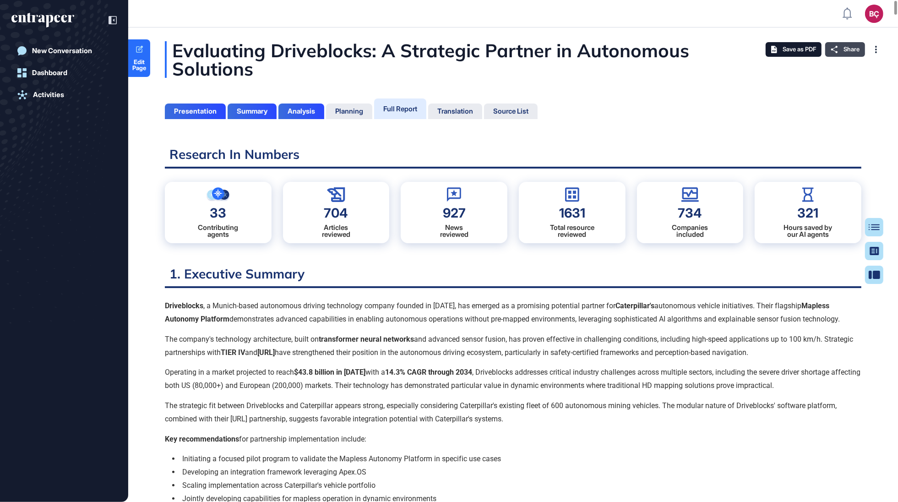
scroll to position [4, 0]
click at [834, 47] on icon at bounding box center [833, 49] width 7 height 7
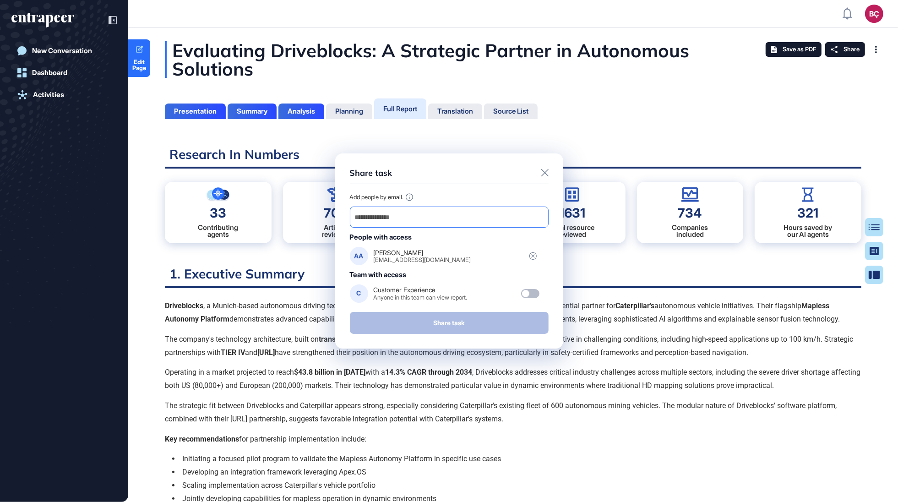
click at [412, 213] on input "email" at bounding box center [449, 217] width 190 height 13
paste input "**********"
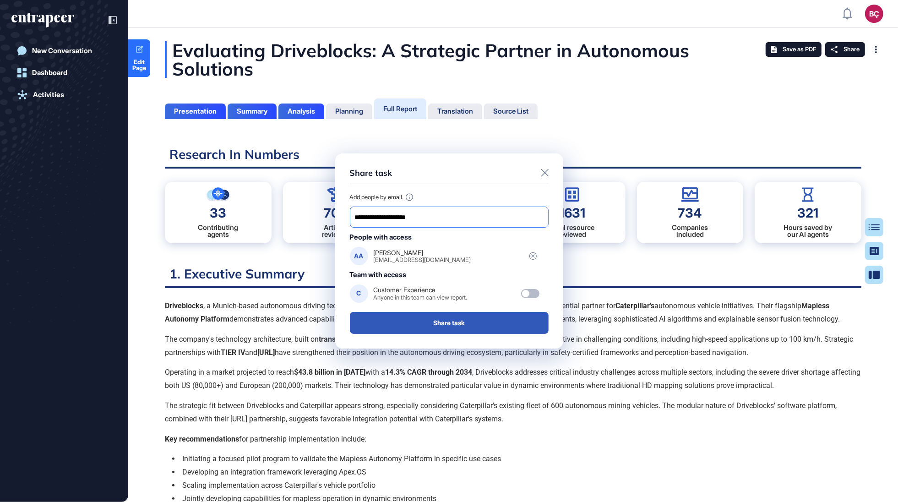
type input "**********"
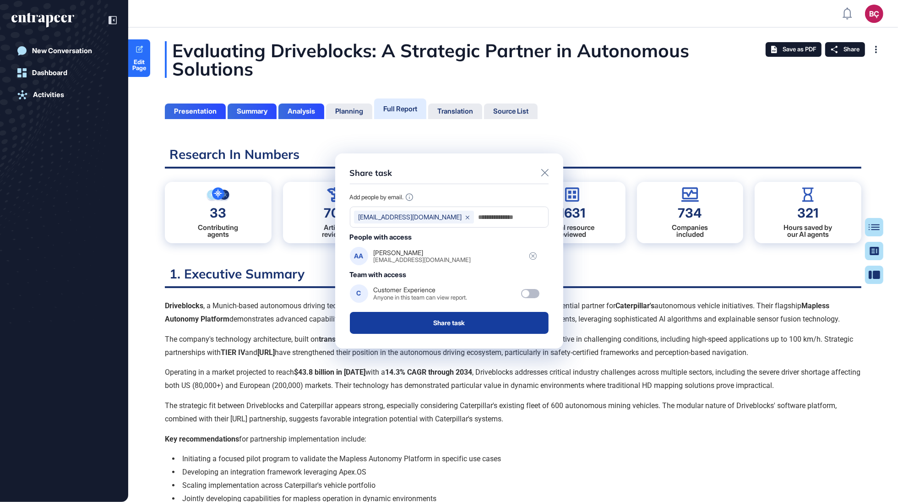
click at [400, 320] on button "Share task" at bounding box center [449, 323] width 199 height 22
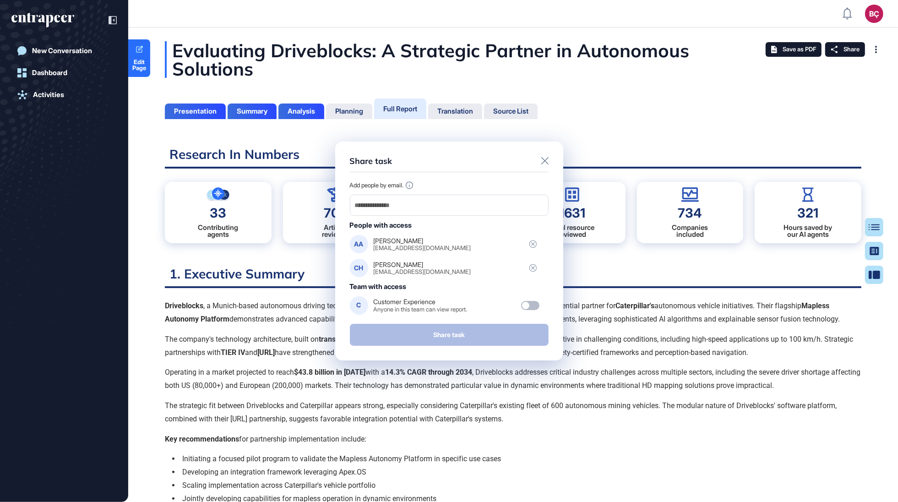
click at [544, 161] on icon at bounding box center [544, 160] width 7 height 7
